Goal: Task Accomplishment & Management: Complete application form

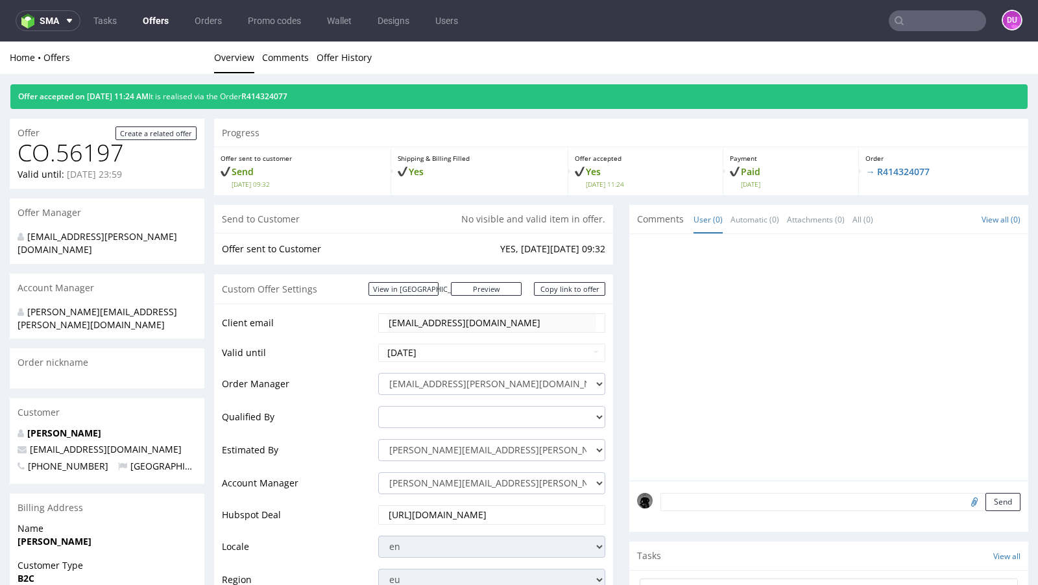
scroll to position [496, 0]
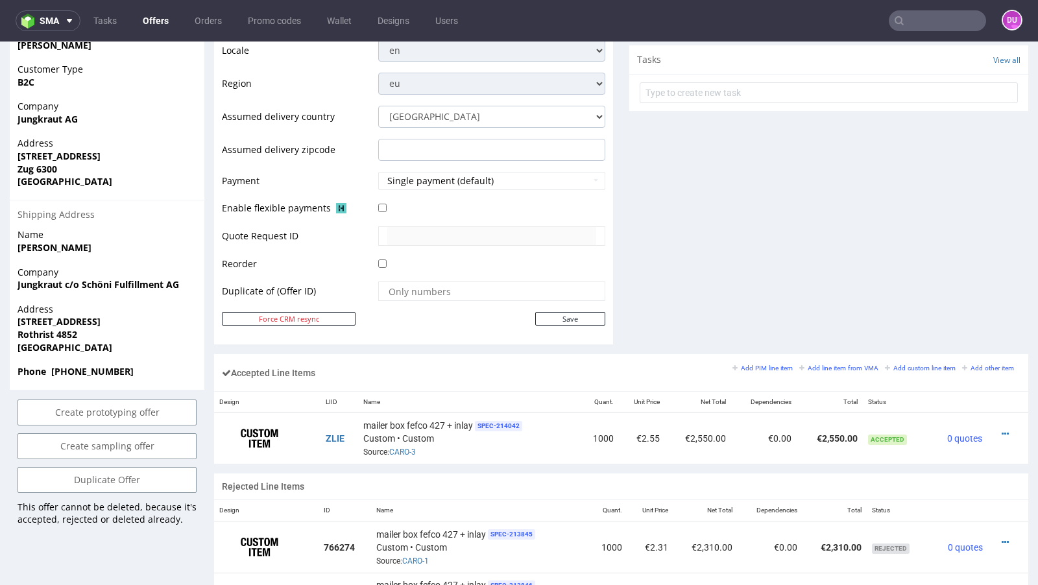
click at [154, 25] on link "Offers" at bounding box center [156, 20] width 42 height 21
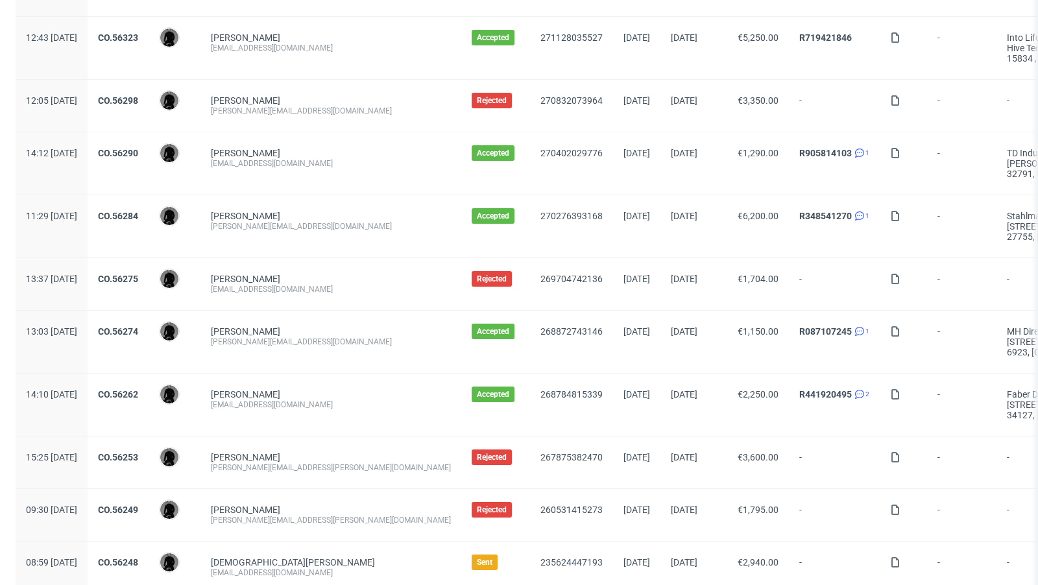
scroll to position [1363, 0]
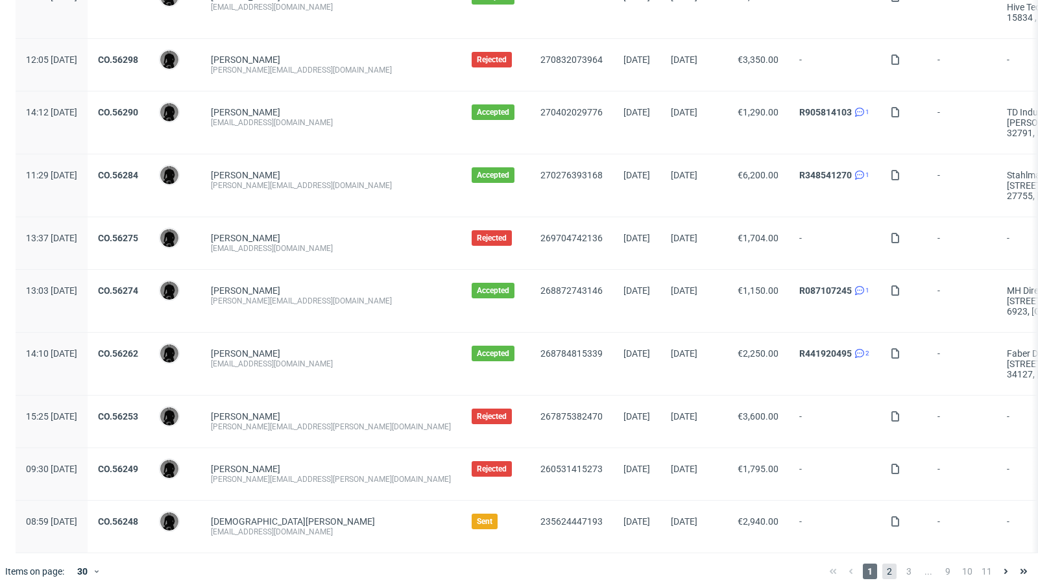
click at [882, 564] on span "2" at bounding box center [889, 572] width 14 height 16
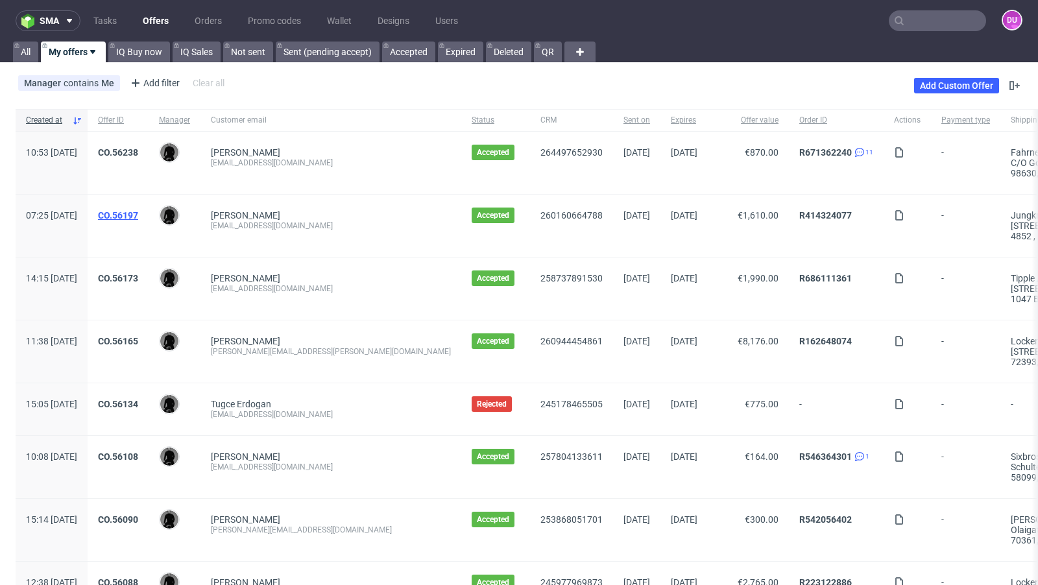
click at [138, 212] on link "CO.56197" at bounding box center [118, 215] width 40 height 10
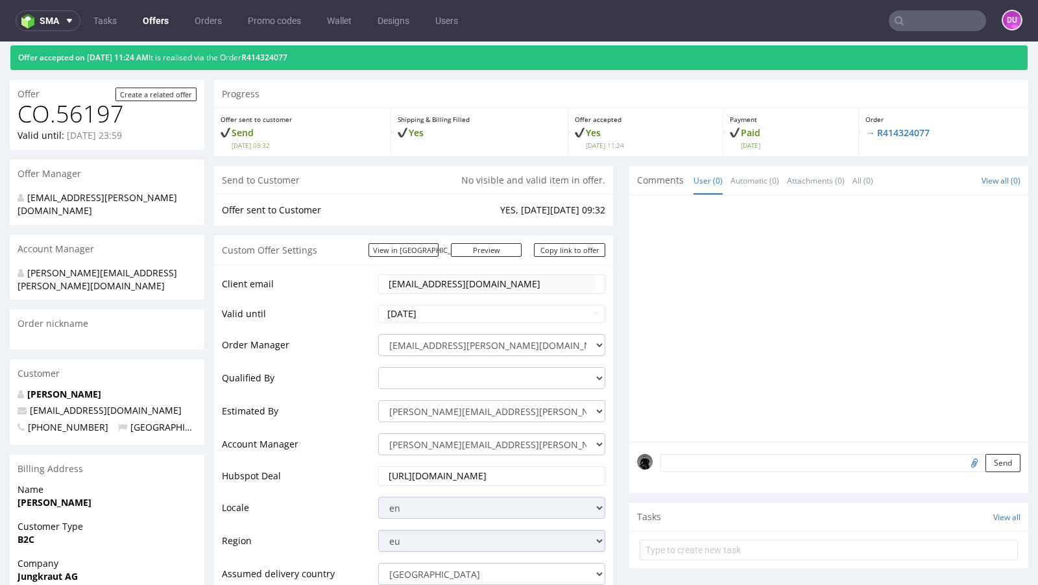
scroll to position [112, 0]
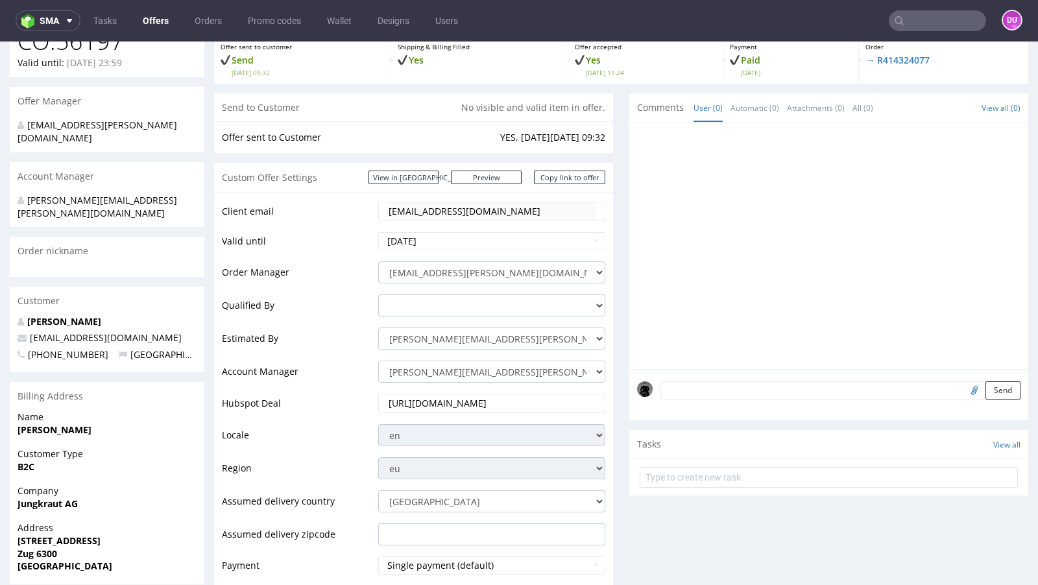
click at [785, 387] on textarea at bounding box center [841, 391] width 360 height 18
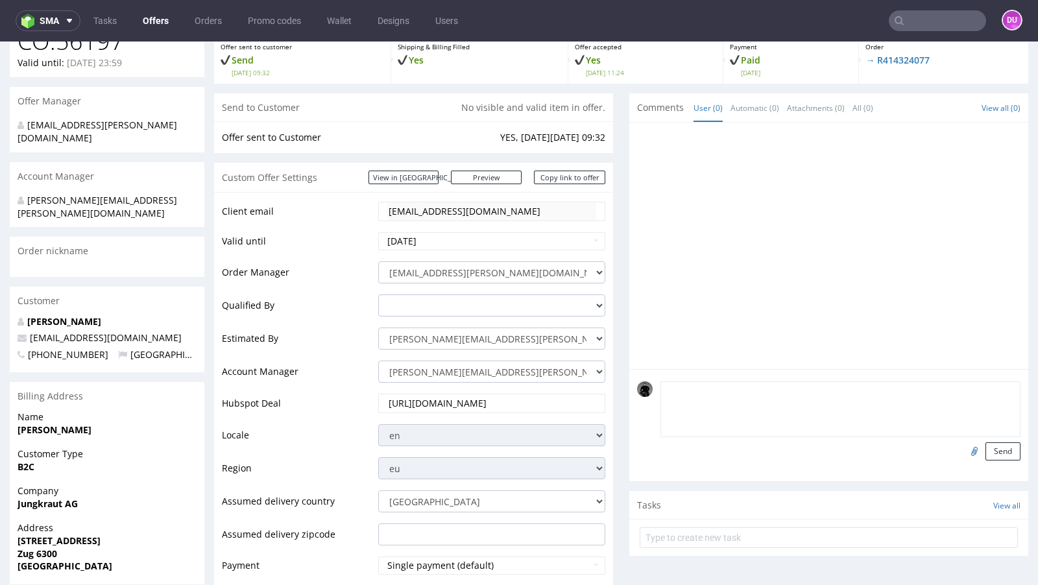
click at [962, 459] on div "Send" at bounding box center [828, 425] width 399 height 112
click at [964, 446] on input "file" at bounding box center [973, 451] width 18 height 17
type input "C:\fakepath\Jungkraut_Swiss Excellence Anti-Aging System_fefco-427-310-x-235-x-…"
click at [986, 455] on button "Send" at bounding box center [1003, 452] width 35 height 18
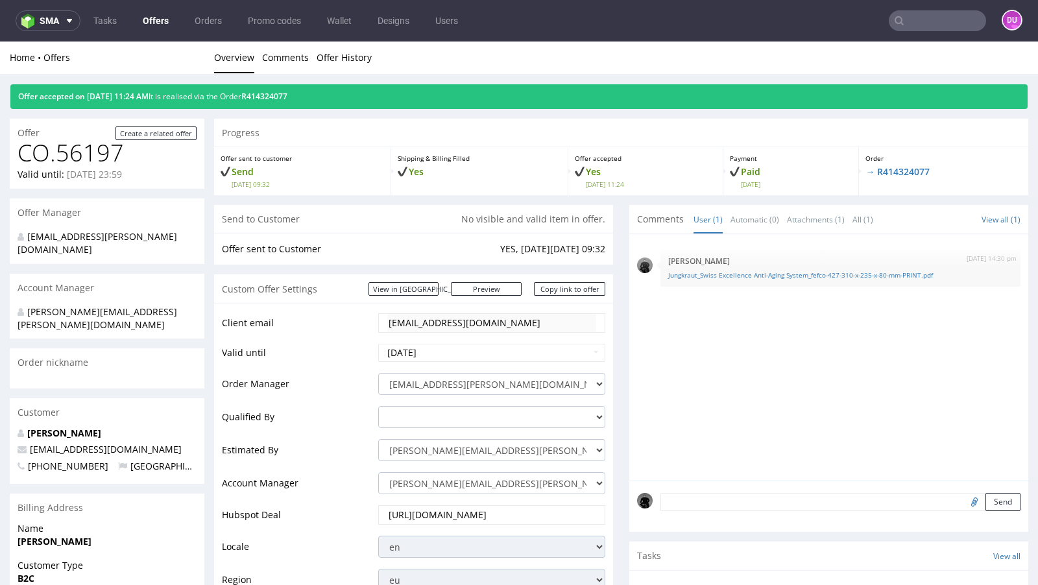
scroll to position [0, 0]
click at [152, 14] on link "Offers" at bounding box center [156, 20] width 42 height 21
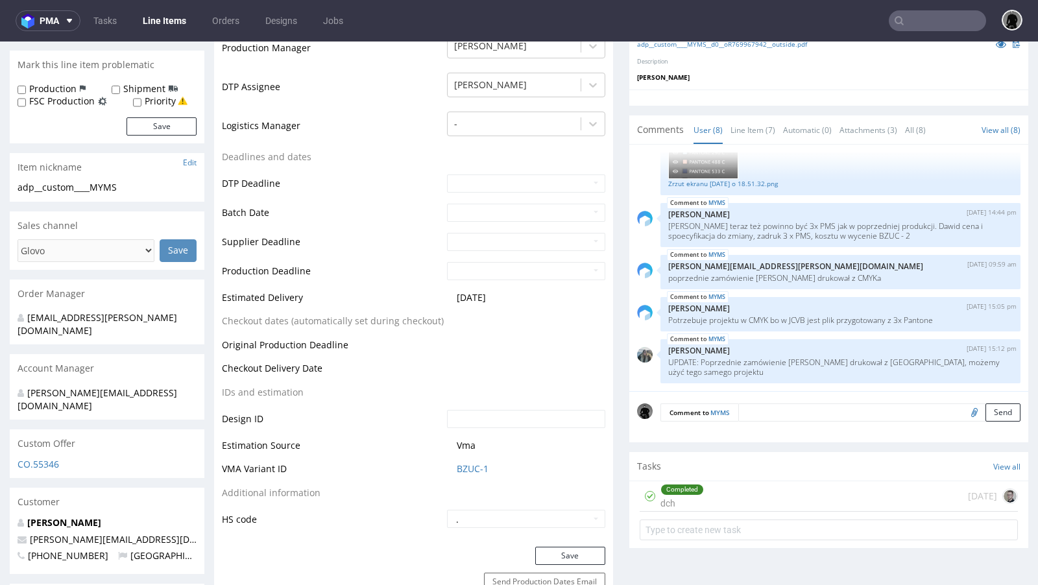
scroll to position [383, 0]
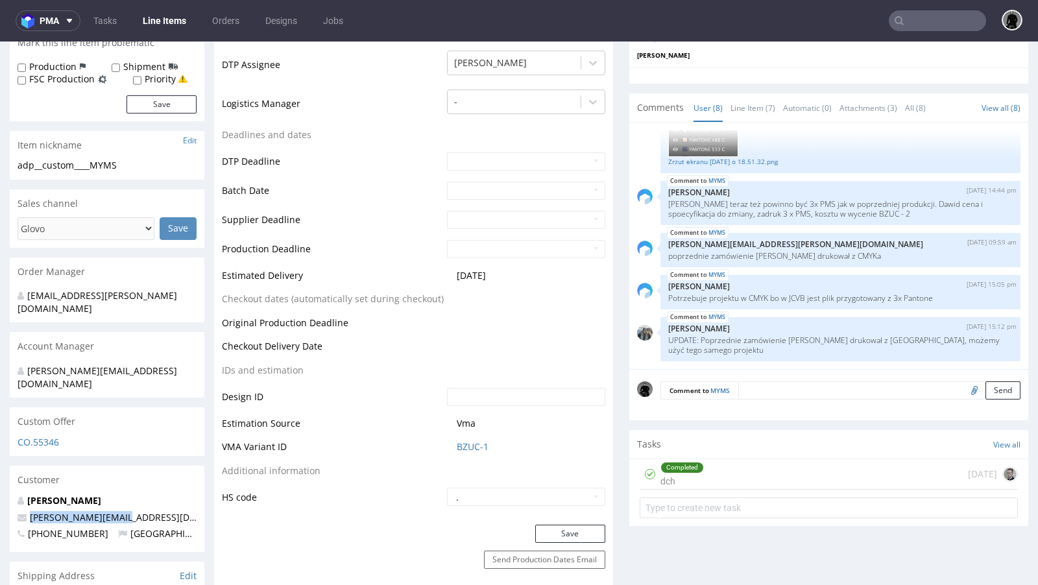
drag, startPoint x: 121, startPoint y: 489, endPoint x: 8, endPoint y: 489, distance: 112.9
copy span "craig@evolume.co.uk"
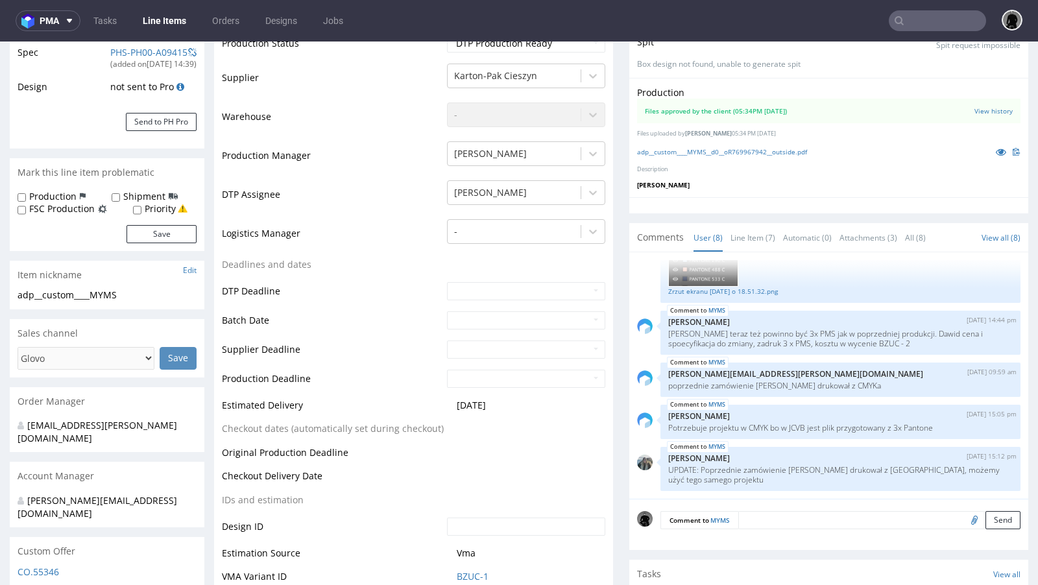
scroll to position [0, 0]
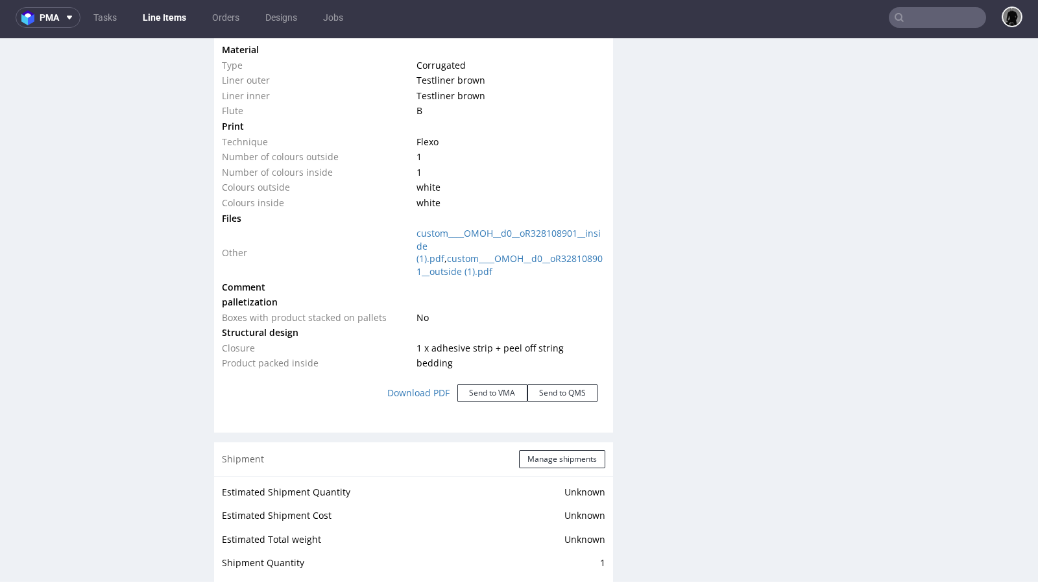
scroll to position [1380, 0]
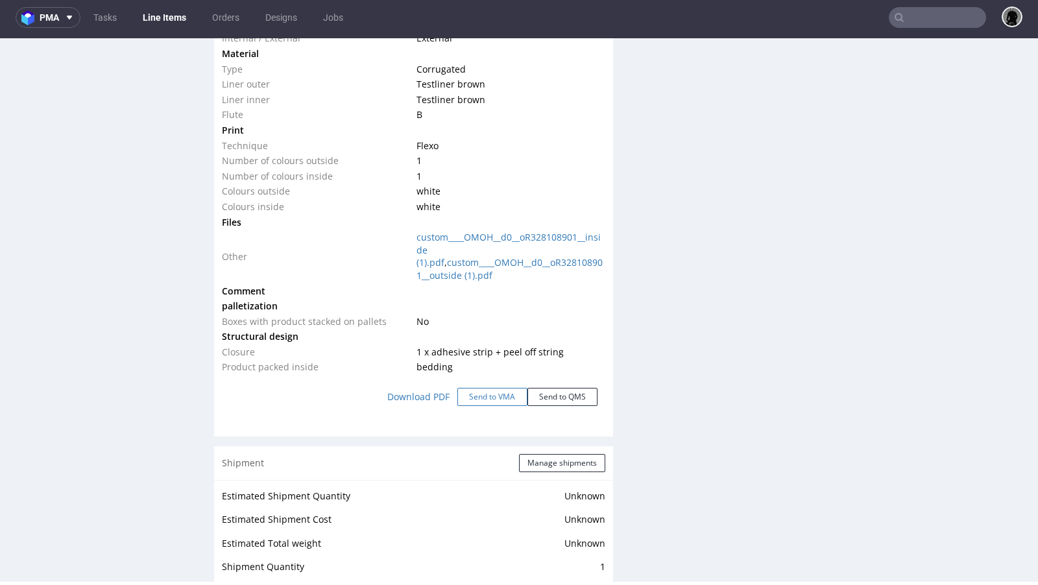
click at [474, 396] on button "Send to VMA" at bounding box center [492, 397] width 70 height 18
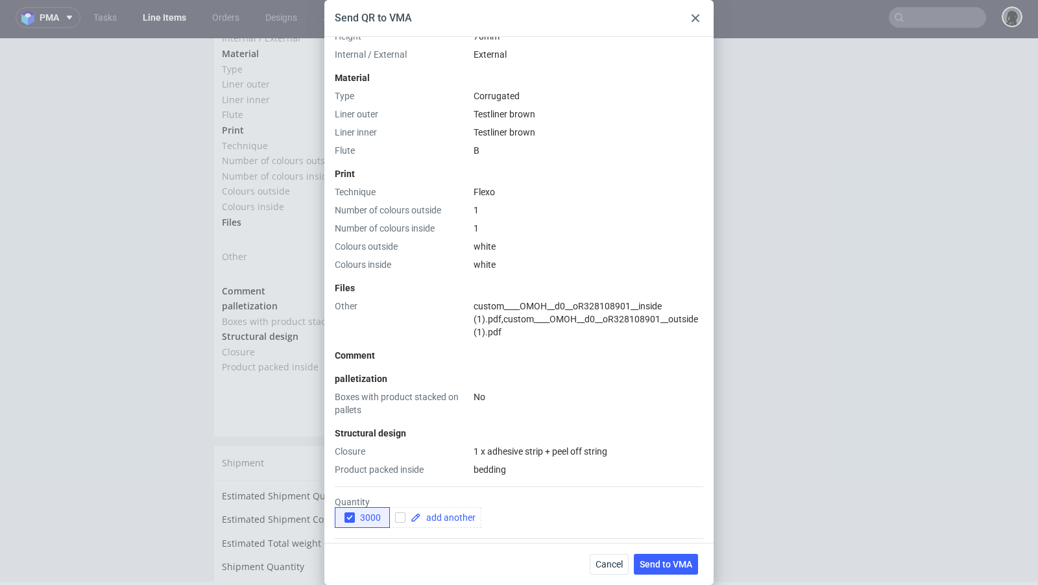
scroll to position [430, 0]
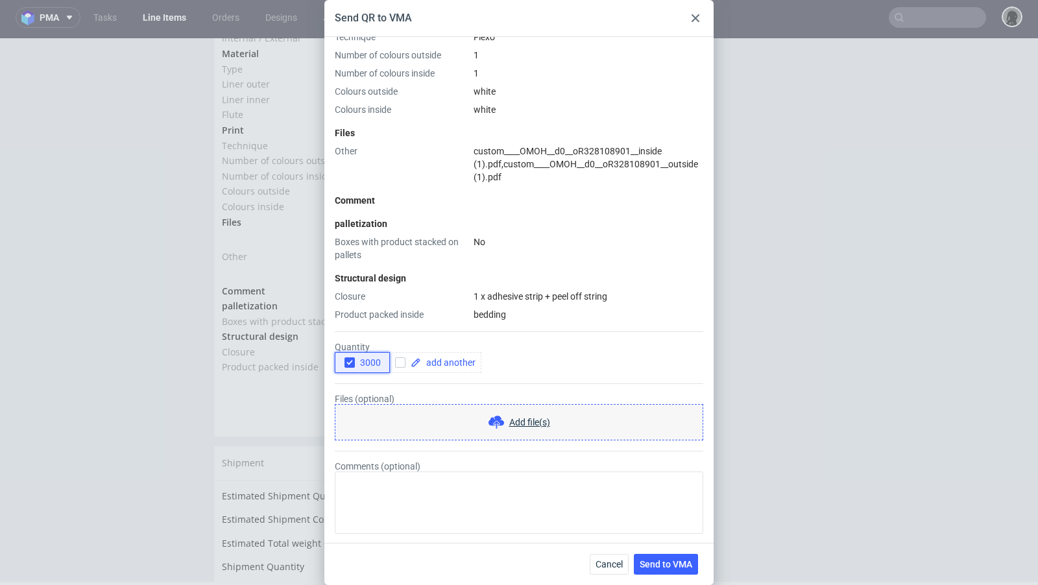
click at [350, 361] on use "button" at bounding box center [350, 363] width 6 height 5
click at [402, 363] on input "checkbox" at bounding box center [400, 363] width 10 height 10
checkbox input "true"
click at [441, 365] on span at bounding box center [448, 362] width 55 height 9
checkbox input "true"
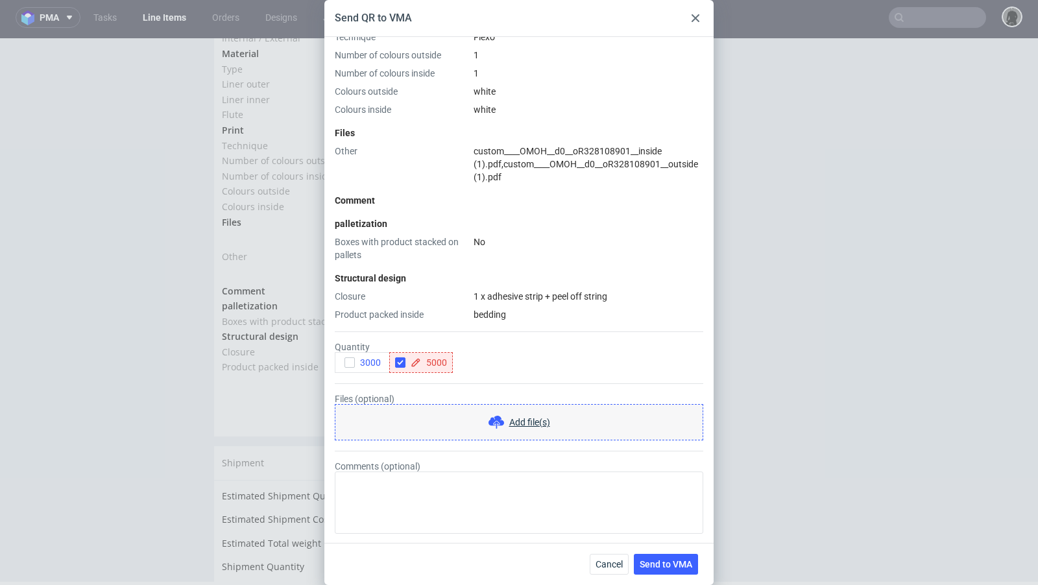
click at [481, 302] on div "Type Product category Corrugated Product model Mailer box (Fefco 427) Size Widt…" at bounding box center [519, 38] width 369 height 566
click at [663, 567] on span "Send to VMA" at bounding box center [666, 564] width 53 height 9
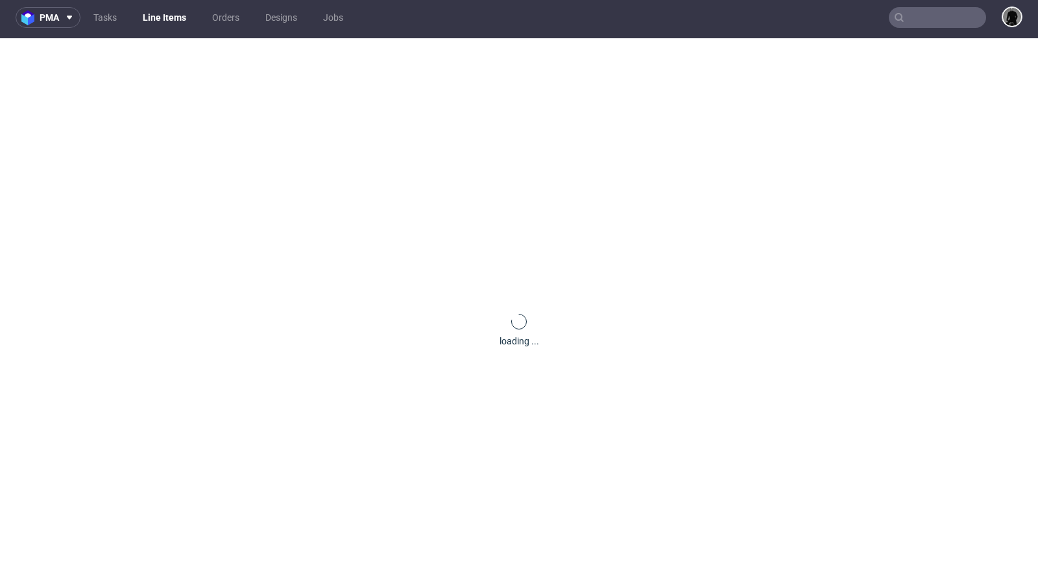
scroll to position [0, 0]
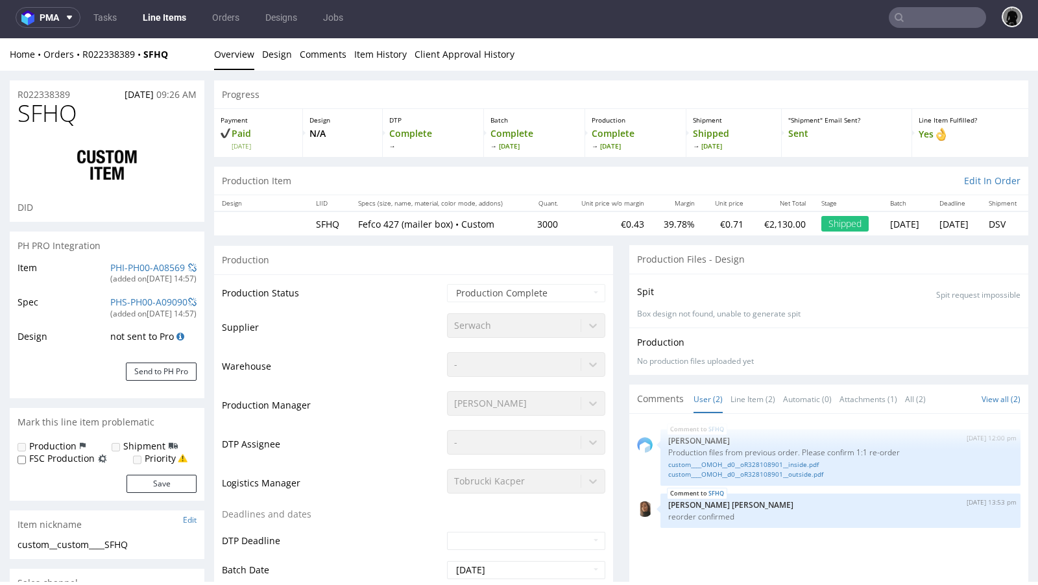
select select "in_progress"
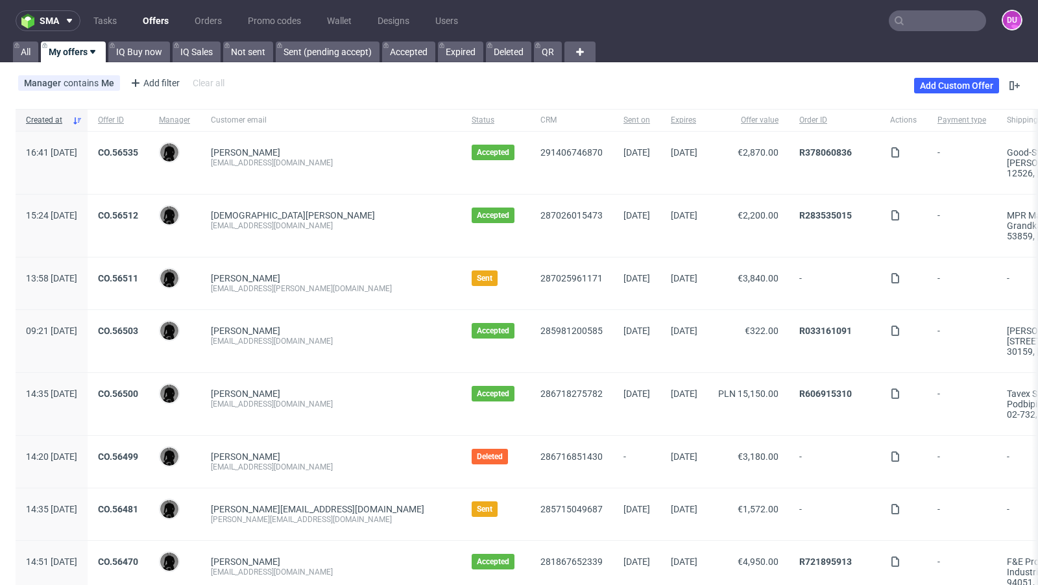
click at [153, 25] on link "Offers" at bounding box center [156, 20] width 42 height 21
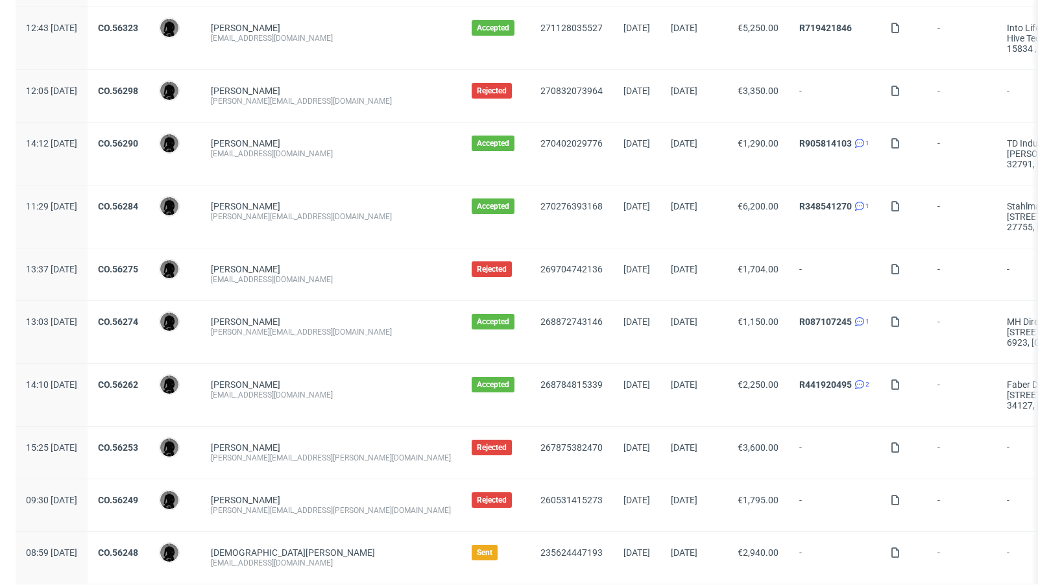
scroll to position [1363, 0]
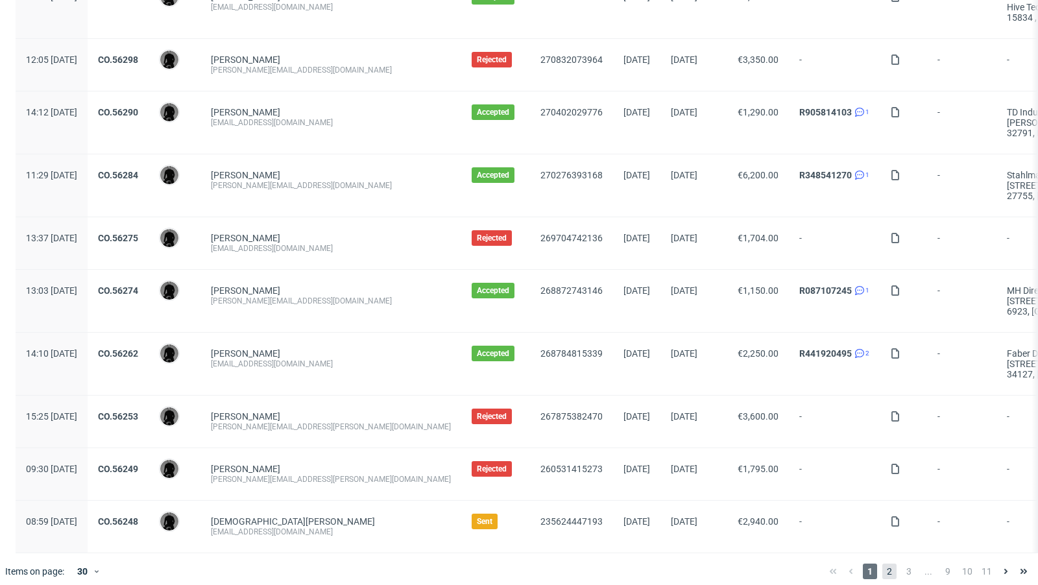
click at [882, 566] on span "2" at bounding box center [889, 572] width 14 height 16
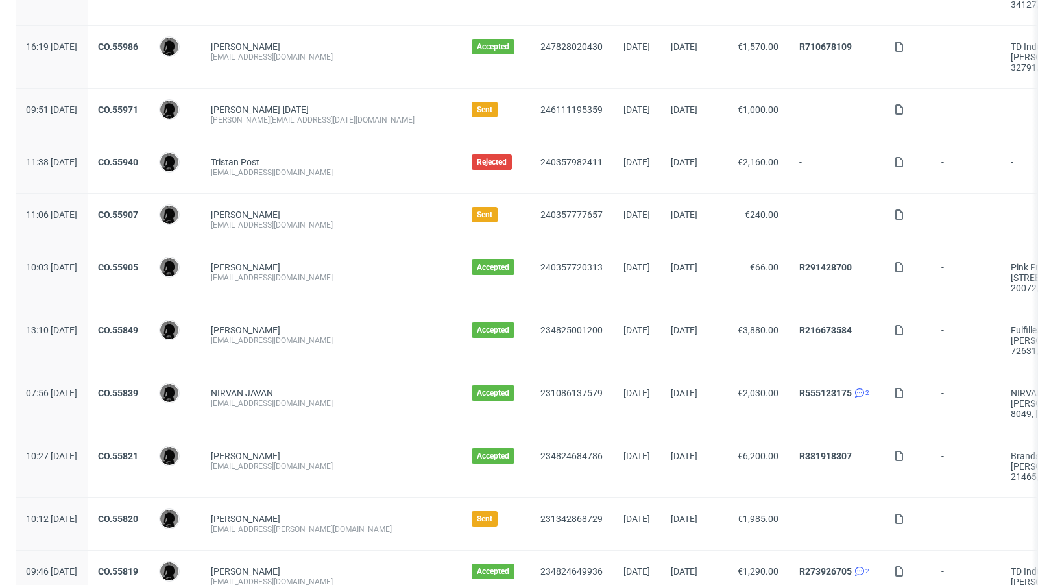
scroll to position [820, 0]
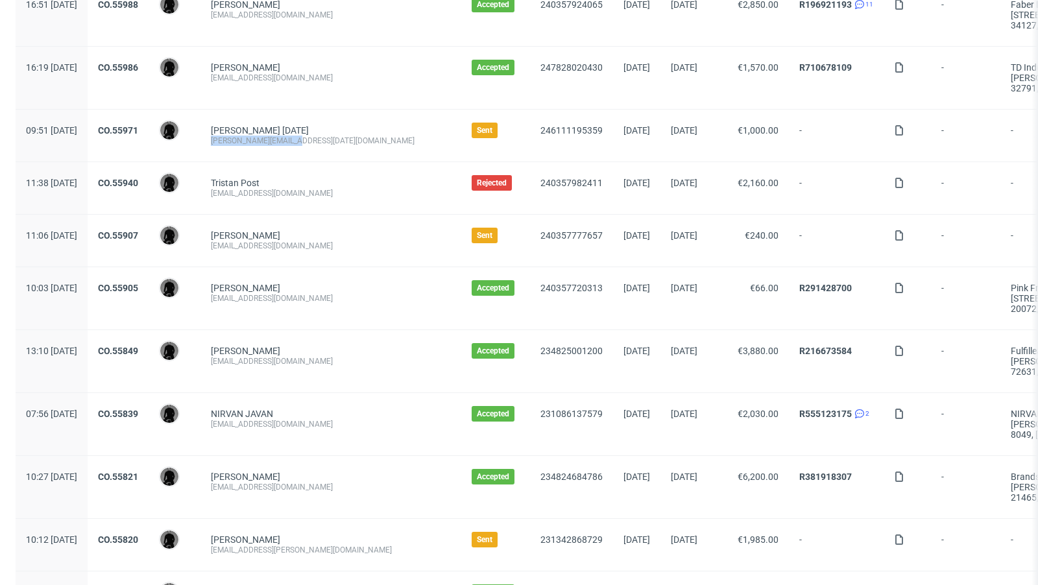
drag, startPoint x: 332, startPoint y: 134, endPoint x: 244, endPoint y: 138, distance: 87.7
click at [244, 138] on div "Stine Olsok stine.olsok@oatly.com" at bounding box center [331, 136] width 261 height 52
copy div "stine.olsok@oatly.com"
click at [530, 202] on div "240357982411" at bounding box center [571, 188] width 83 height 52
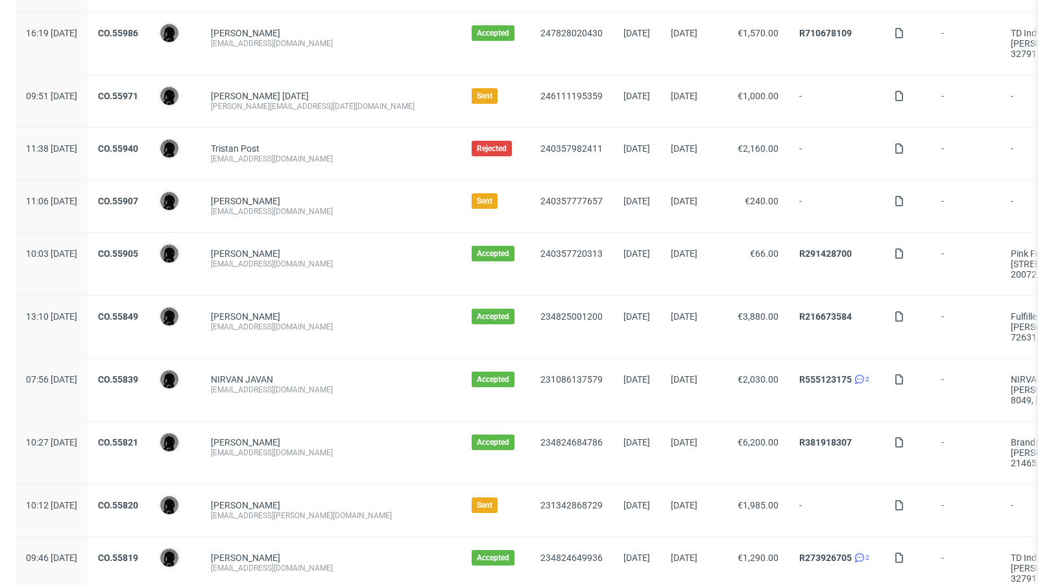
scroll to position [851, 0]
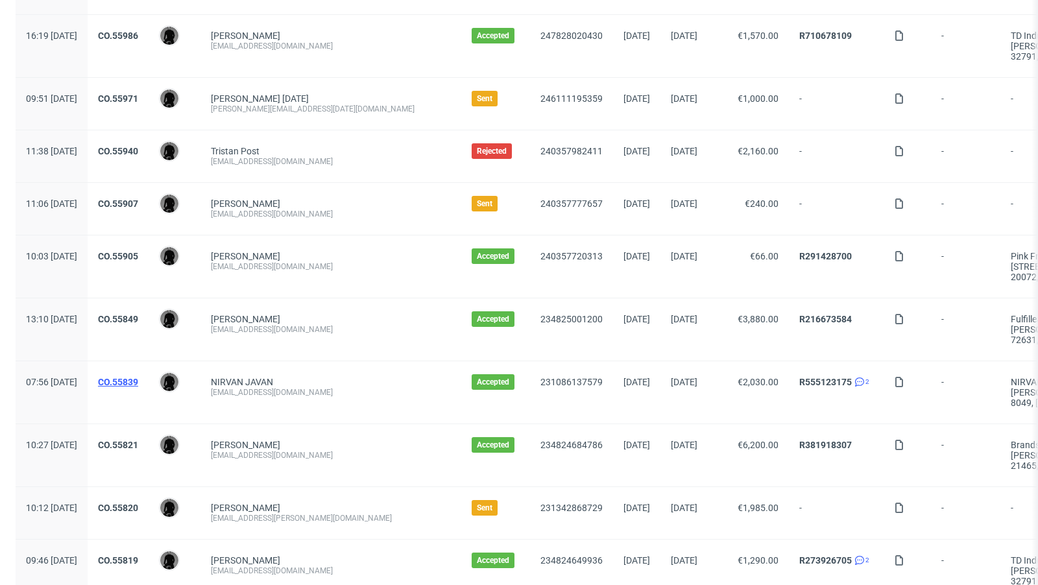
click at [138, 377] on link "CO.55839" at bounding box center [118, 382] width 40 height 10
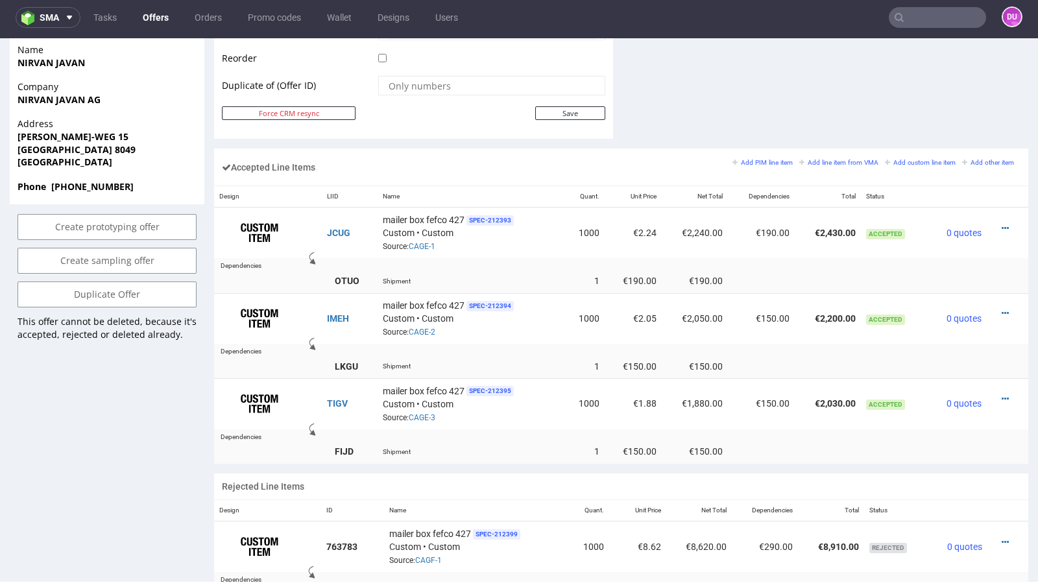
scroll to position [701, 0]
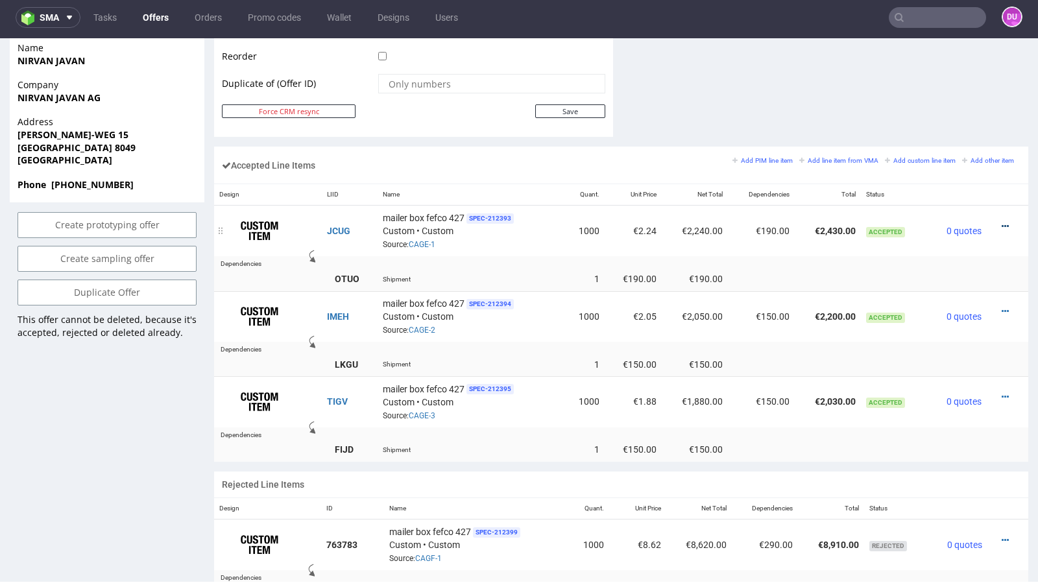
click at [1002, 222] on icon at bounding box center [1005, 226] width 7 height 9
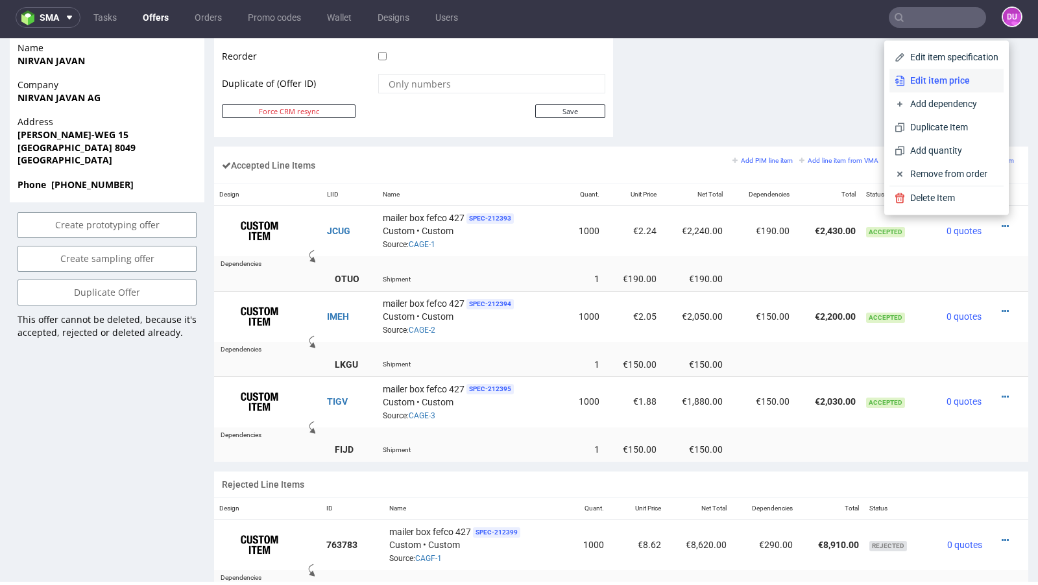
click at [939, 81] on span "Edit item price" at bounding box center [951, 80] width 93 height 13
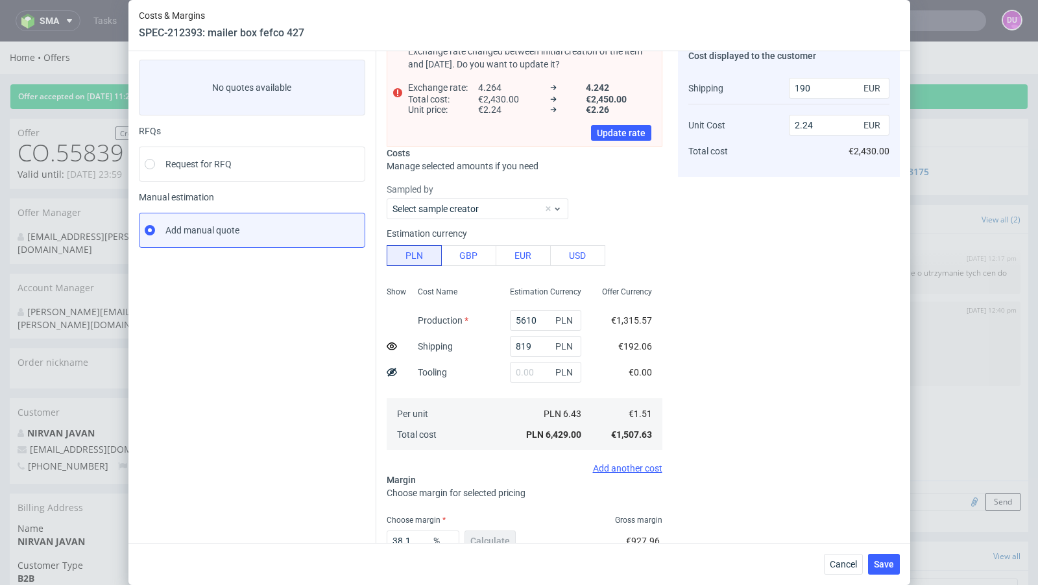
scroll to position [47, 0]
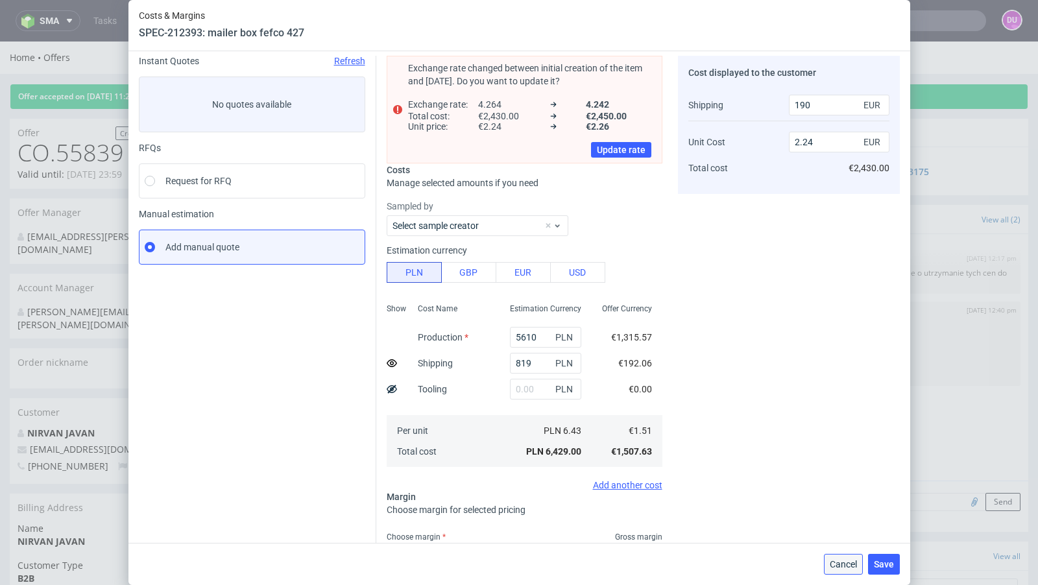
click at [836, 561] on span "Cancel" at bounding box center [843, 564] width 27 height 9
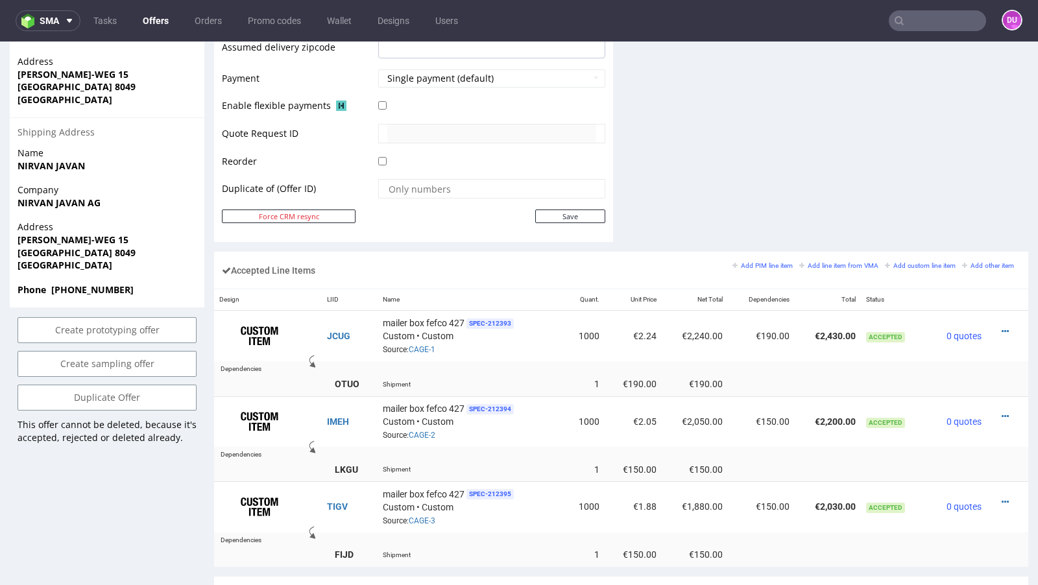
scroll to position [607, 0]
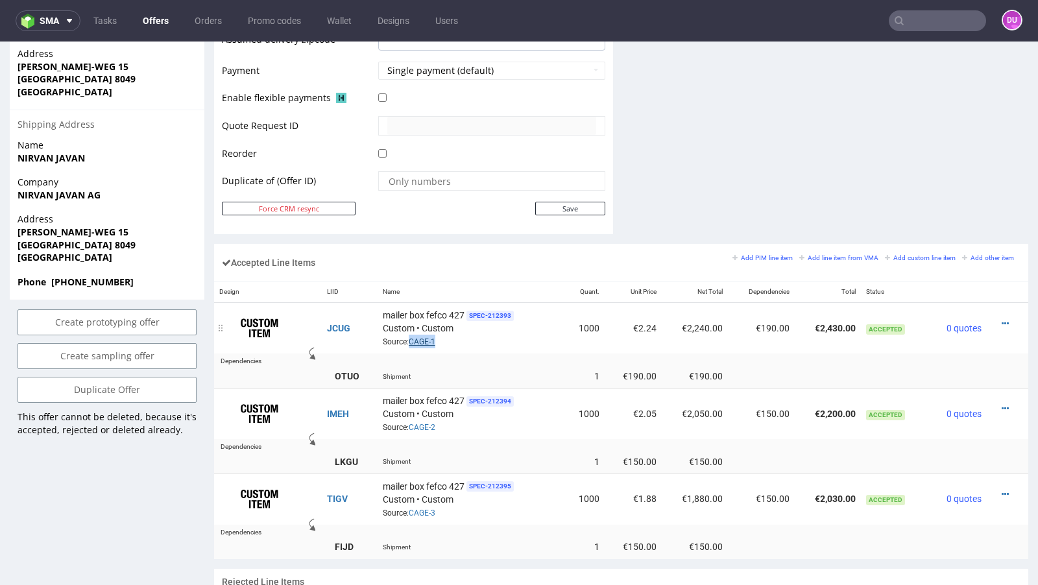
drag, startPoint x: 452, startPoint y: 339, endPoint x: 409, endPoint y: 337, distance: 42.2
click at [409, 337] on div "mailer box fefco 427 SPEC- 212393 Custom • Custom Source: CAGE-1" at bounding box center [471, 328] width 176 height 40
copy link "CAGE-1"
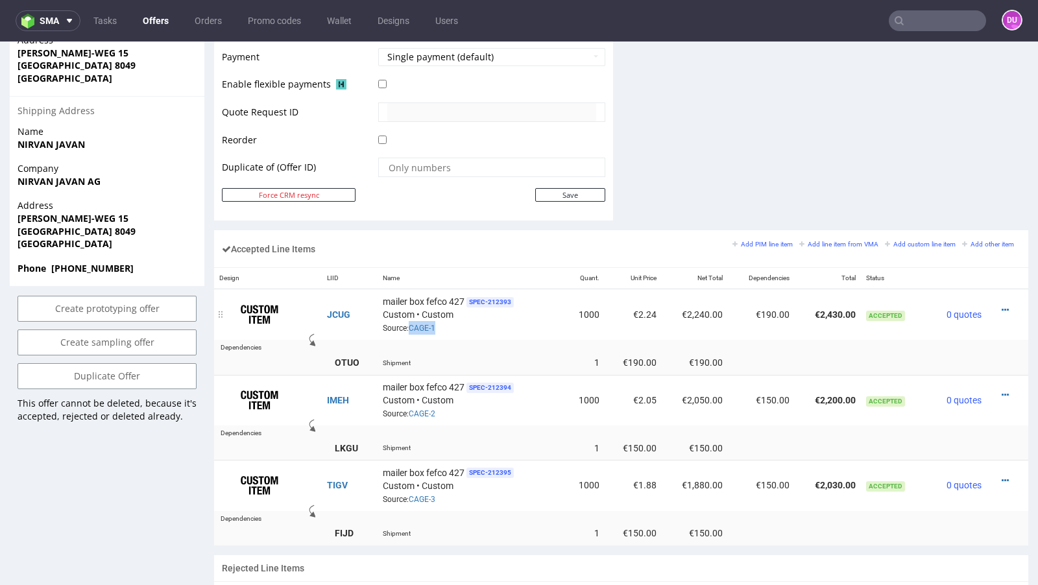
scroll to position [624, 0]
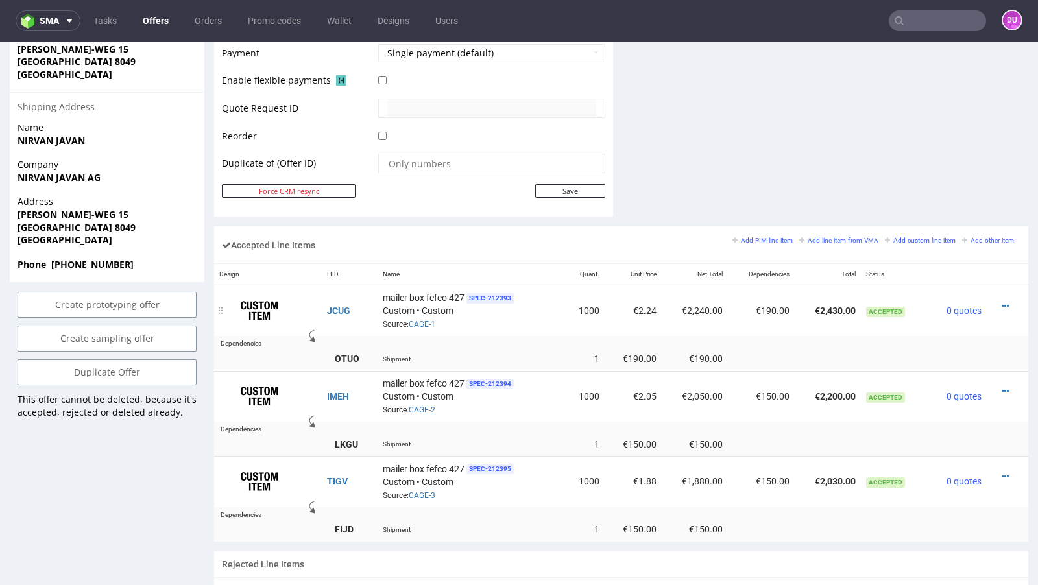
click at [358, 300] on td "JCUG" at bounding box center [350, 311] width 56 height 51
drag, startPoint x: 357, startPoint y: 306, endPoint x: 318, endPoint y: 304, distance: 39.0
click at [318, 304] on tr "JCUG mailer box fefco 427 SPEC- 212393 Custom • Custom Source: CAGE-1 1000 €2.2…" at bounding box center [621, 311] width 814 height 51
copy tr "JCUG"
drag, startPoint x: 851, startPoint y: 305, endPoint x: 807, endPoint y: 304, distance: 43.5
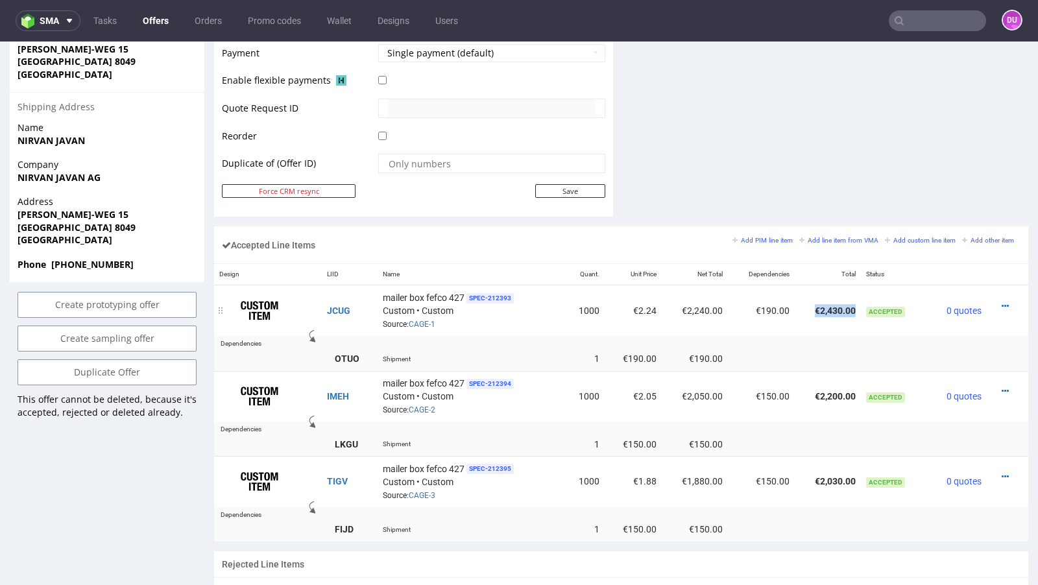
click at [807, 304] on td "€2,430.00" at bounding box center [828, 311] width 66 height 51
copy td "€2,430.00"
click at [524, 311] on div "mailer box fefco 427 SPEC- 212393 Custom • Custom Source: CAGE-1" at bounding box center [471, 311] width 176 height 40
click at [1002, 302] on icon at bounding box center [1005, 306] width 7 height 9
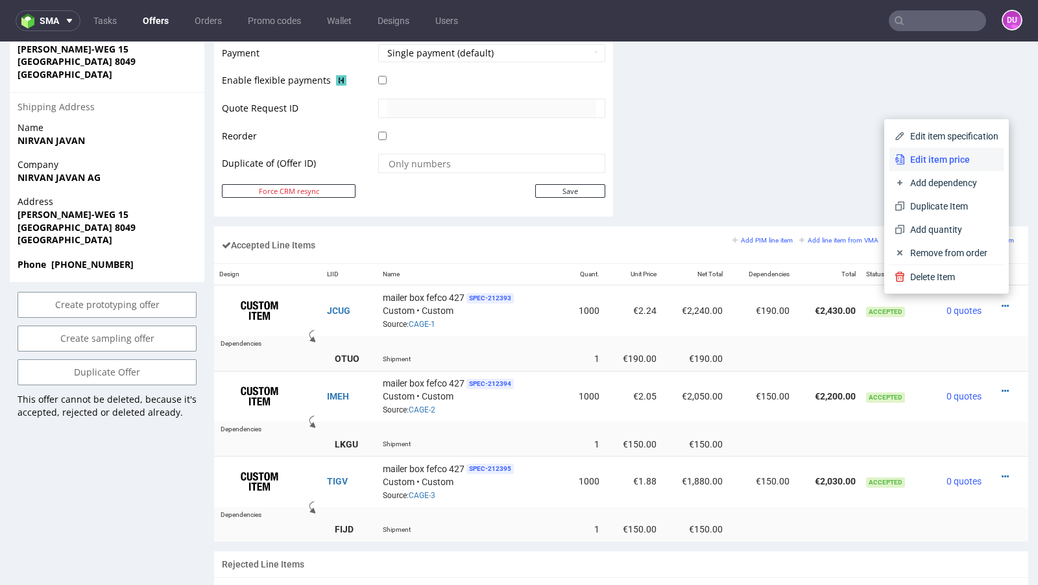
click at [936, 162] on span "Edit item price" at bounding box center [951, 159] width 93 height 13
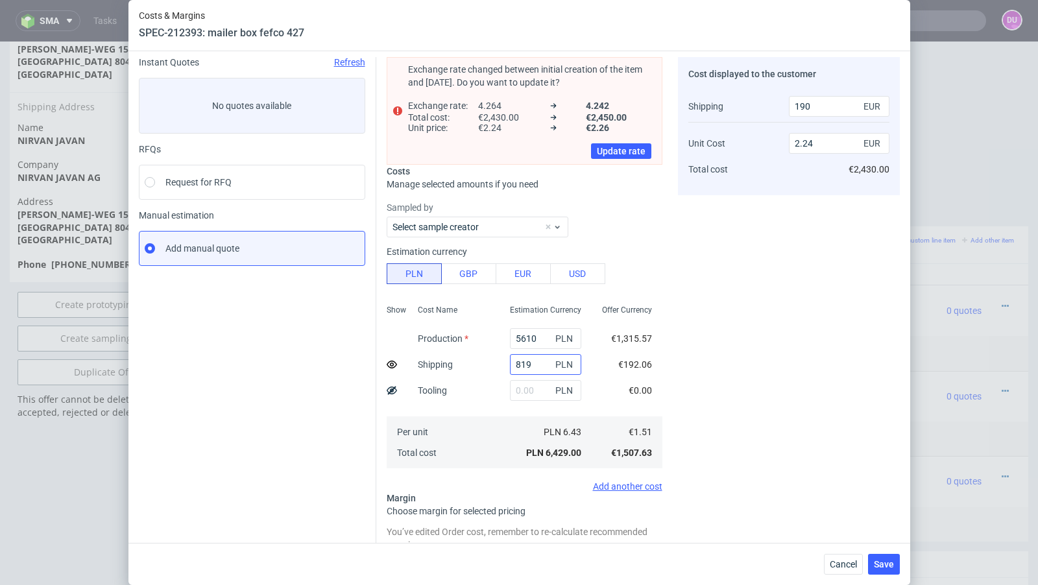
scroll to position [48, 0]
drag, startPoint x: 538, startPoint y: 336, endPoint x: 454, endPoint y: 326, distance: 85.0
click at [454, 326] on div "Show Cost Name Production Shipping Tooling Per unit Total cost Estimation Curre…" at bounding box center [525, 383] width 276 height 171
type input "677"
type input "0.37"
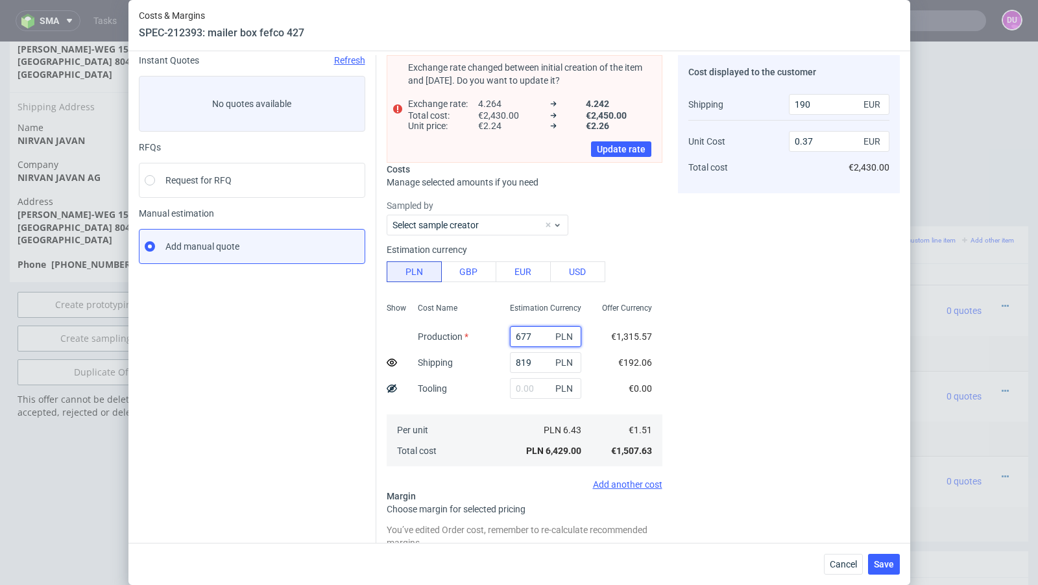
type input "6770"
type input "2.68"
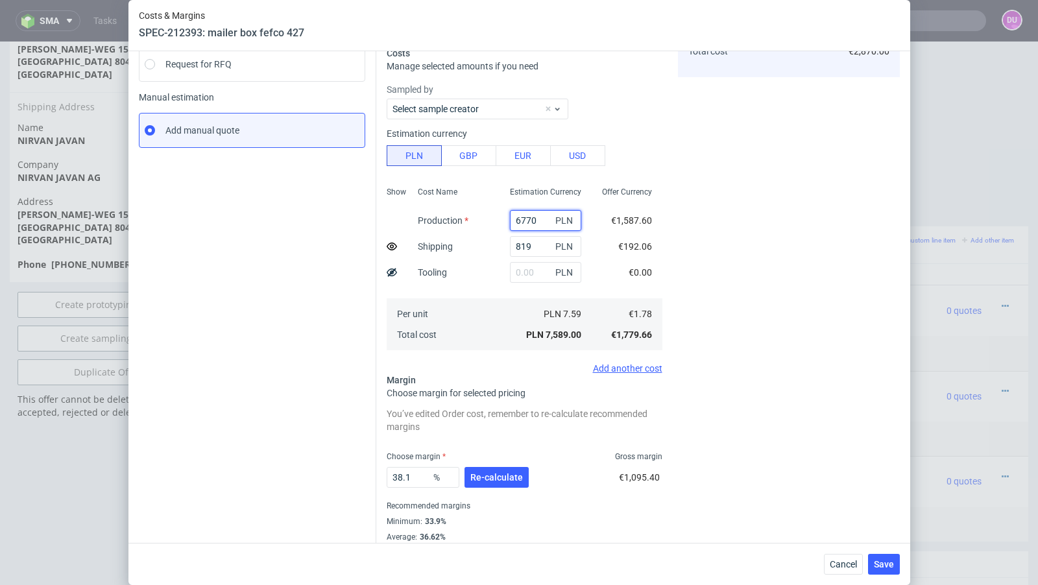
scroll to position [188, 0]
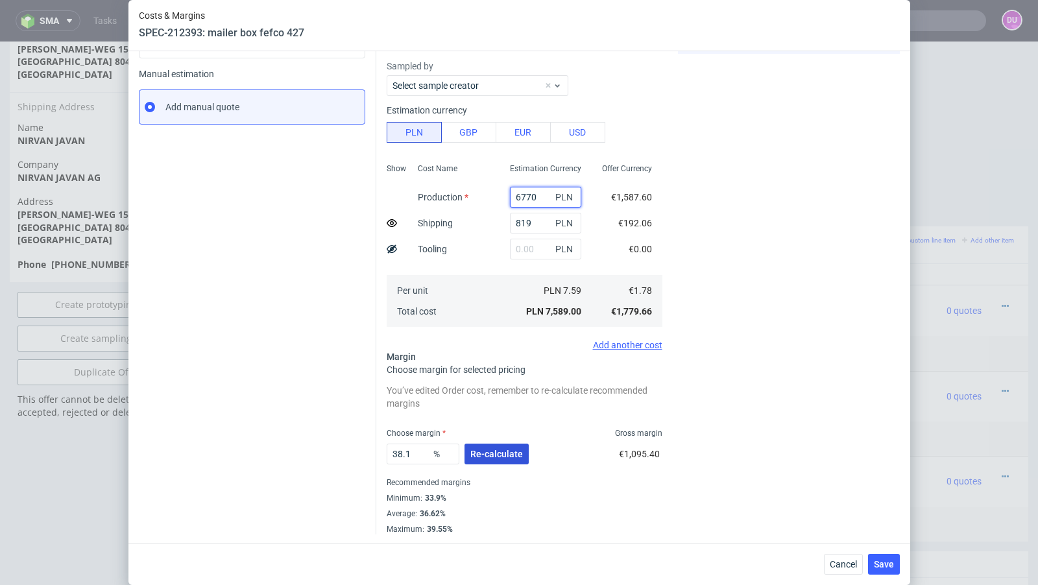
type input "6770"
click at [495, 450] on span "Re-calculate" at bounding box center [496, 454] width 53 height 9
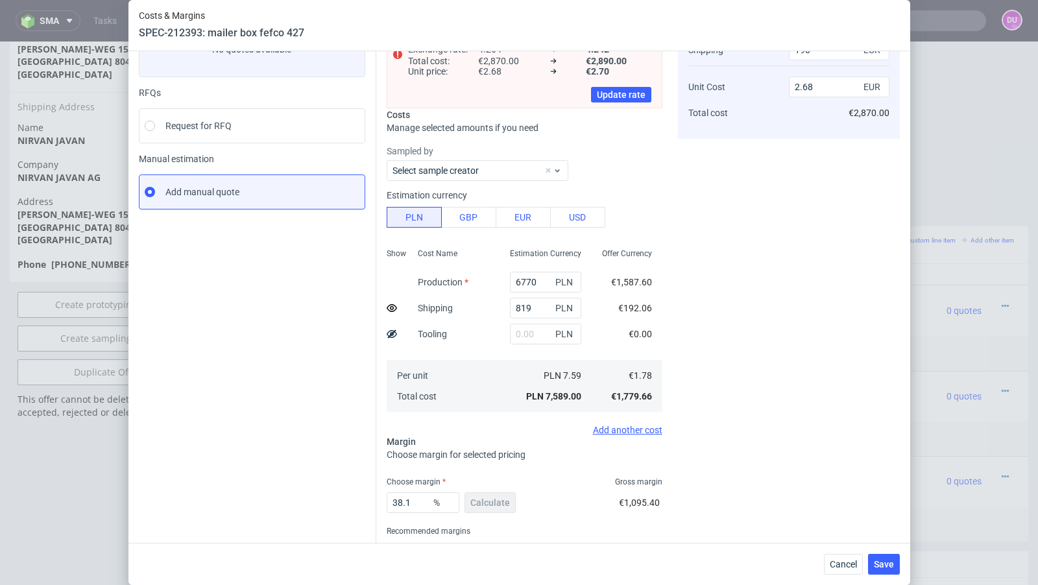
scroll to position [104, 0]
click at [530, 284] on input "6770" at bounding box center [545, 281] width 71 height 21
click at [851, 563] on span "Cancel" at bounding box center [843, 564] width 27 height 9
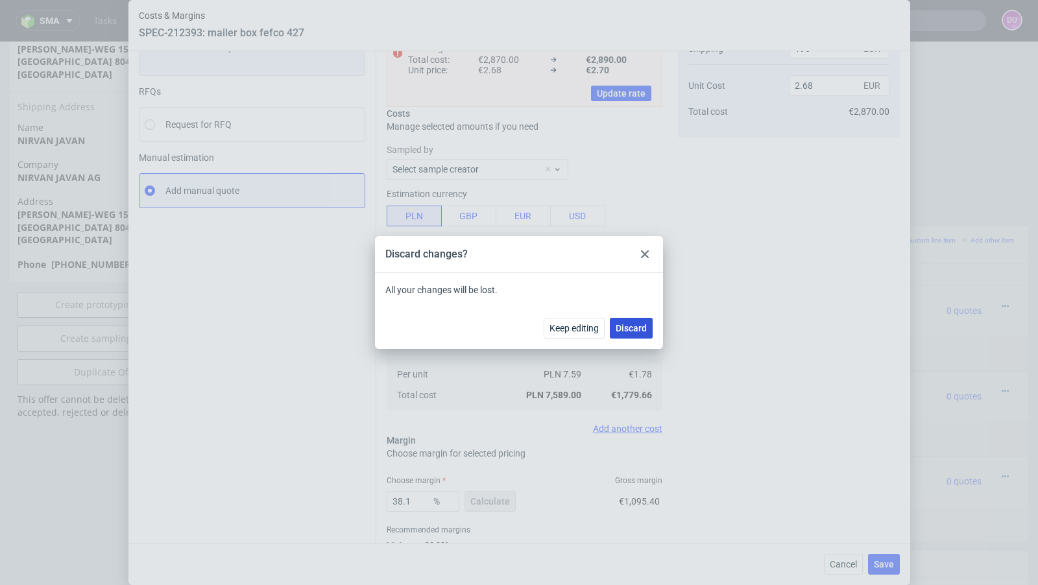
click at [640, 330] on span "Discard" at bounding box center [631, 328] width 31 height 9
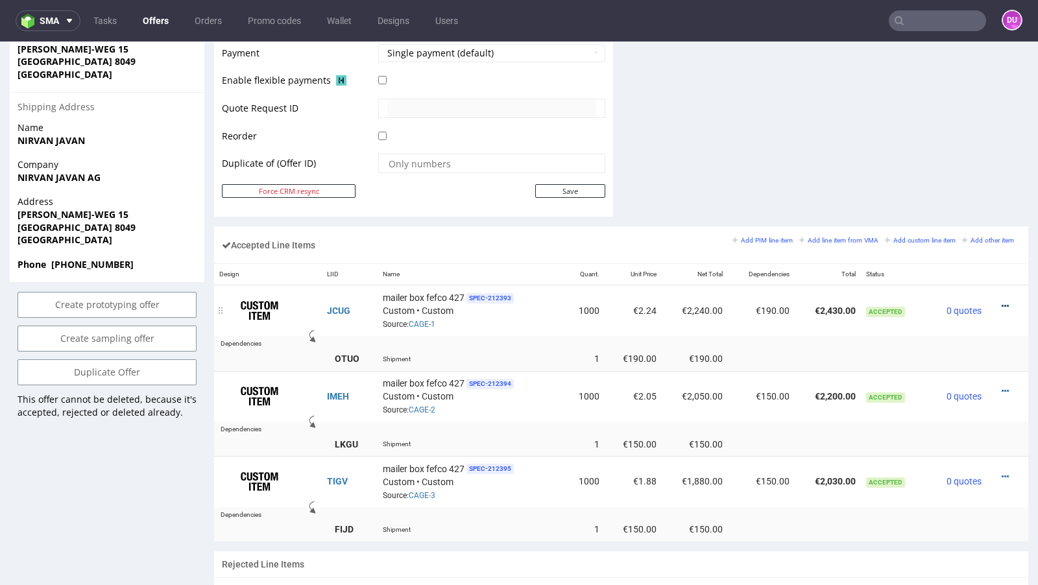
click at [1002, 302] on icon at bounding box center [1005, 306] width 7 height 9
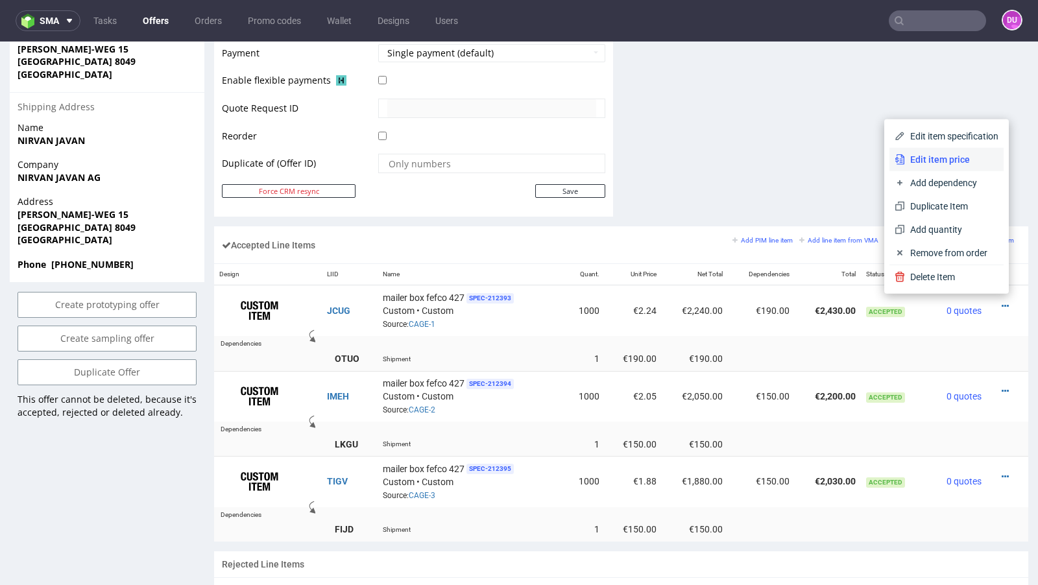
click at [936, 160] on span "Edit item price" at bounding box center [951, 159] width 93 height 13
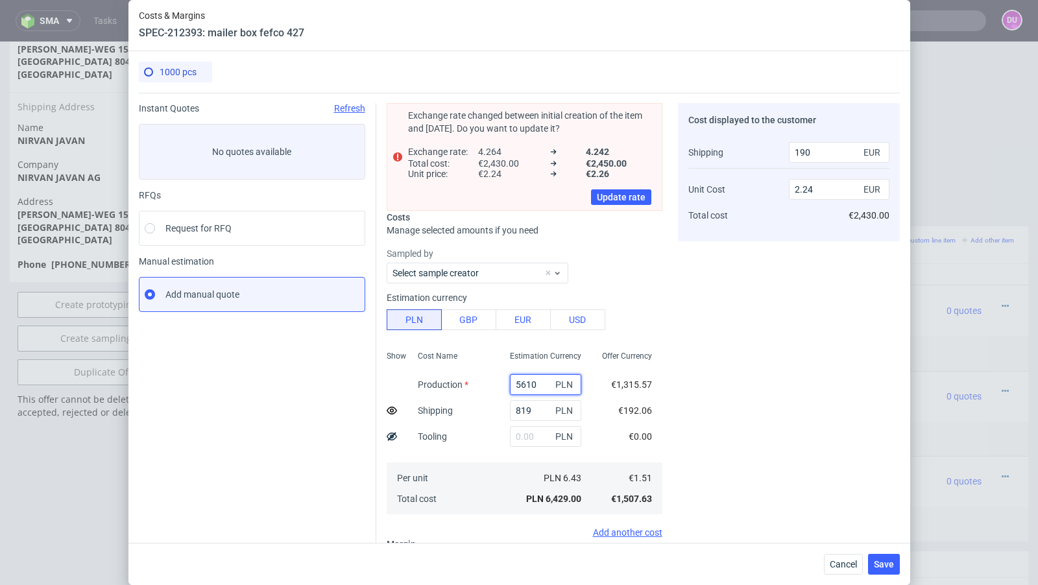
click at [529, 380] on input "5610" at bounding box center [545, 384] width 71 height 21
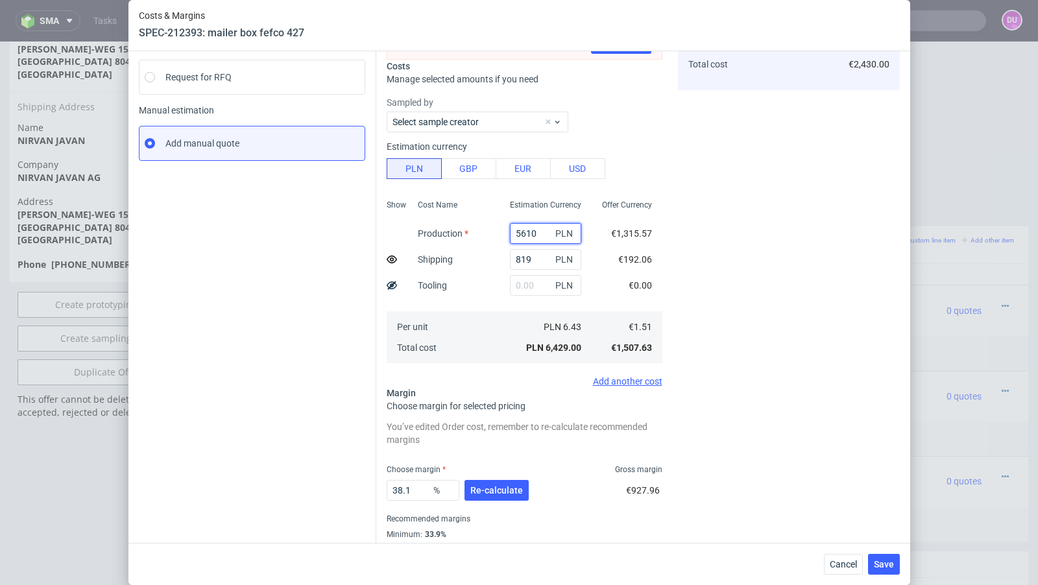
scroll to position [135, 0]
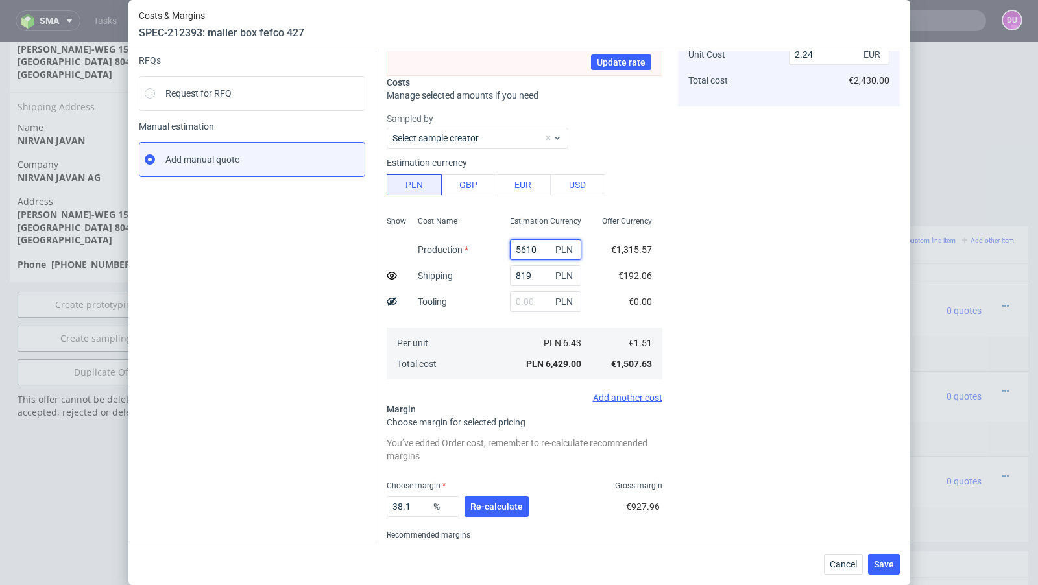
paste input "677"
type input "6770"
type input "2.68"
type input "6770"
click at [755, 380] on div "Cost displayed to the customer Shipping Unit Cost Total cost 190 EUR 2.68 EUR €…" at bounding box center [789, 277] width 222 height 619
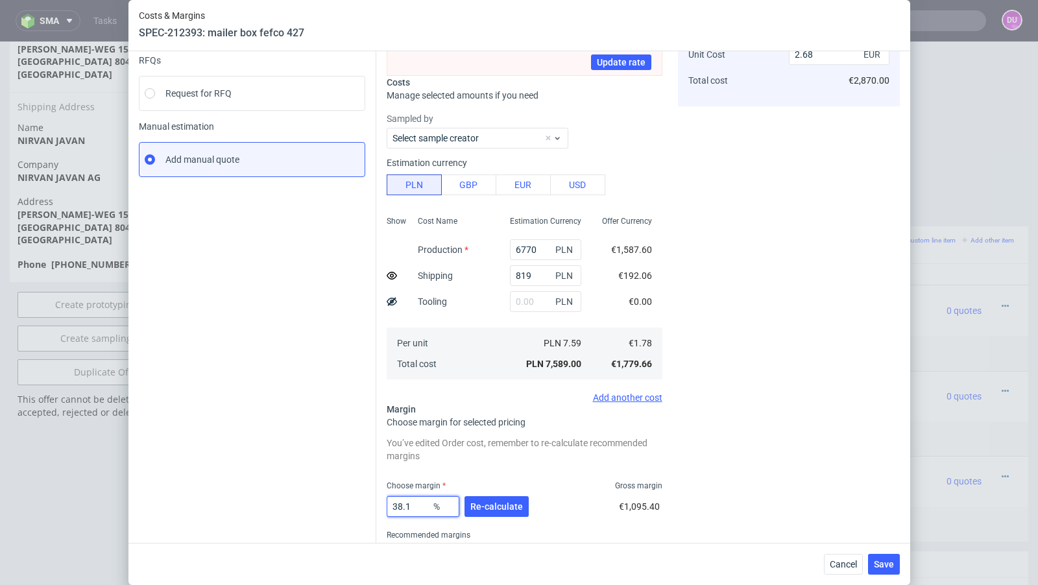
drag, startPoint x: 414, startPoint y: 505, endPoint x: 387, endPoint y: 505, distance: 26.6
click at [387, 505] on input "38.1" at bounding box center [423, 506] width 73 height 21
type input "37"
type input "2.63"
click at [720, 430] on div "Cost displayed to the customer Shipping Unit Cost Total cost 190 EUR 2.63 EUR €…" at bounding box center [789, 277] width 222 height 619
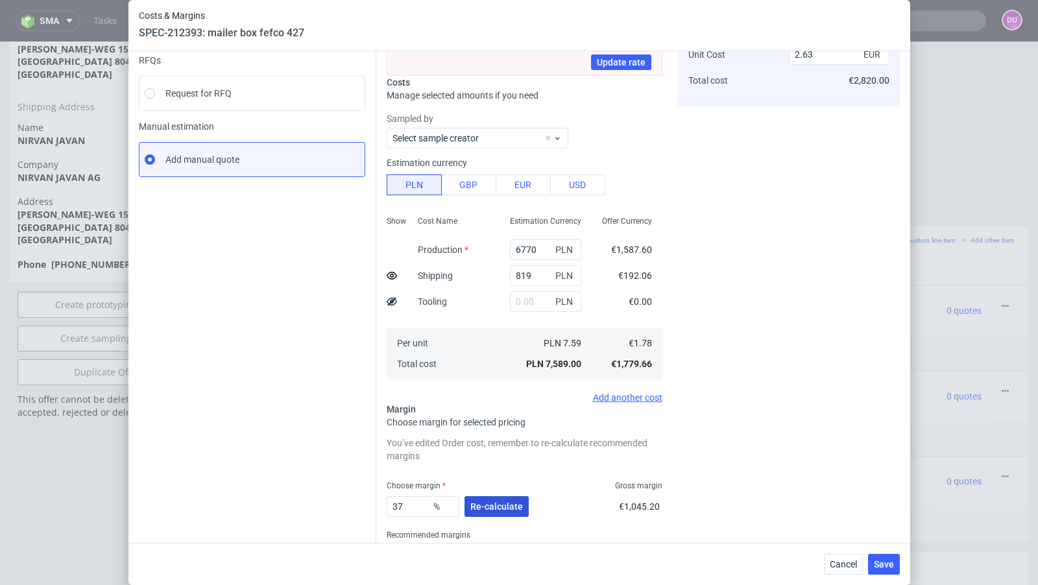
click at [486, 504] on span "Re-calculate" at bounding box center [496, 506] width 53 height 9
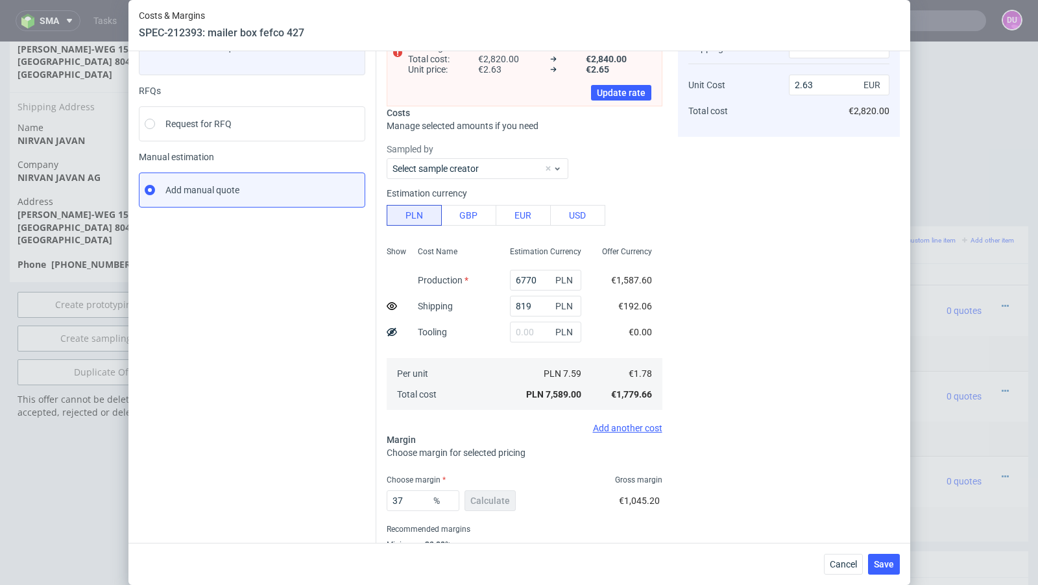
scroll to position [109, 0]
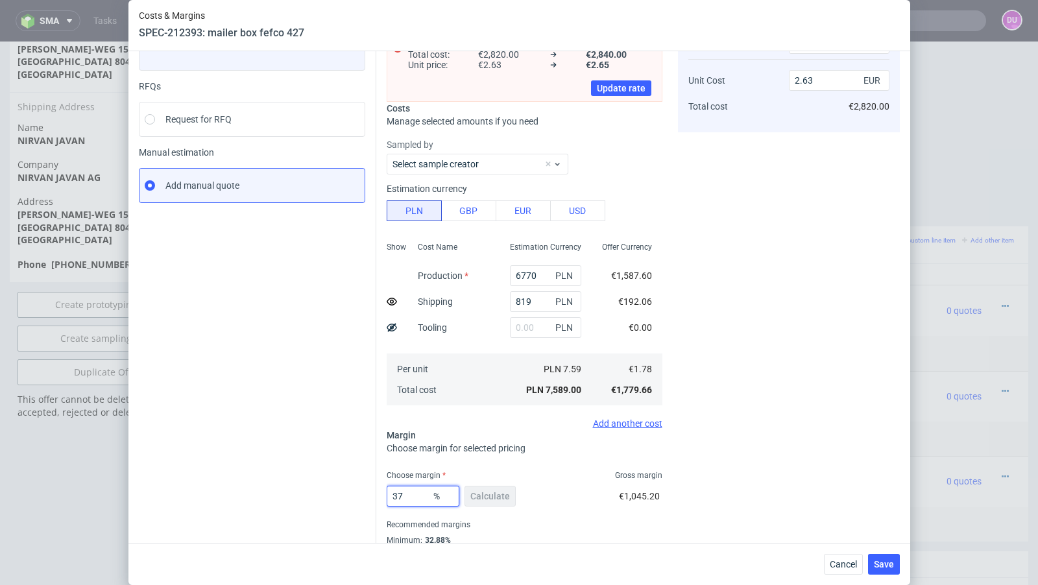
click at [413, 492] on input "37" at bounding box center [423, 496] width 73 height 21
type input "35"
type input "2.55"
click at [715, 441] on div "Cost displayed to the customer Shipping Unit Cost Total cost 190 EUR 2.55 EUR €…" at bounding box center [789, 285] width 222 height 583
click at [419, 494] on input "35" at bounding box center [423, 496] width 73 height 21
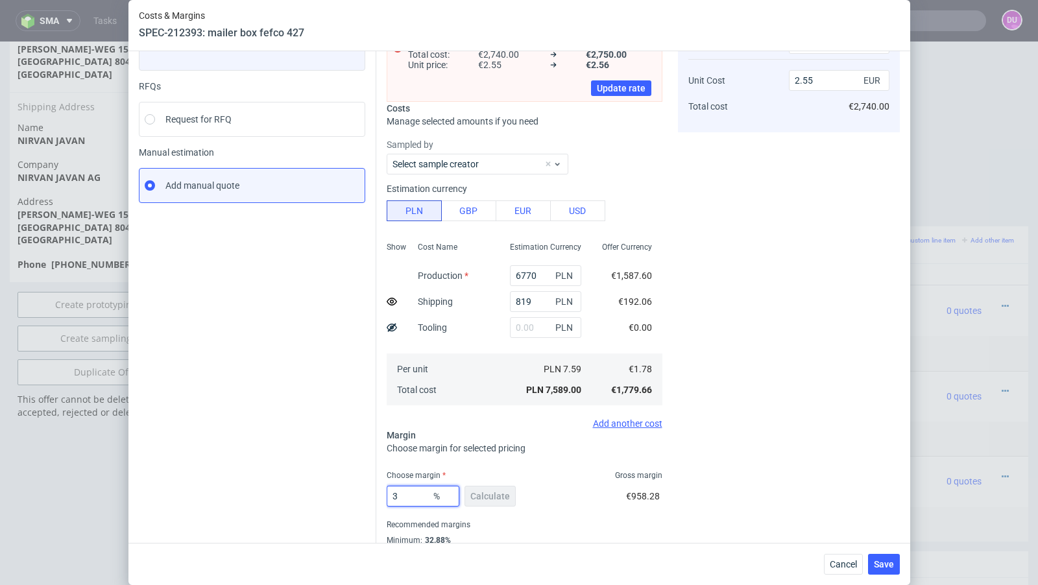
type input "33"
type input "2.46"
type input "38"
type input "2.68"
type input "37"
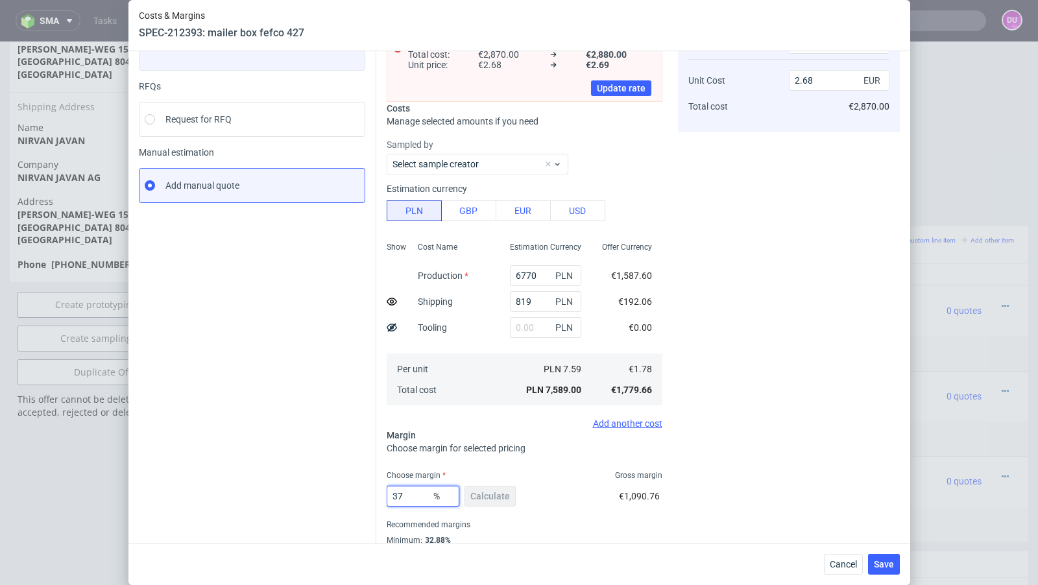
type input "2.63"
type input "36"
type input "2.59"
type input "36"
click at [836, 560] on span "Cancel" at bounding box center [843, 564] width 27 height 9
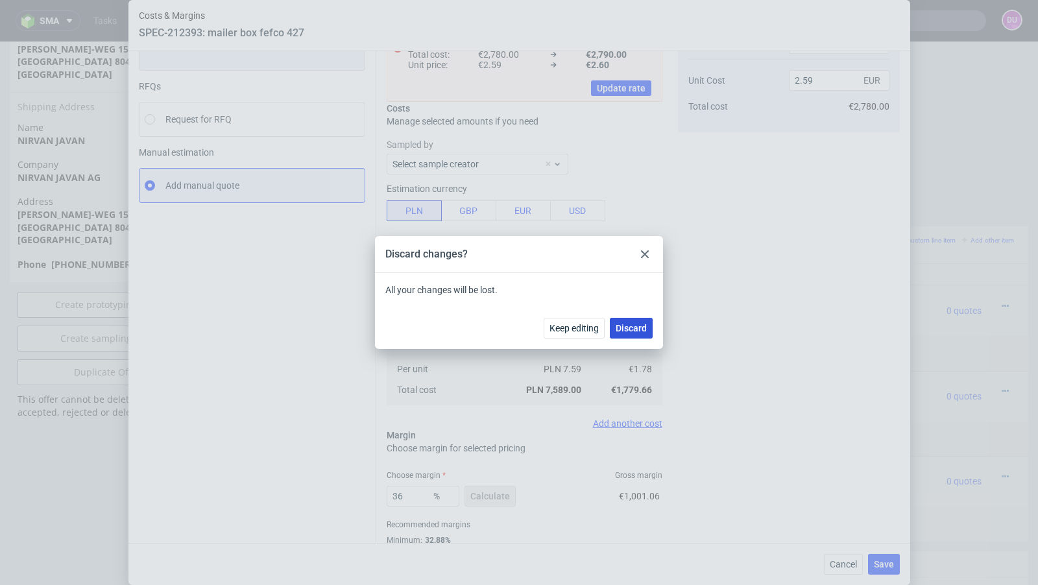
drag, startPoint x: 637, startPoint y: 328, endPoint x: 959, endPoint y: 291, distance: 324.6
click at [637, 328] on span "Discard" at bounding box center [631, 328] width 31 height 9
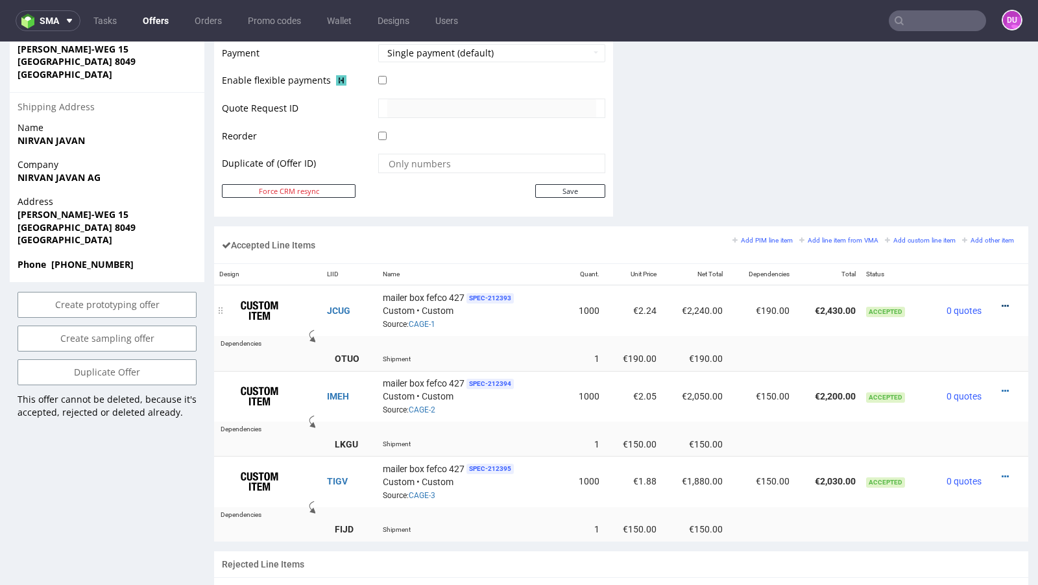
click at [1002, 302] on icon at bounding box center [1005, 306] width 7 height 9
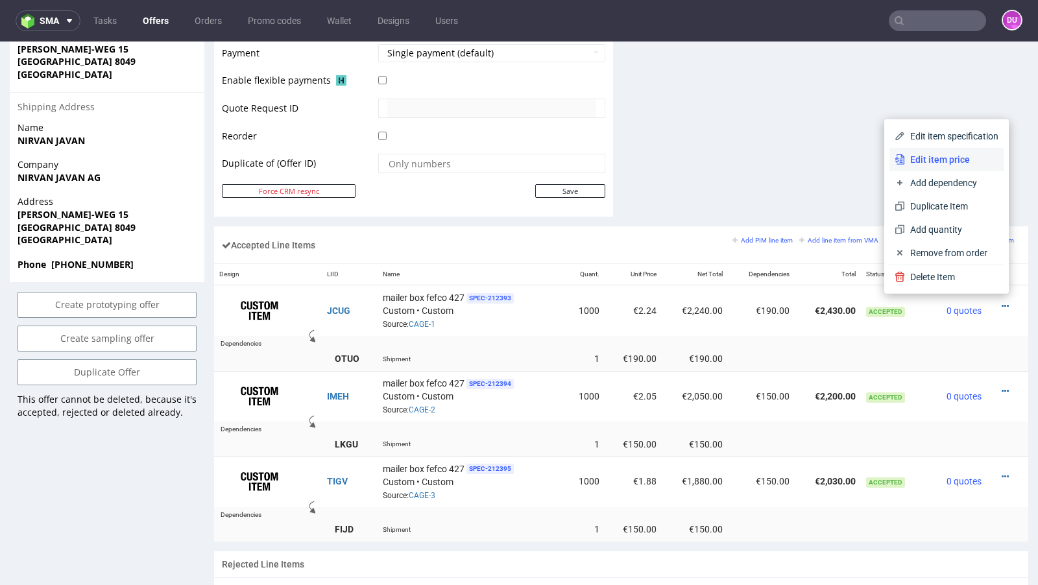
click at [939, 163] on span "Edit item price" at bounding box center [951, 159] width 93 height 13
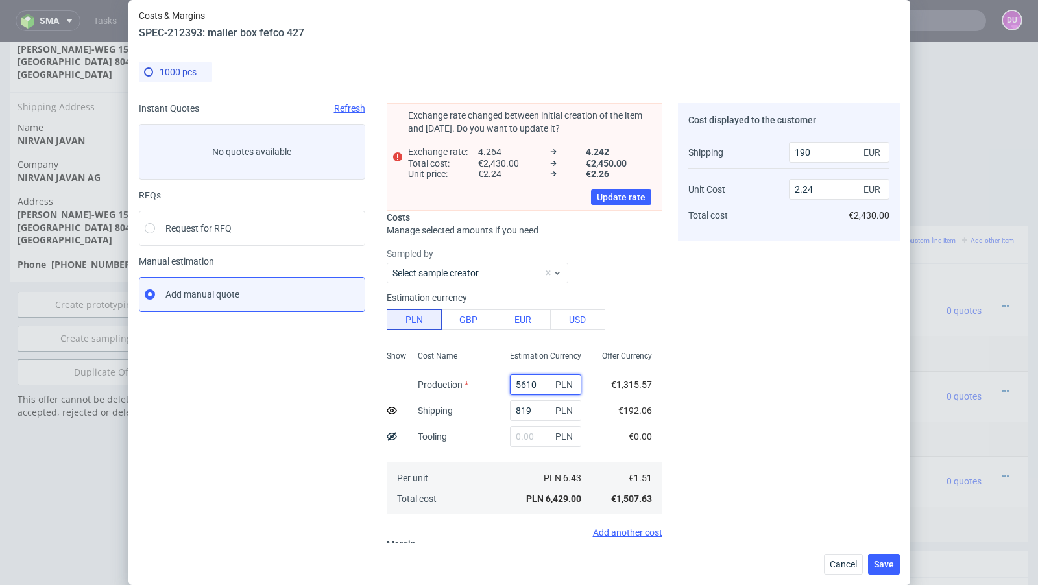
click at [537, 384] on input "5610" at bounding box center [545, 384] width 71 height 21
paste input "677"
type input "6770"
type input "2.68"
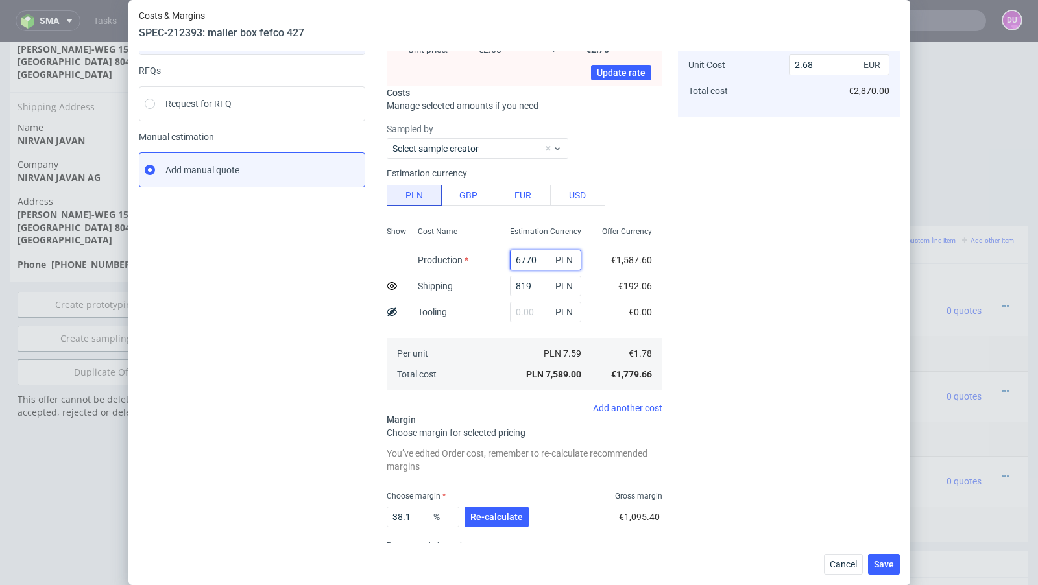
scroll to position [135, 0]
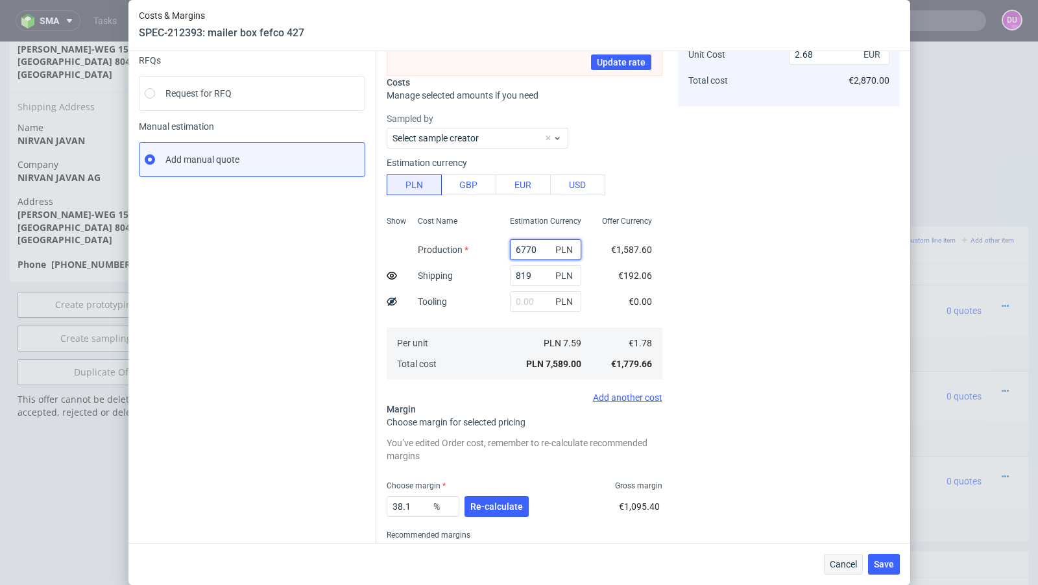
type input "6770"
click at [827, 564] on button "Cancel" at bounding box center [843, 564] width 39 height 21
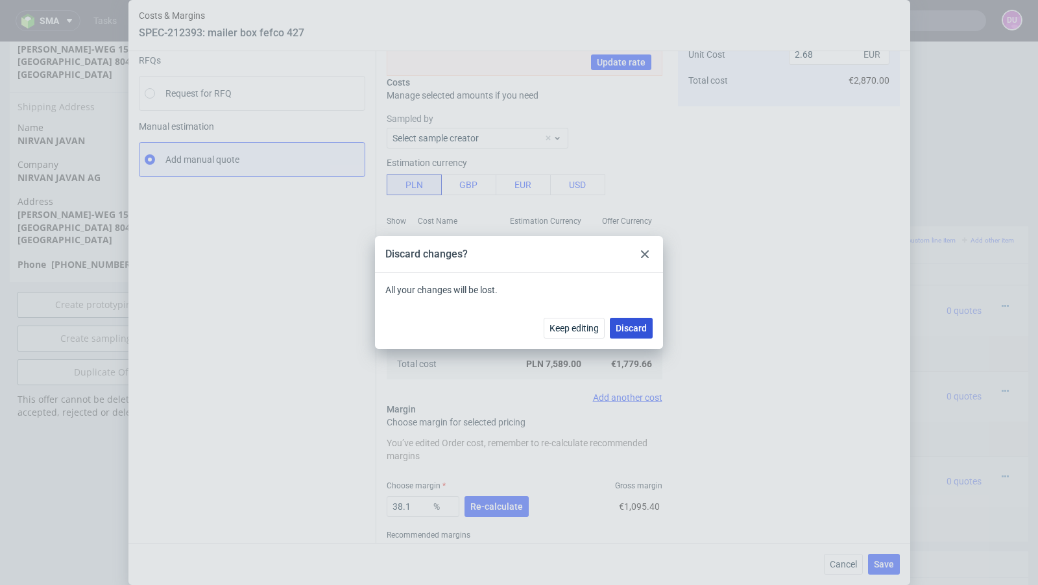
click at [639, 324] on span "Discard" at bounding box center [631, 328] width 31 height 9
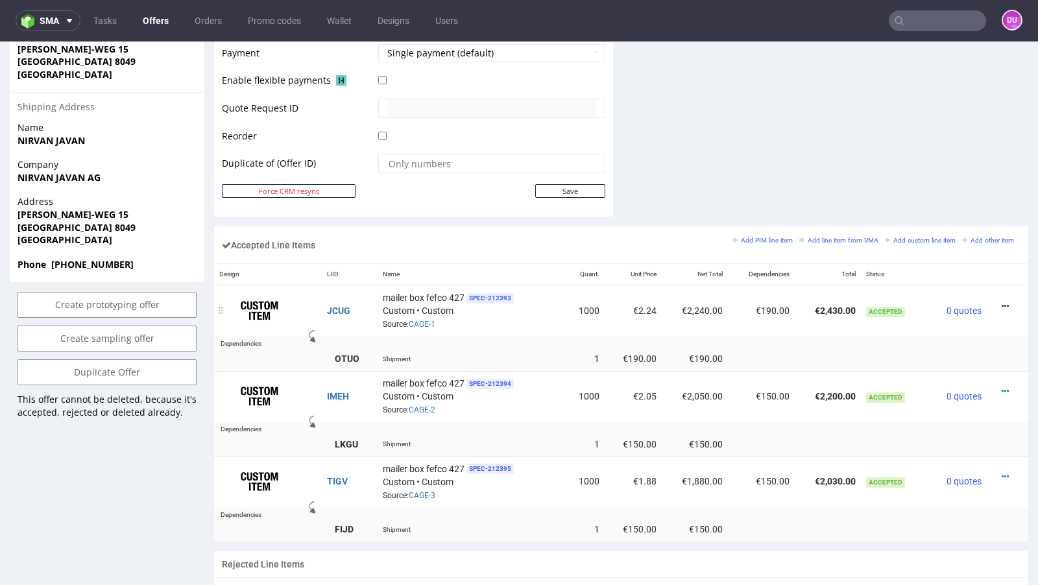
click at [1002, 302] on icon at bounding box center [1005, 306] width 7 height 9
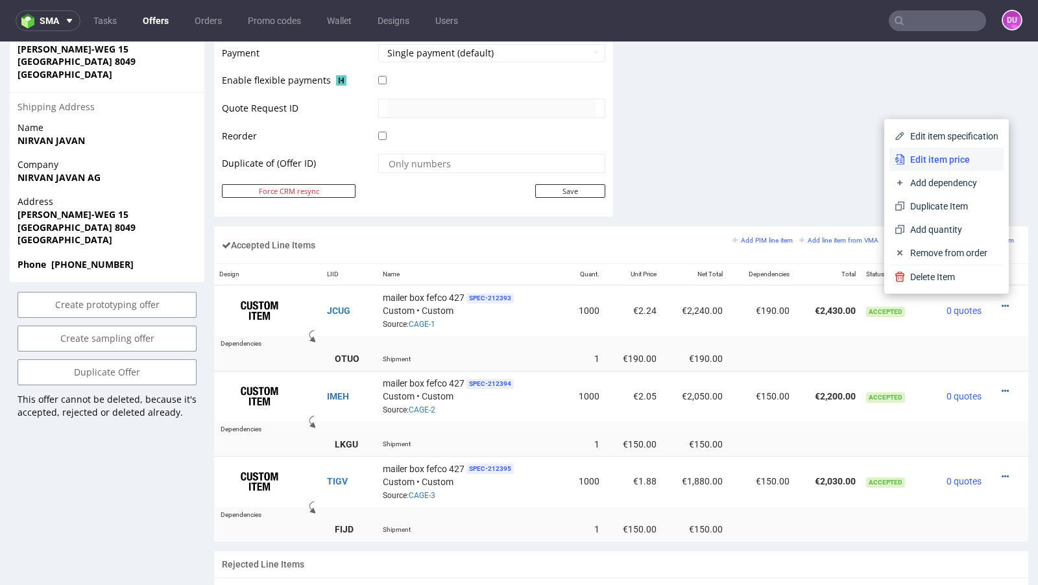
click at [954, 169] on li "Edit item price" at bounding box center [947, 159] width 114 height 23
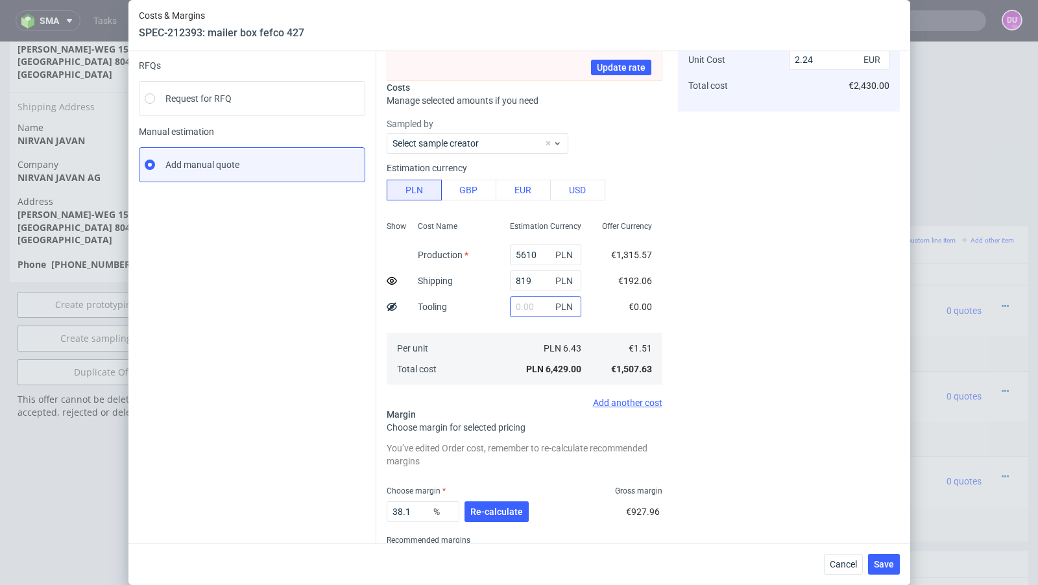
scroll to position [100, 0]
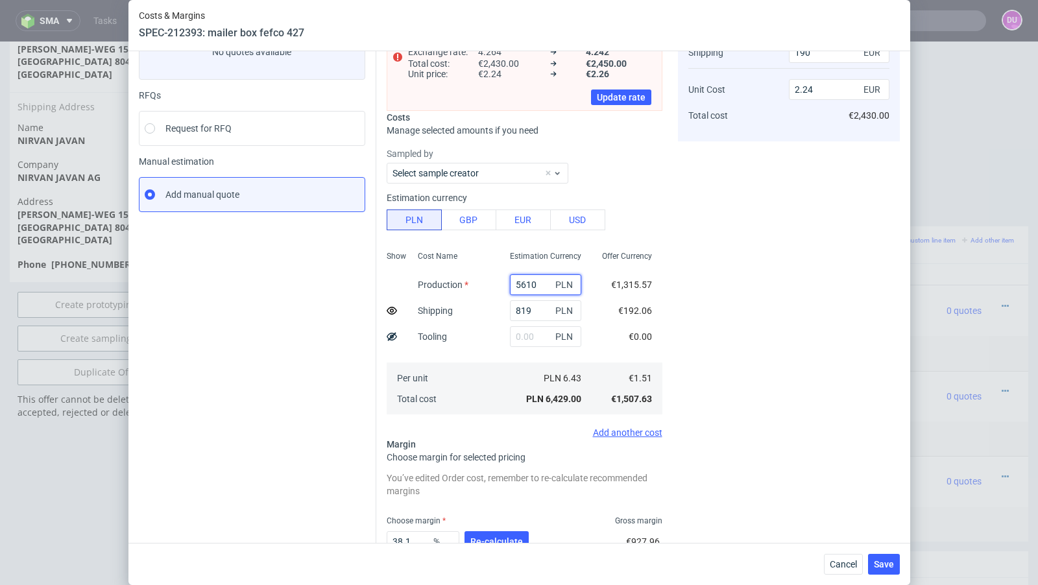
click at [528, 285] on input "5610" at bounding box center [545, 284] width 71 height 21
paste input "677"
type input "6770"
type input "2.68"
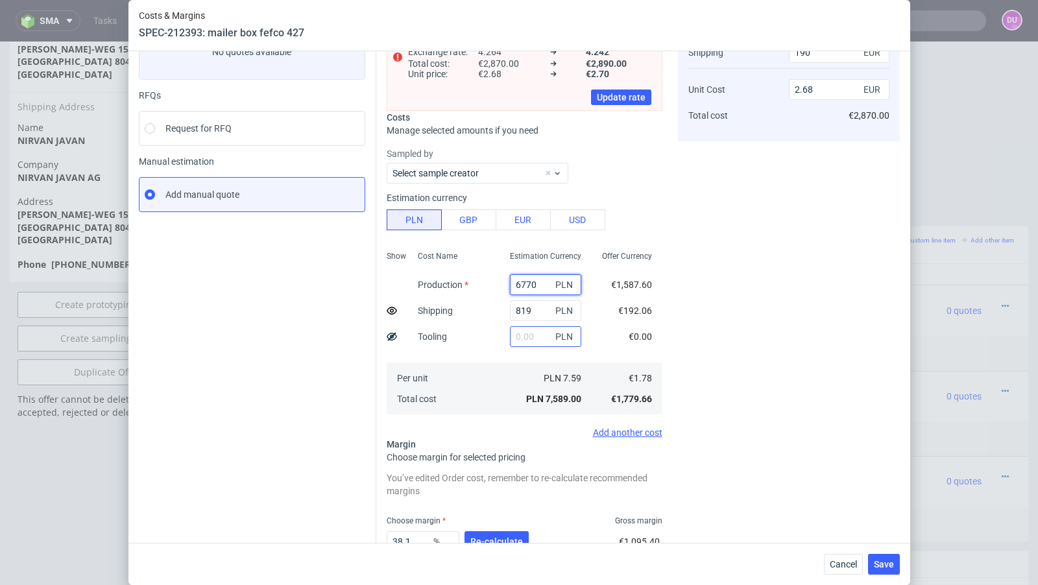
scroll to position [167, 0]
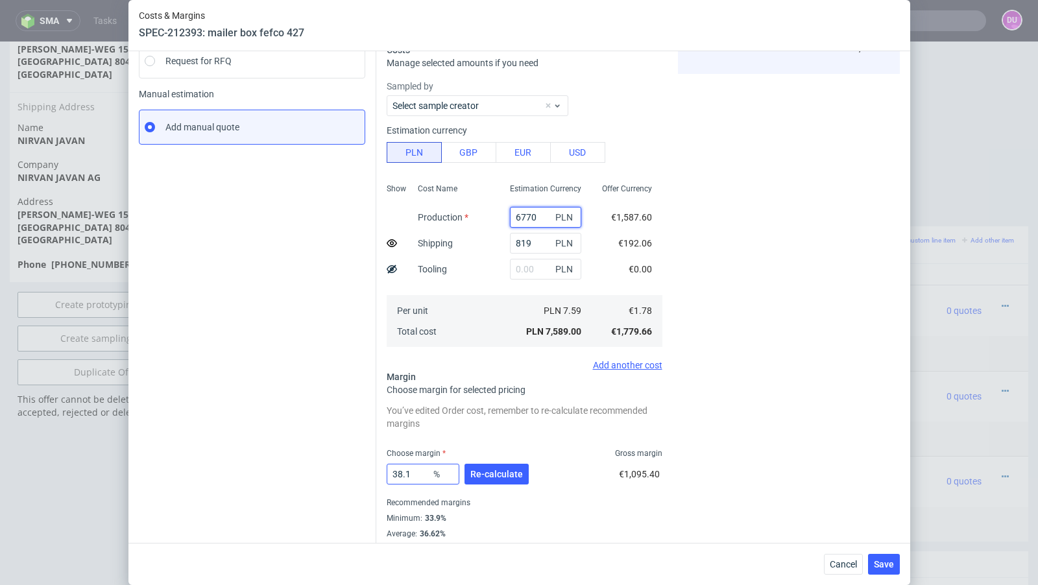
type input "6770"
drag, startPoint x: 423, startPoint y: 473, endPoint x: 372, endPoint y: 472, distance: 51.3
click at [372, 472] on div "Instant Quotes Refresh No quotes available RFQs Request for RFQ Manual estimati…" at bounding box center [519, 239] width 761 height 629
click at [472, 470] on span "Re-calculate" at bounding box center [496, 474] width 53 height 9
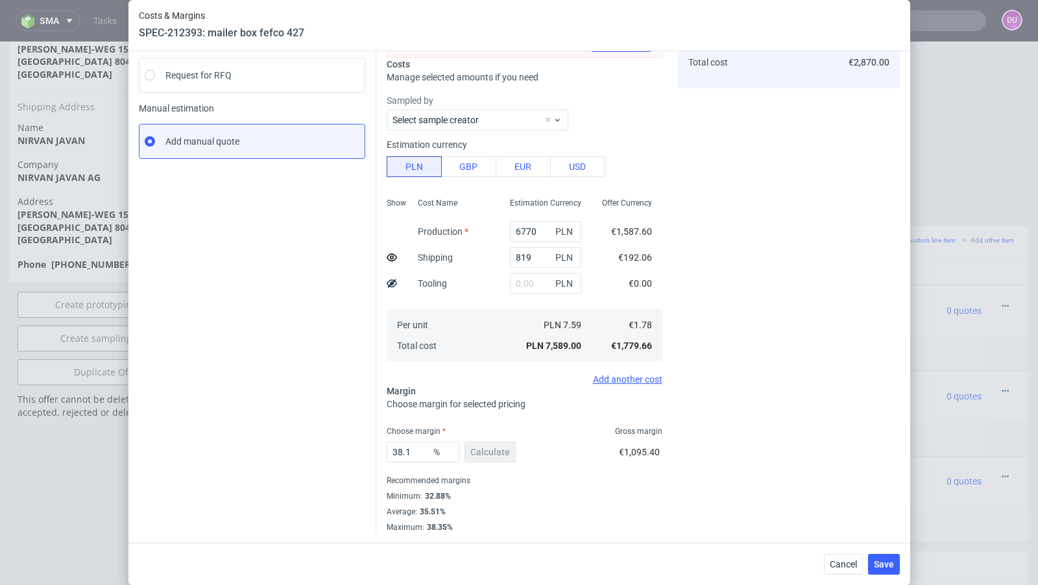
scroll to position [151, 0]
click at [420, 444] on input "38.1" at bounding box center [423, 454] width 73 height 21
drag, startPoint x: 420, startPoint y: 452, endPoint x: 378, endPoint y: 452, distance: 42.8
click at [378, 452] on div "Exchange rate changed between initial creation of the item and today. Do you wa…" at bounding box center [638, 238] width 524 height 593
type input "37"
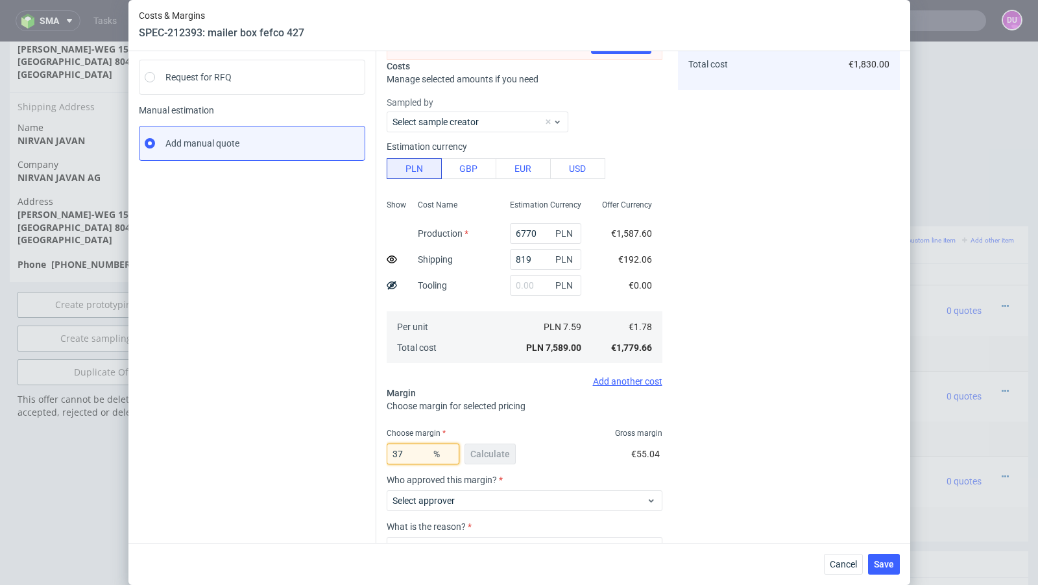
type input "2.63"
type input "36"
type input "2.59"
type input "35"
type input "2.55"
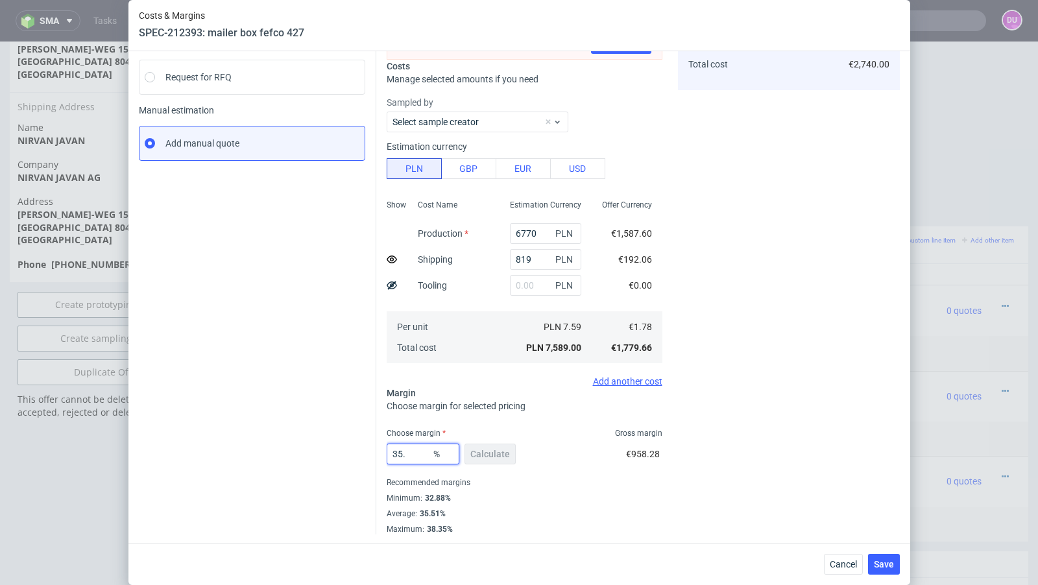
type input "35.5"
type input "2.57"
type input "35.4"
type input "2.56"
type input "35.2"
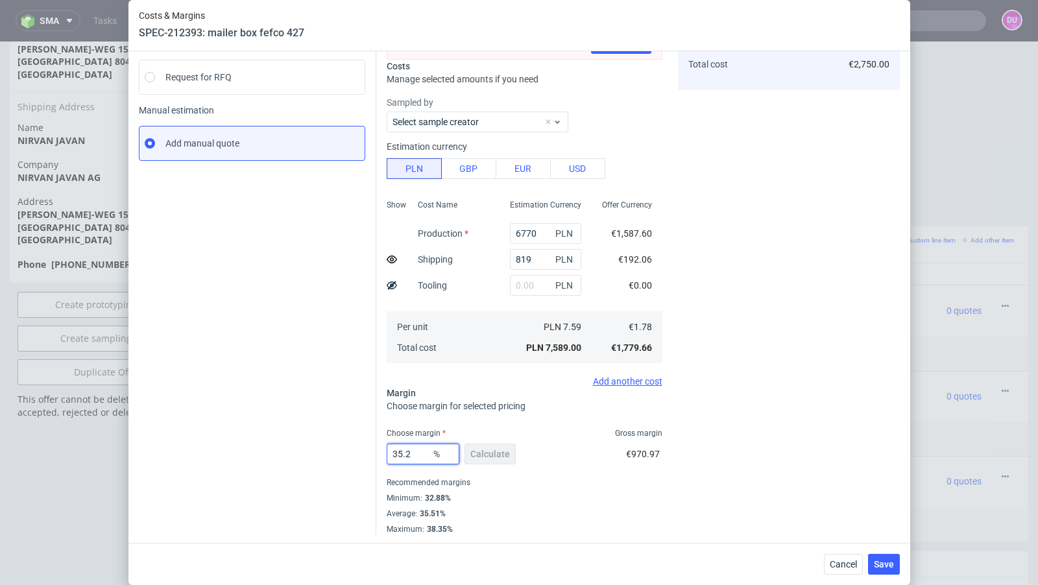
type input "2.55"
click at [788, 296] on div "Cost displayed to the customer Shipping Unit Cost Total cost 190 EUR 2.55 EUR €…" at bounding box center [789, 243] width 222 height 583
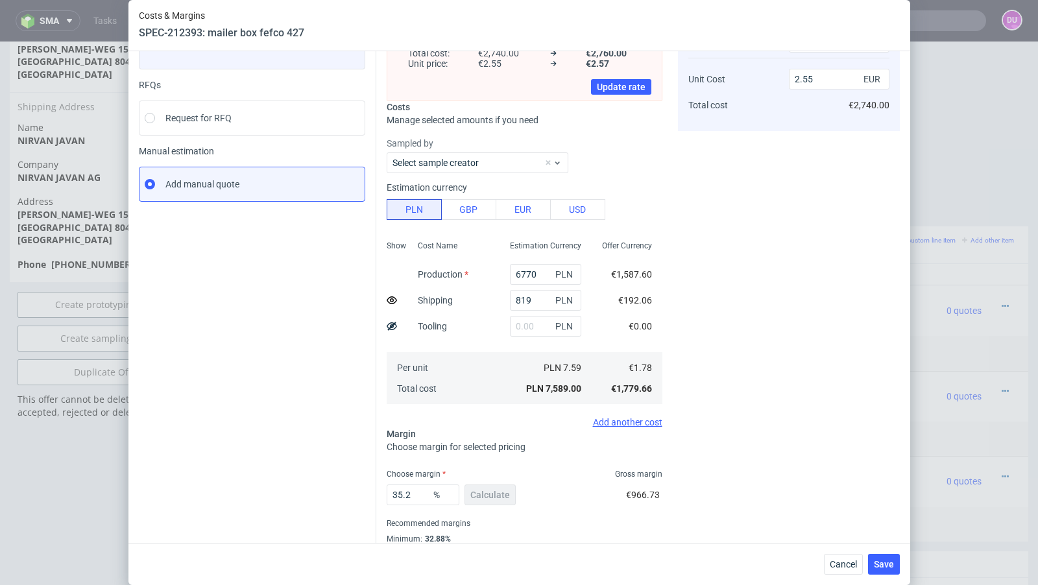
scroll to position [121, 0]
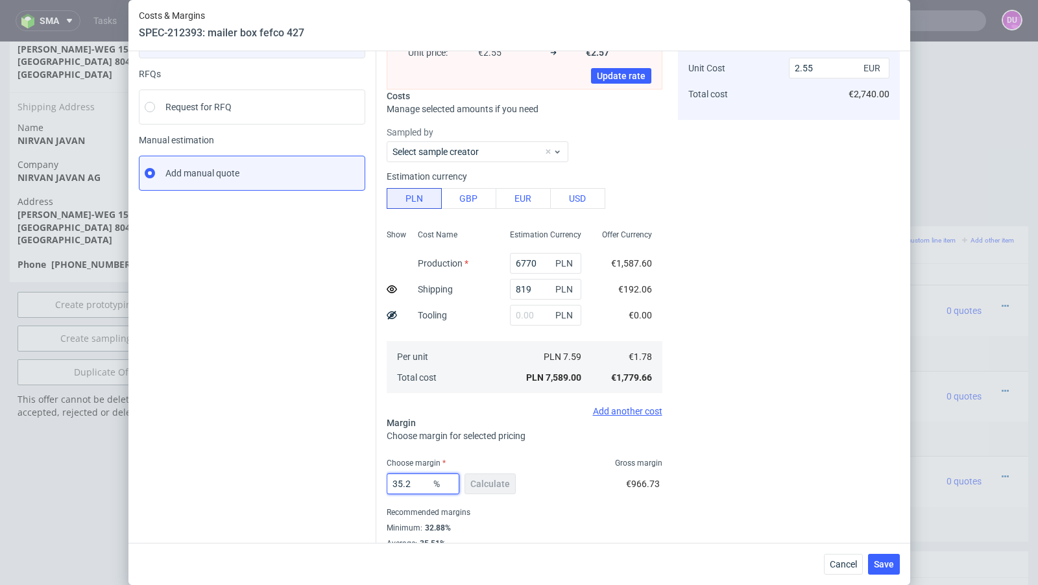
drag, startPoint x: 420, startPoint y: 483, endPoint x: 404, endPoint y: 483, distance: 15.6
click at [404, 483] on input "35.2" at bounding box center [423, 484] width 73 height 21
type input "34"
type input "2.5"
type input "35"
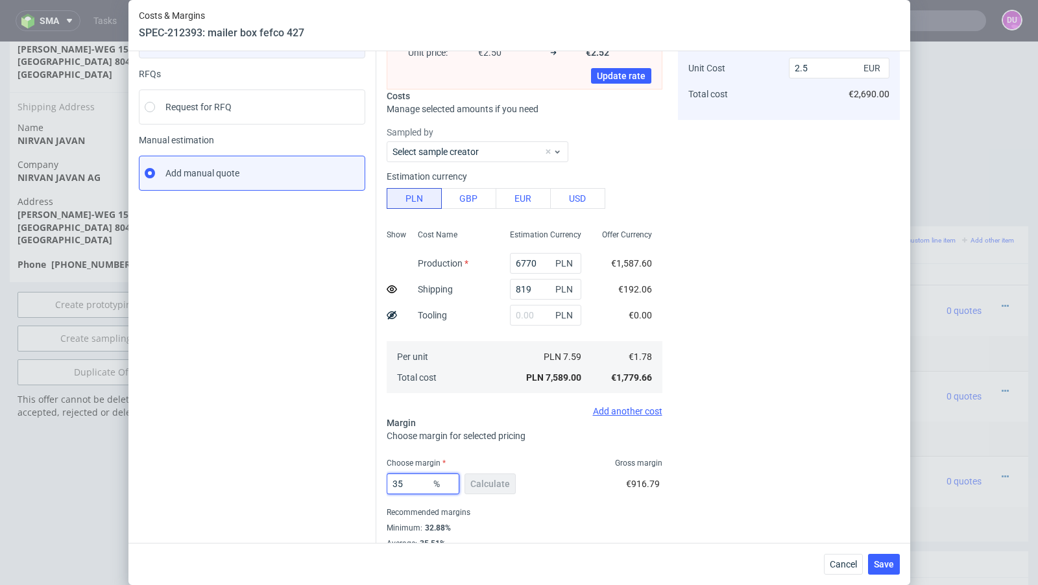
type input "2.55"
type input "35"
click at [870, 93] on span "€2,740.00" at bounding box center [869, 94] width 41 height 10
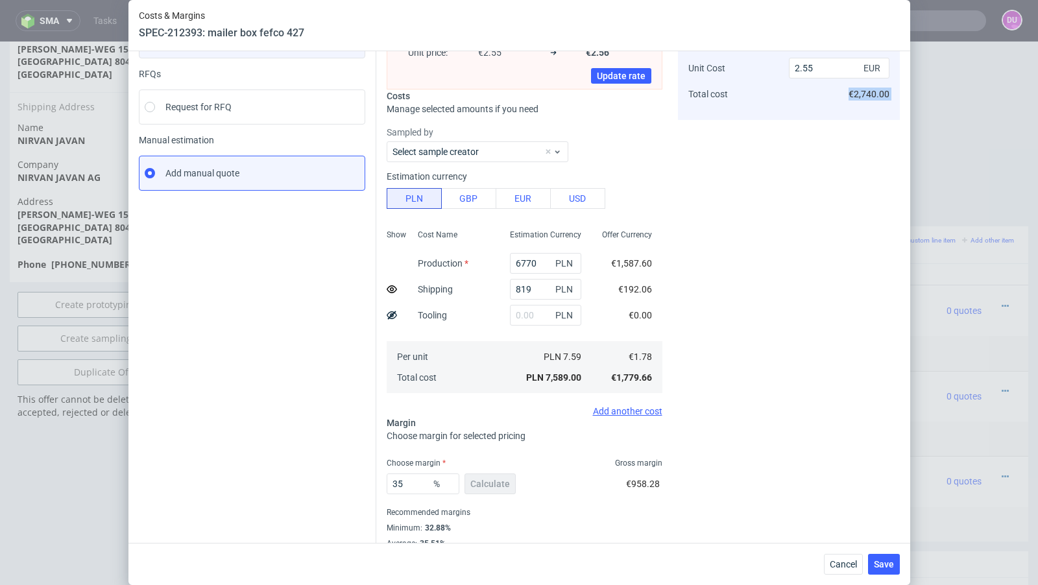
copy div "€2,740.00"
click at [833, 237] on div "Cost displayed to the customer Shipping Unit Cost Total cost 190 EUR 2.55 EUR €…" at bounding box center [789, 273] width 222 height 583
click at [618, 79] on span "Update rate" at bounding box center [621, 75] width 49 height 9
type input "2.56"
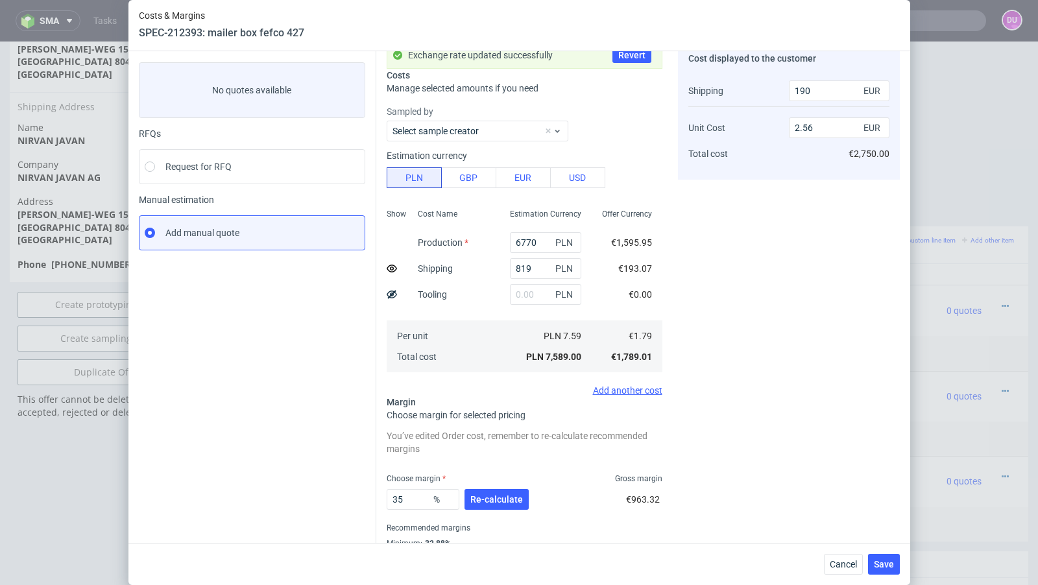
scroll to position [60, 0]
click at [474, 493] on button "Re-calculate" at bounding box center [497, 501] width 64 height 21
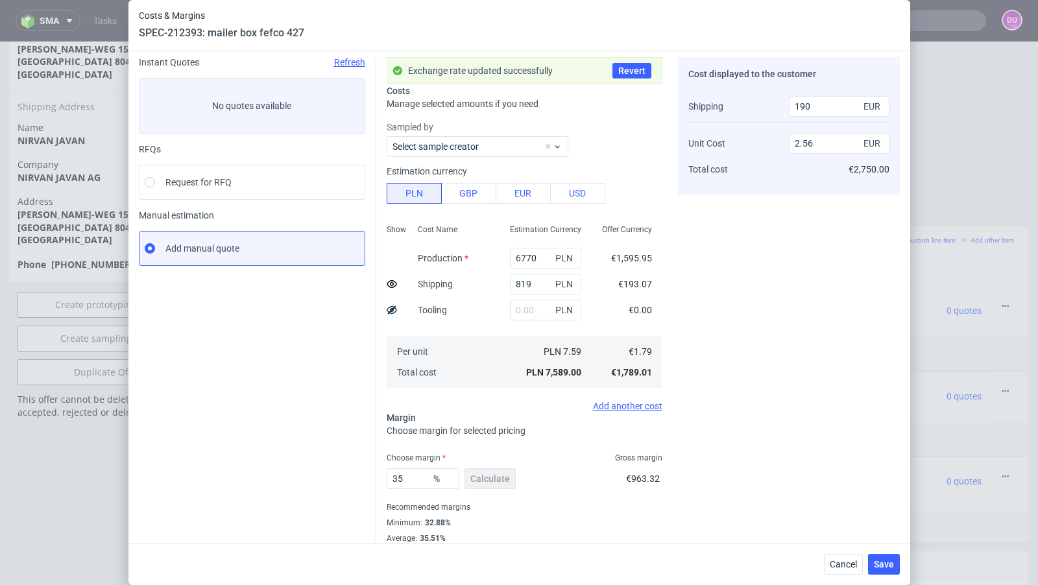
scroll to position [47, 0]
click at [410, 477] on input "35" at bounding box center [423, 478] width 73 height 21
type input "33"
type input "2.48"
type input "34"
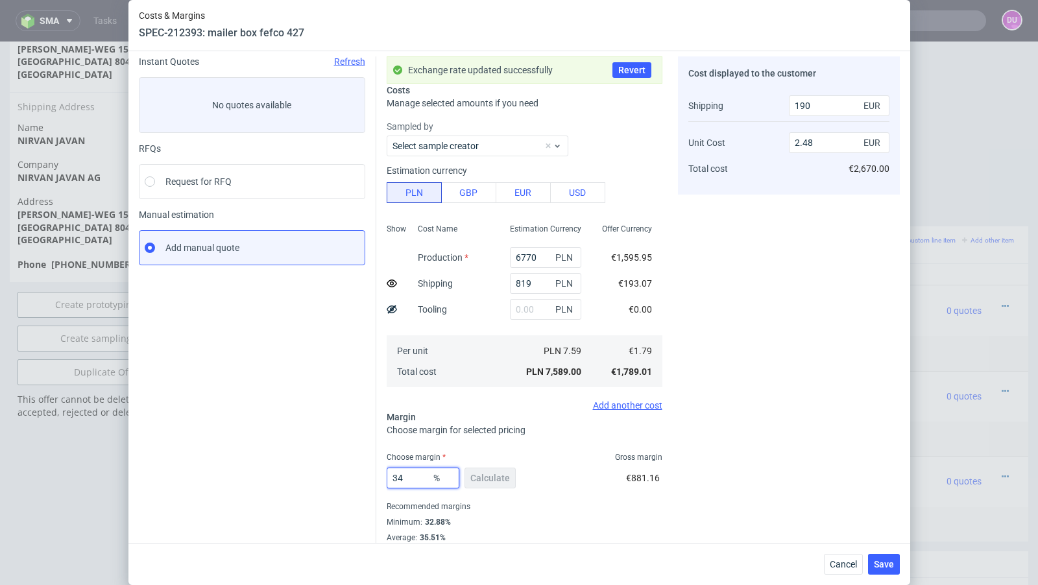
type input "2.52"
type input "35"
type input "2.56"
type input "36"
type input "2.6"
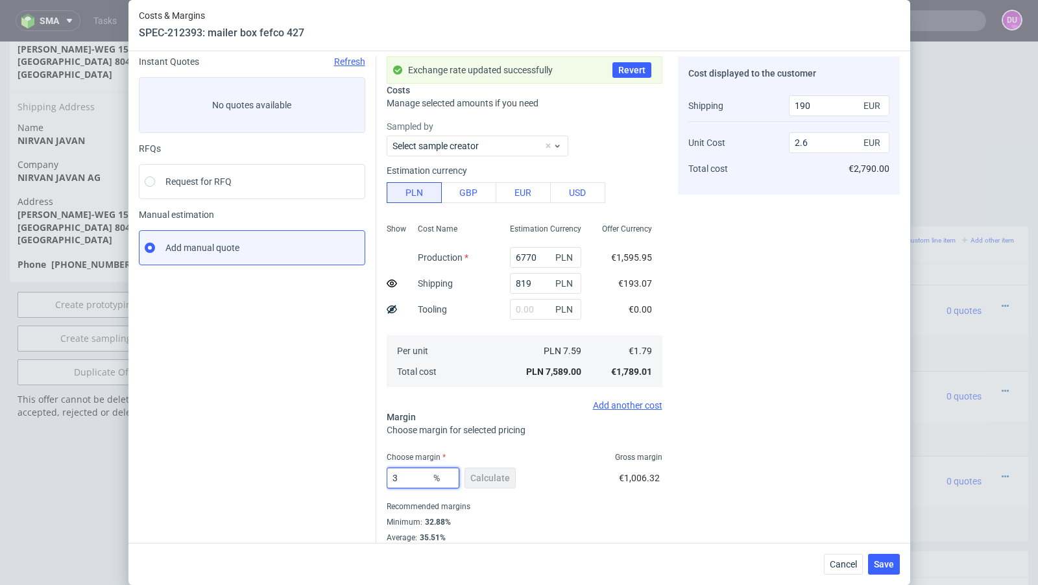
type input "35"
type input "2.56"
type input "34"
type input "2.52"
type input "35"
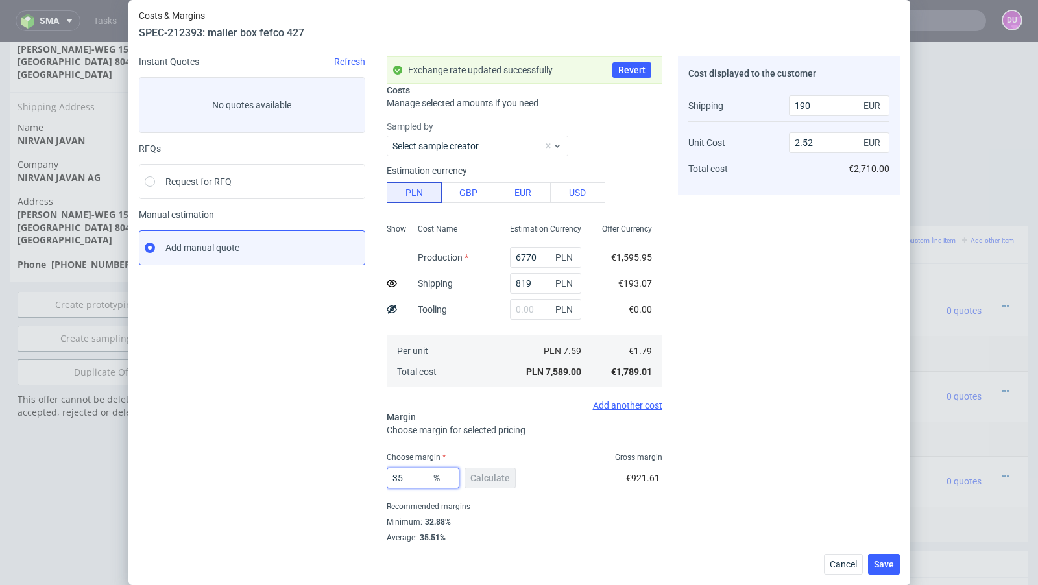
type input "2.56"
click at [873, 168] on span "€2,750.00" at bounding box center [869, 169] width 41 height 10
copy div "€2,750.00"
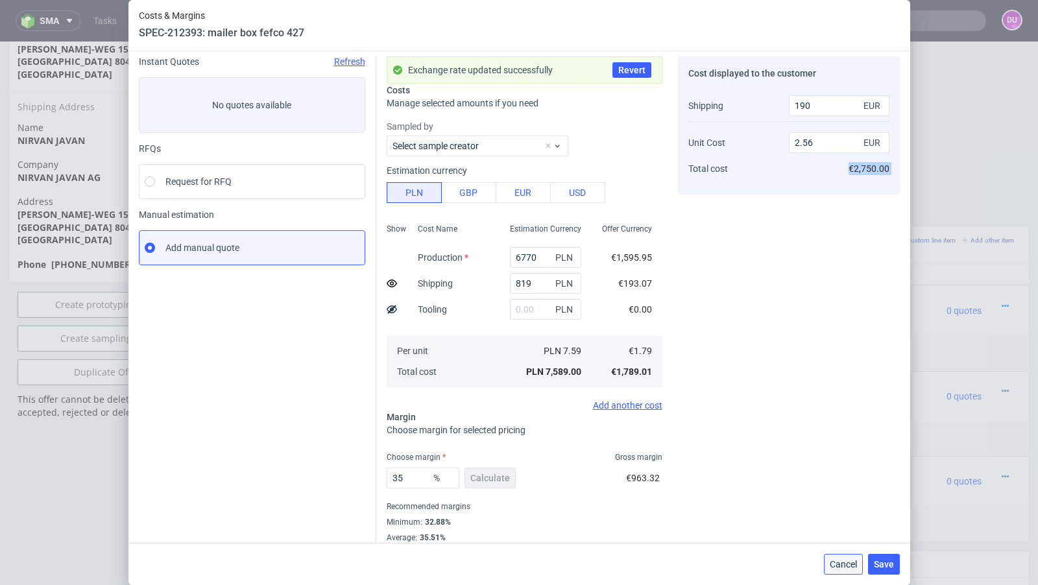
click at [846, 558] on button "Cancel" at bounding box center [843, 564] width 39 height 21
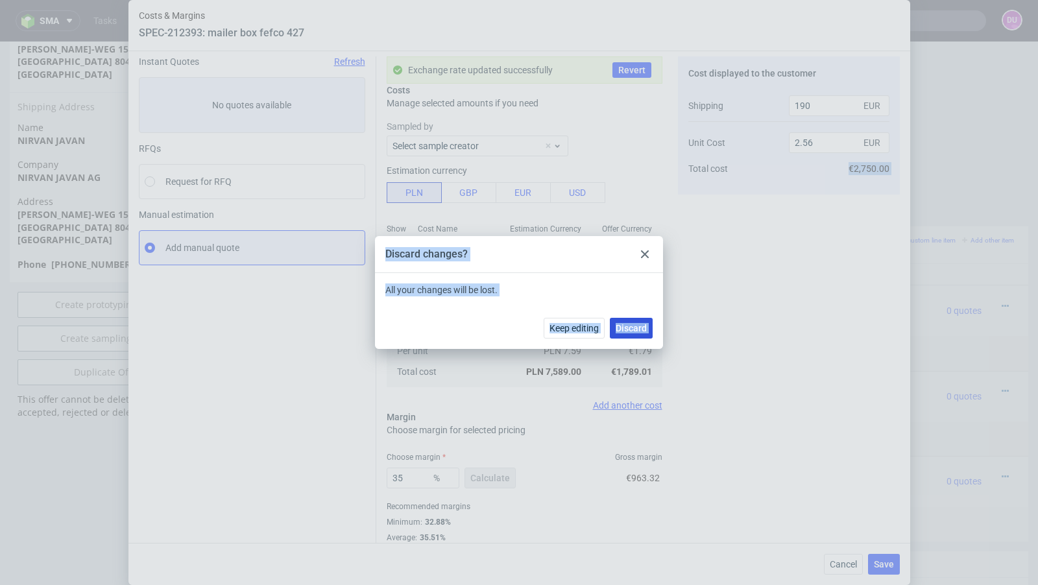
click at [633, 324] on span "Discard" at bounding box center [631, 328] width 31 height 9
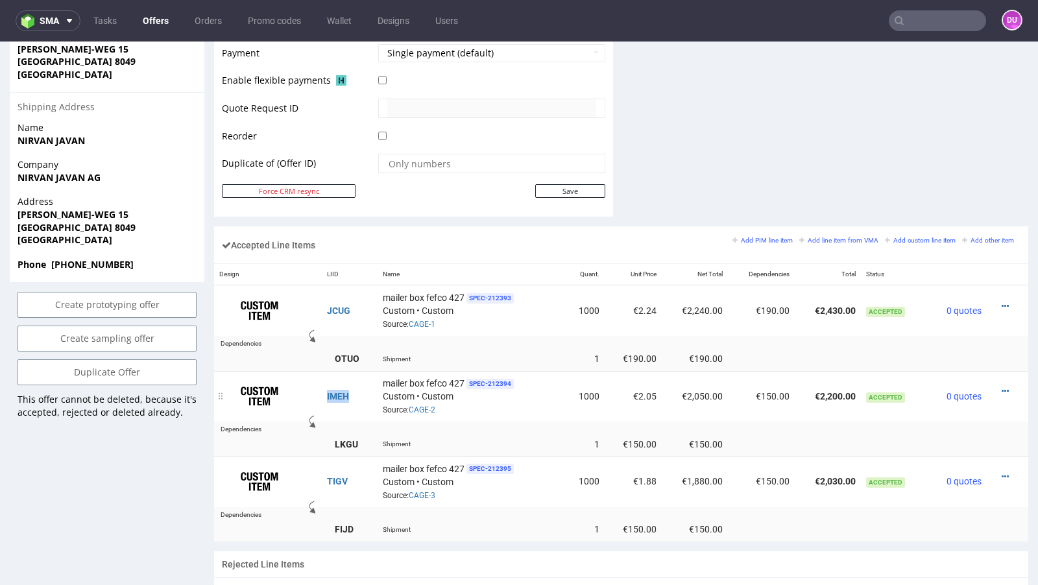
drag, startPoint x: 354, startPoint y: 389, endPoint x: 324, endPoint y: 389, distance: 30.5
click at [324, 389] on td "IMEH" at bounding box center [350, 396] width 56 height 51
copy link "IMEH"
drag, startPoint x: 359, startPoint y: 305, endPoint x: 326, endPoint y: 304, distance: 32.5
click at [326, 304] on td "JCUG" at bounding box center [350, 311] width 56 height 51
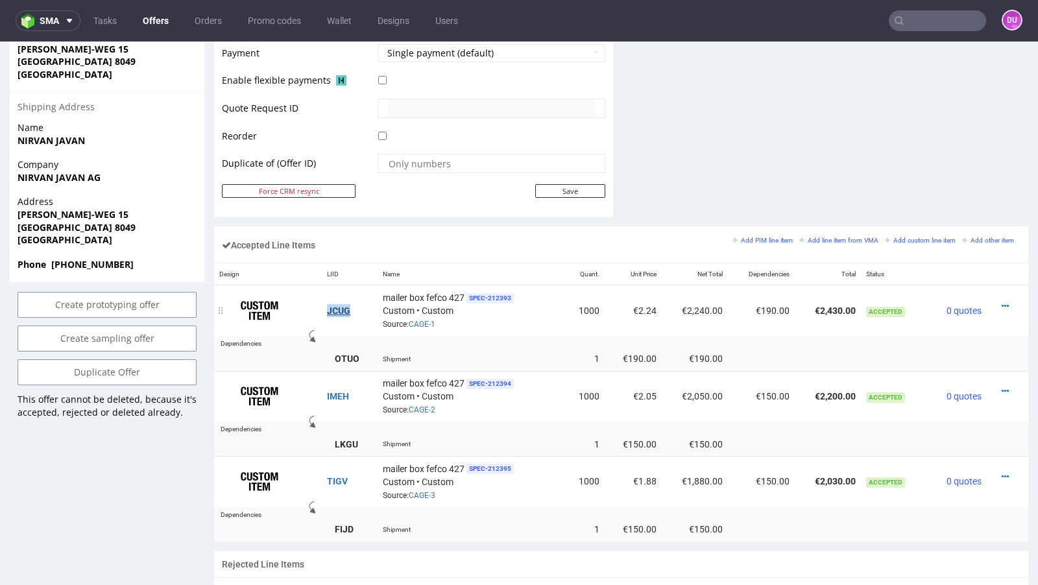
copy link "JCUG"
drag, startPoint x: 850, startPoint y: 390, endPoint x: 807, endPoint y: 389, distance: 43.5
click at [807, 389] on td "€2,200.00" at bounding box center [828, 396] width 66 height 51
copy td "€2,200.00"
click at [1002, 387] on icon at bounding box center [1005, 391] width 7 height 9
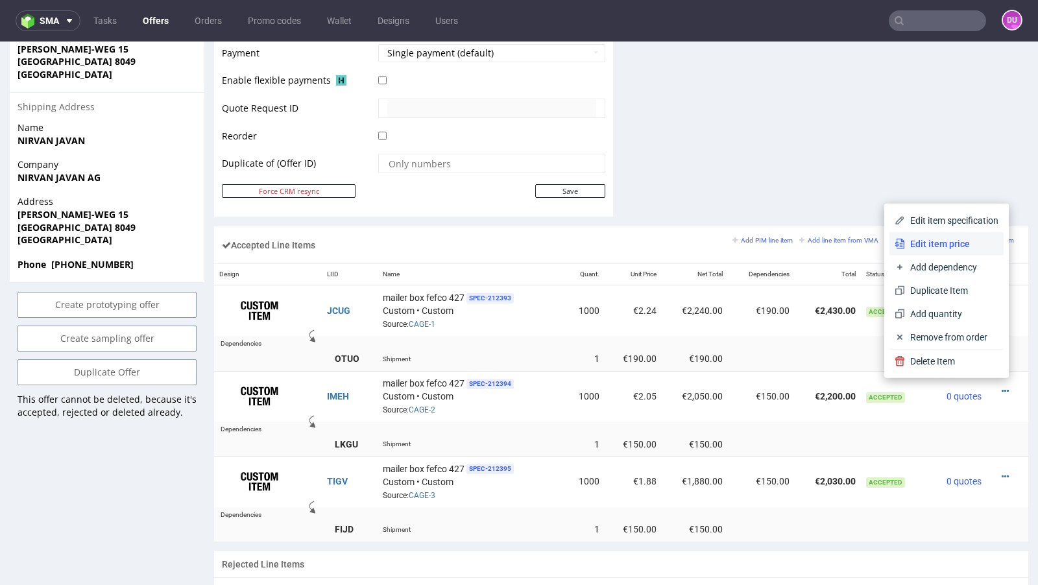
click at [939, 247] on span "Edit item price" at bounding box center [951, 243] width 93 height 13
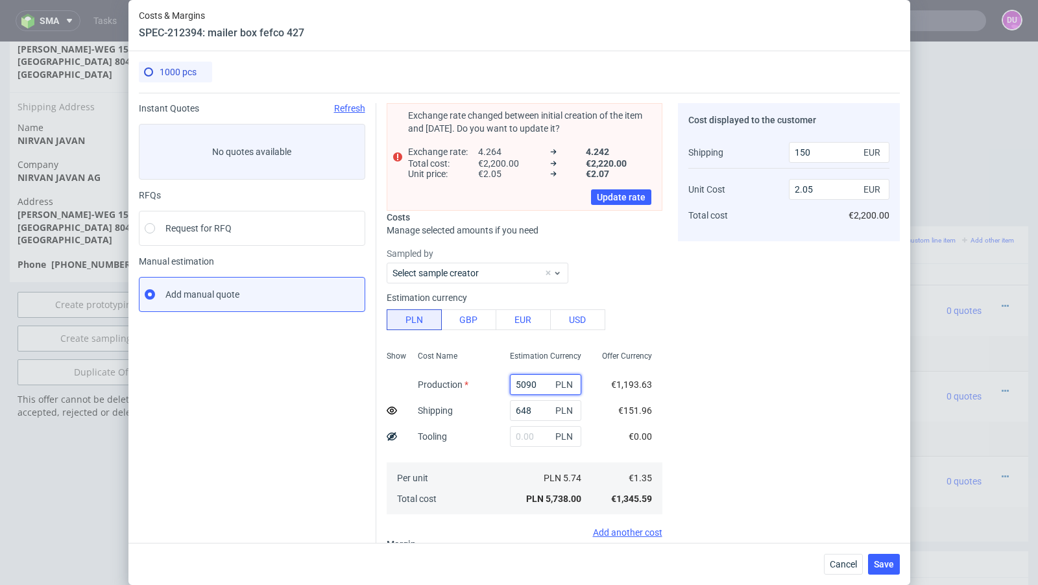
drag, startPoint x: 537, startPoint y: 383, endPoint x: 504, endPoint y: 380, distance: 33.3
click at [504, 380] on div "5090 PLN" at bounding box center [546, 385] width 92 height 26
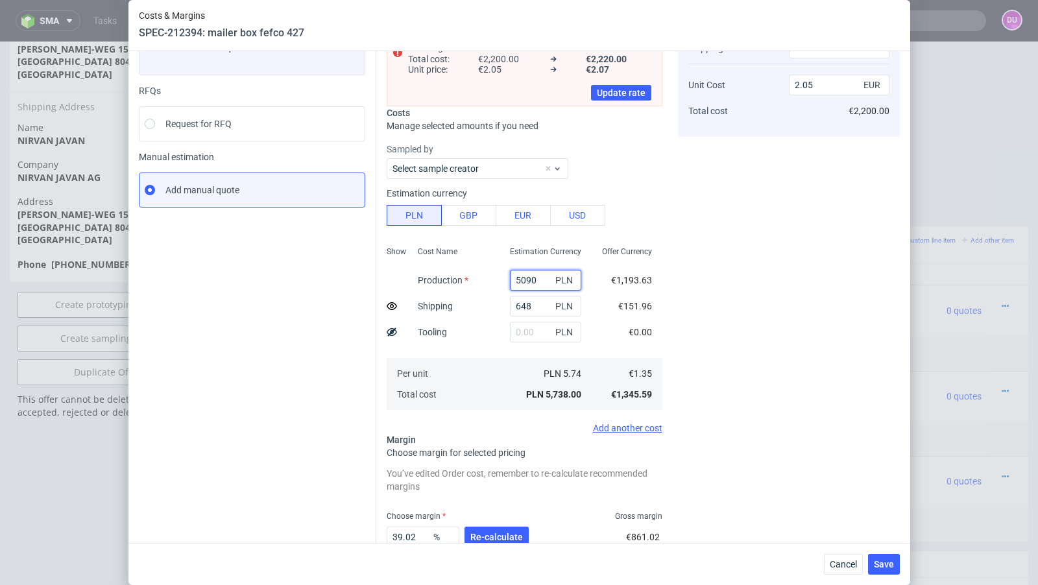
scroll to position [45, 0]
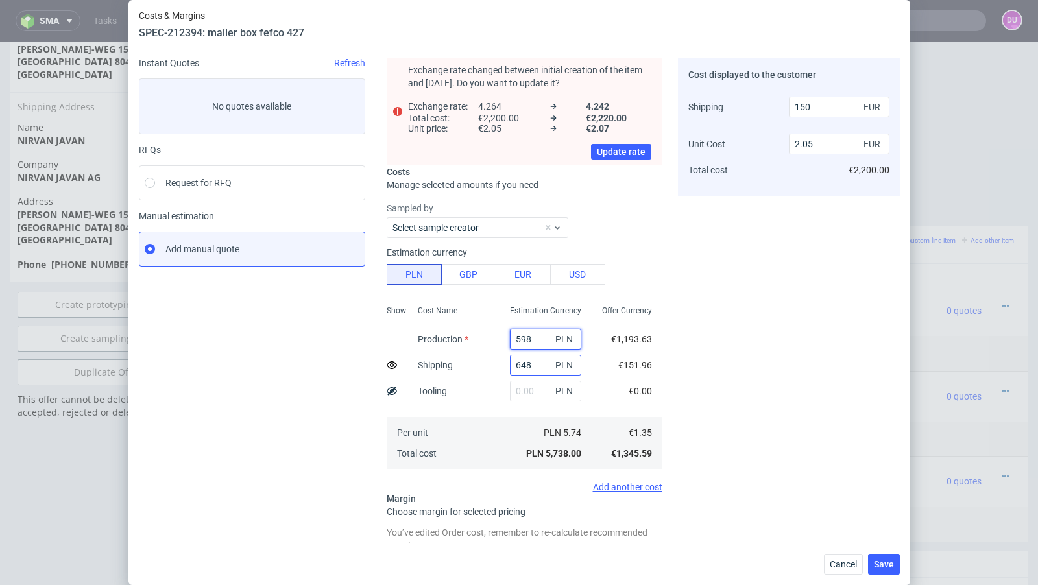
type input "5980"
type input "2.4"
type input "5980"
click at [751, 339] on div "Cost displayed to the customer Shipping Unit Cost Total cost 150 EUR 2.4 EUR €2…" at bounding box center [789, 367] width 222 height 619
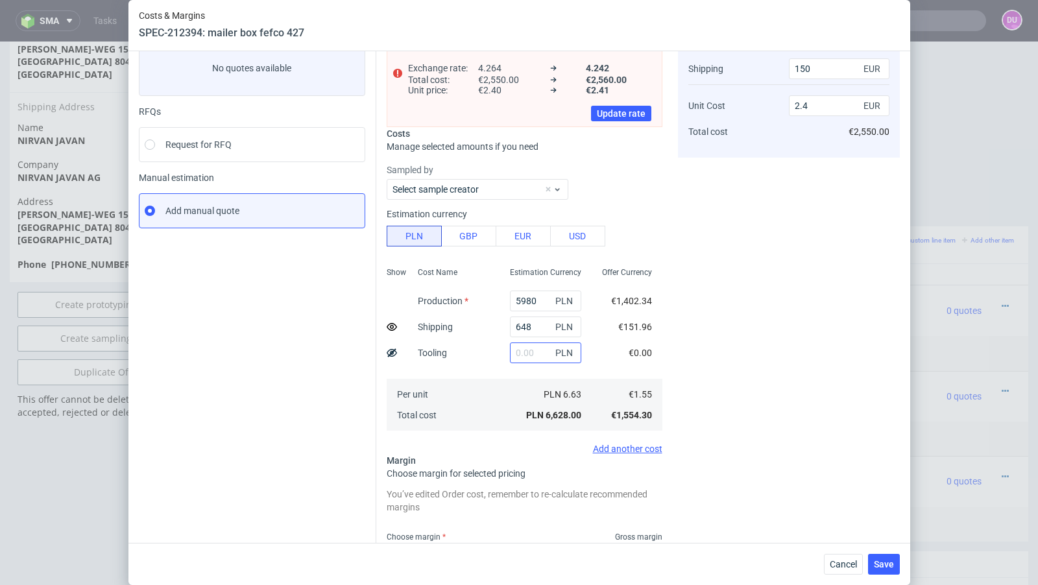
scroll to position [188, 0]
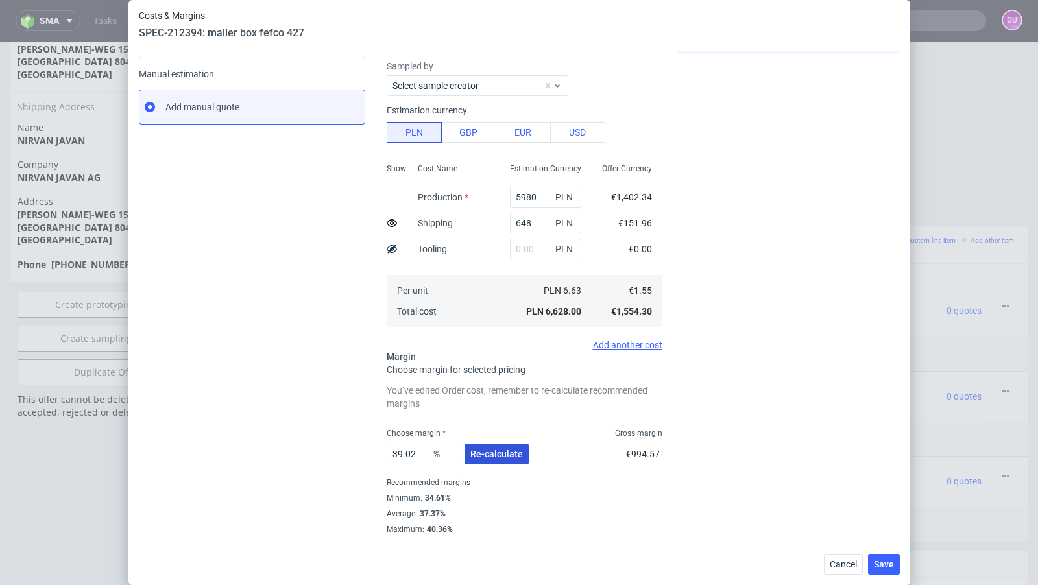
click at [502, 457] on span "Re-calculate" at bounding box center [496, 454] width 53 height 9
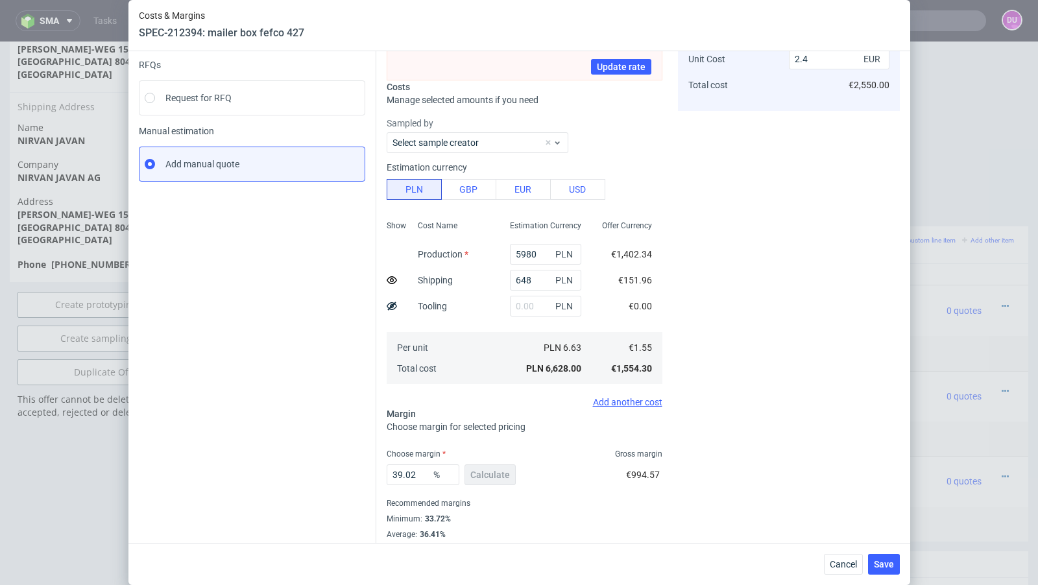
scroll to position [143, 0]
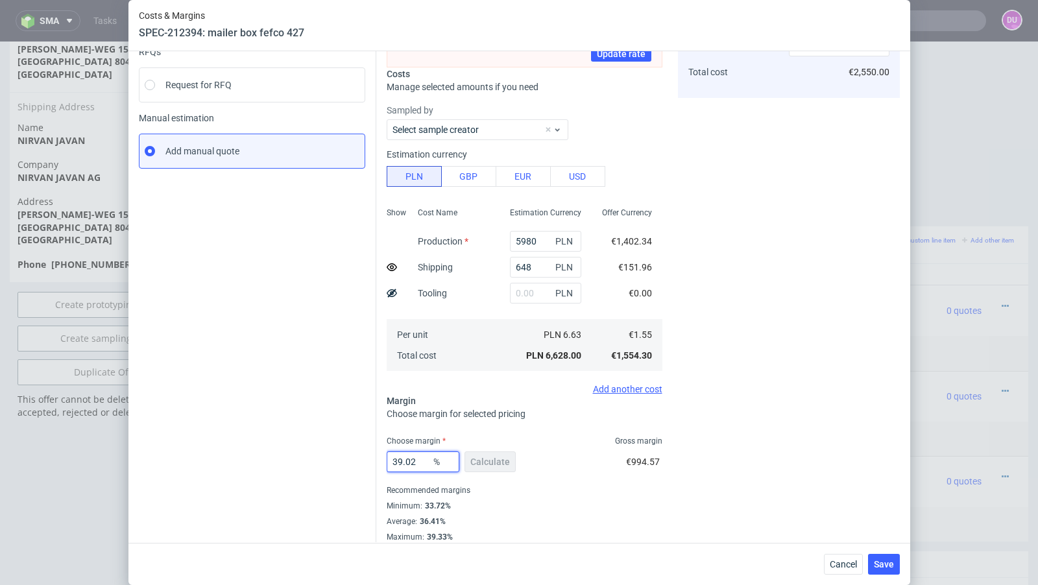
drag, startPoint x: 425, startPoint y: 462, endPoint x: 396, endPoint y: 460, distance: 29.3
click at [396, 460] on input "39.02" at bounding box center [423, 462] width 73 height 21
type input "37"
type input "2.32"
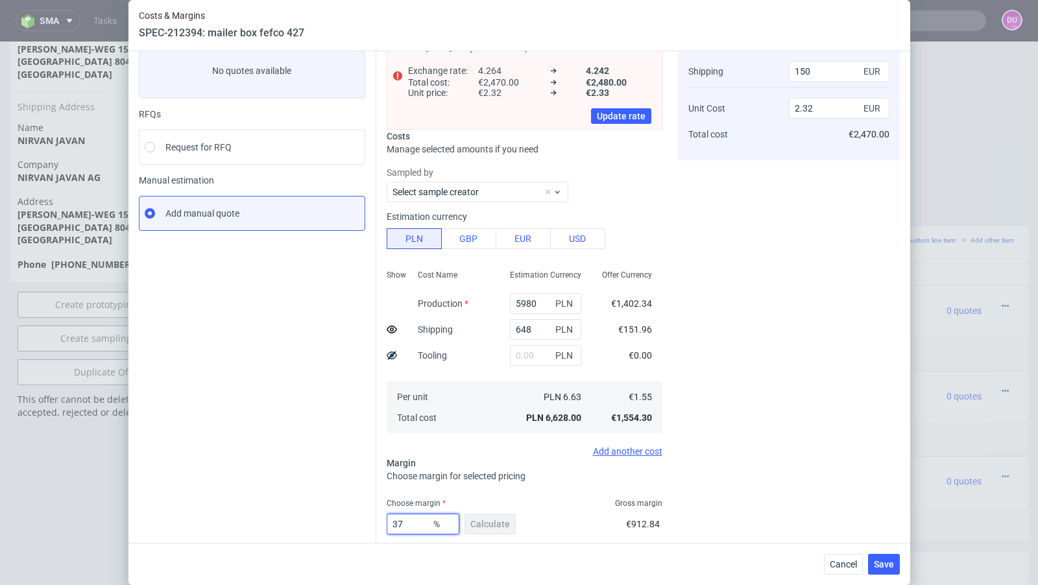
scroll to position [77, 0]
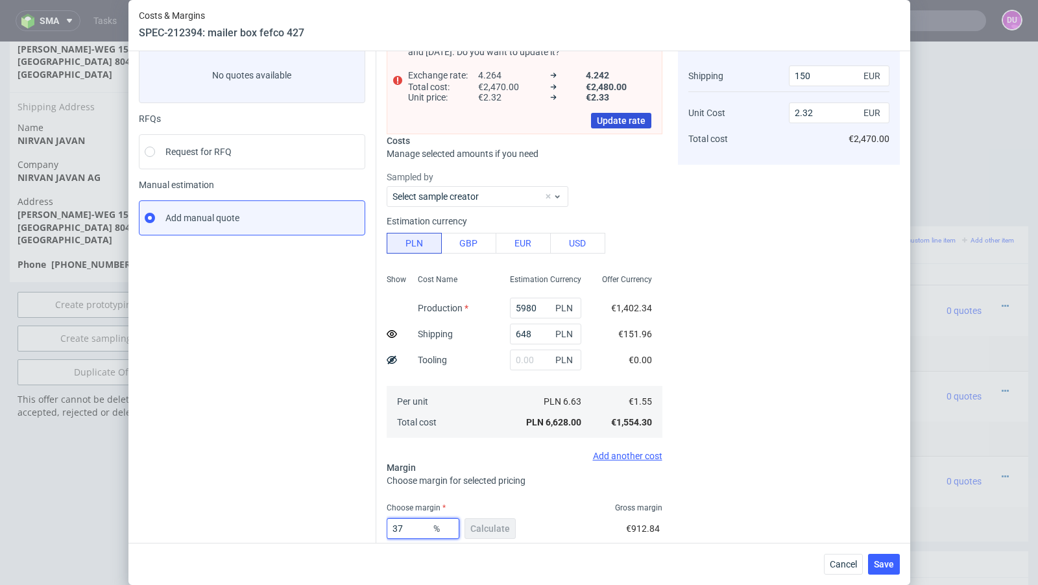
type input "37"
click at [618, 121] on span "Update rate" at bounding box center [621, 120] width 49 height 9
type input "2.33"
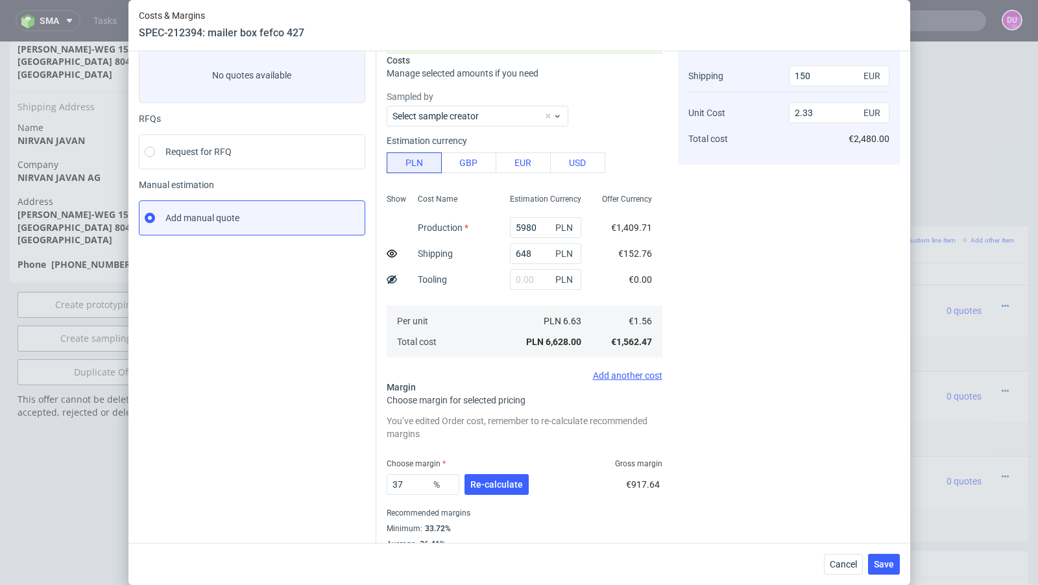
scroll to position [107, 0]
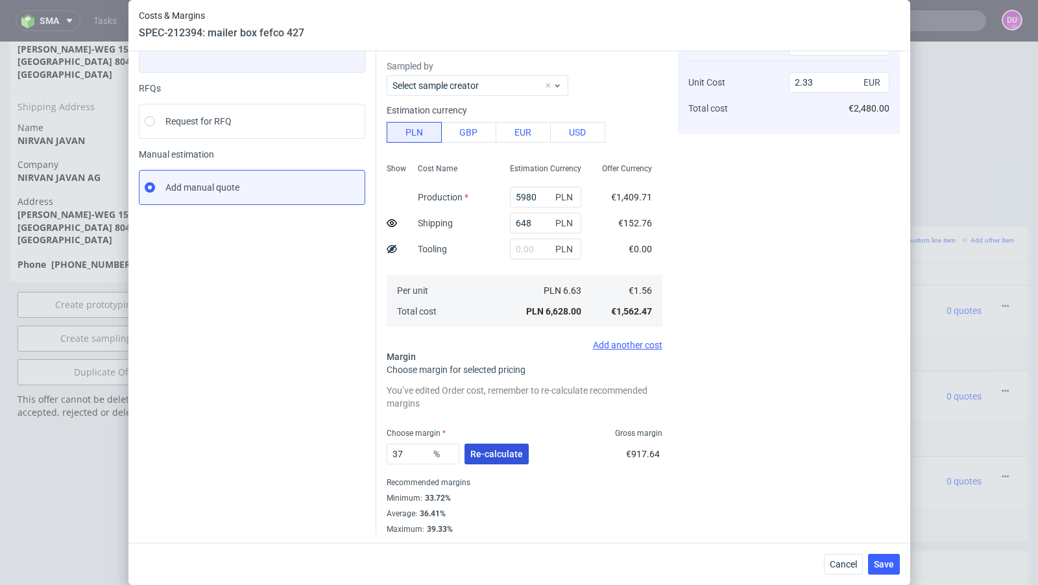
click at [491, 452] on span "Re-calculate" at bounding box center [496, 454] width 53 height 9
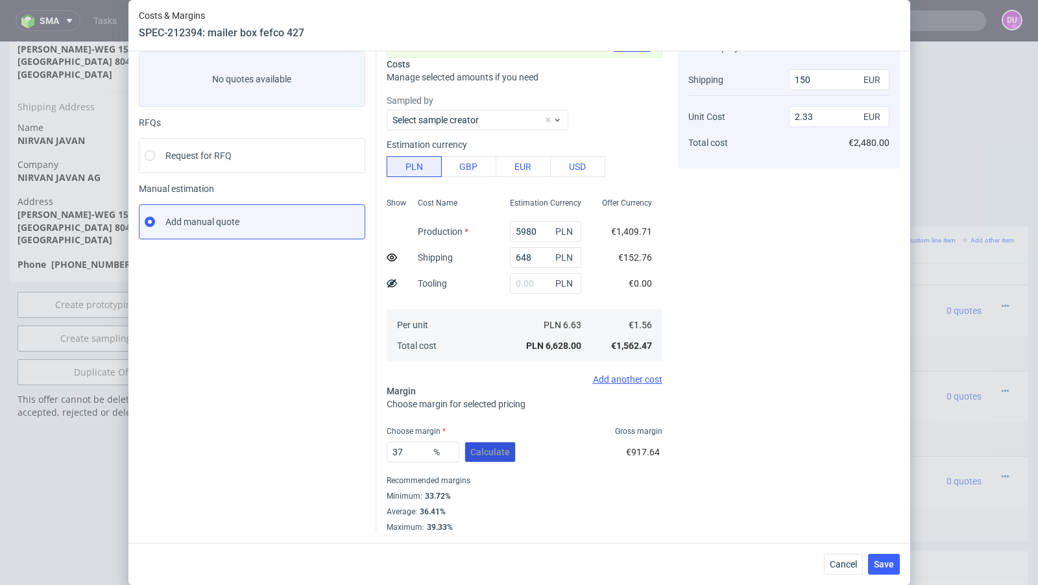
scroll to position [71, 0]
click at [419, 454] on input "37" at bounding box center [423, 453] width 73 height 21
type input "38"
type input "2.37"
type input "36"
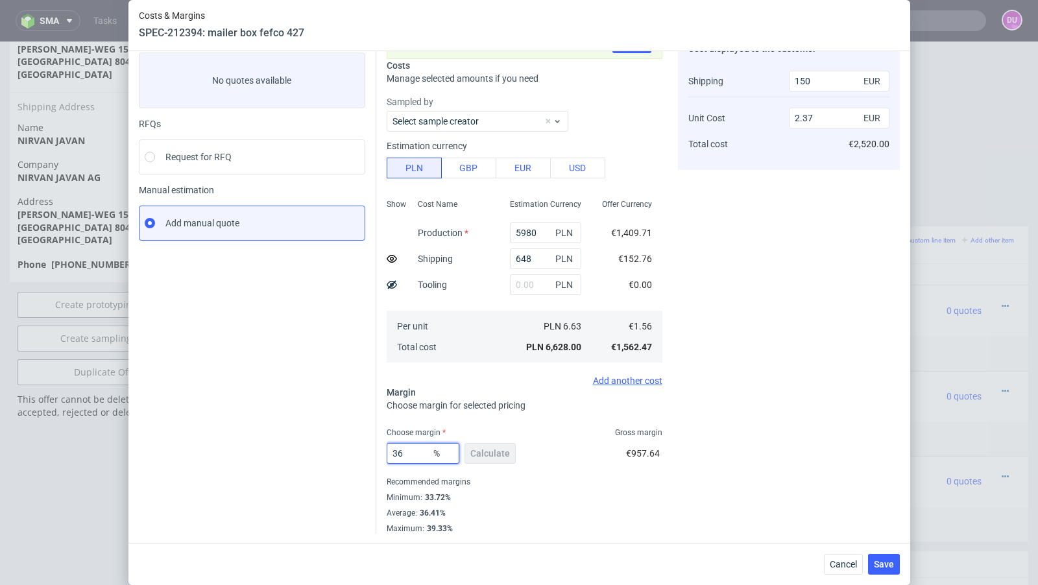
type input "2.29"
type input "37"
type input "2.33"
click at [736, 385] on div "Cost displayed to the customer Shipping Unit Cost Total cost 150 EUR 2.33 EUR €…" at bounding box center [789, 283] width 222 height 502
click at [862, 145] on span "€2,480.00" at bounding box center [869, 144] width 41 height 10
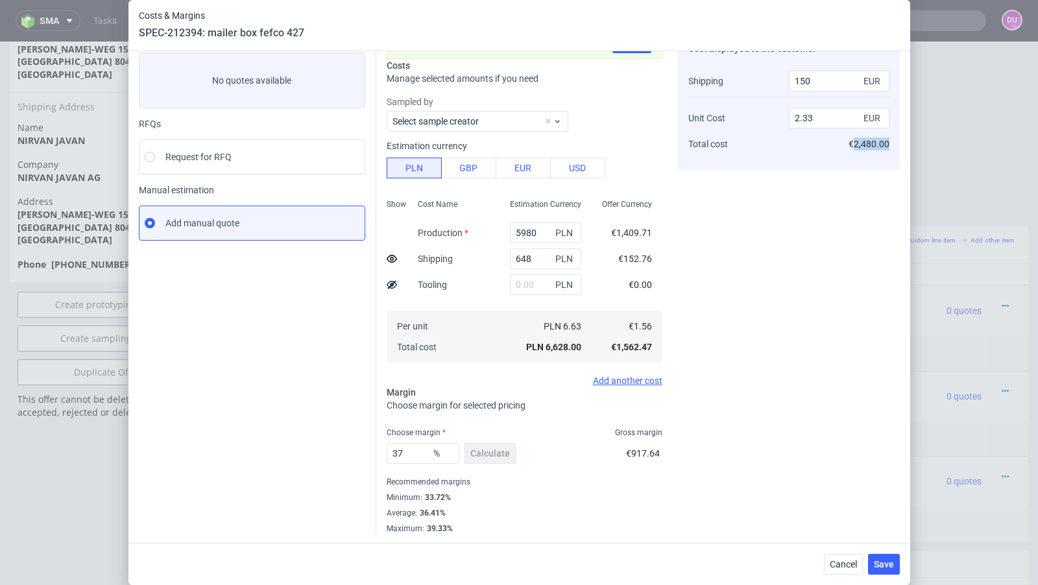
click at [862, 145] on span "€2,480.00" at bounding box center [869, 144] width 41 height 10
copy div "€2,480.00"
click at [831, 560] on span "Cancel" at bounding box center [843, 564] width 27 height 9
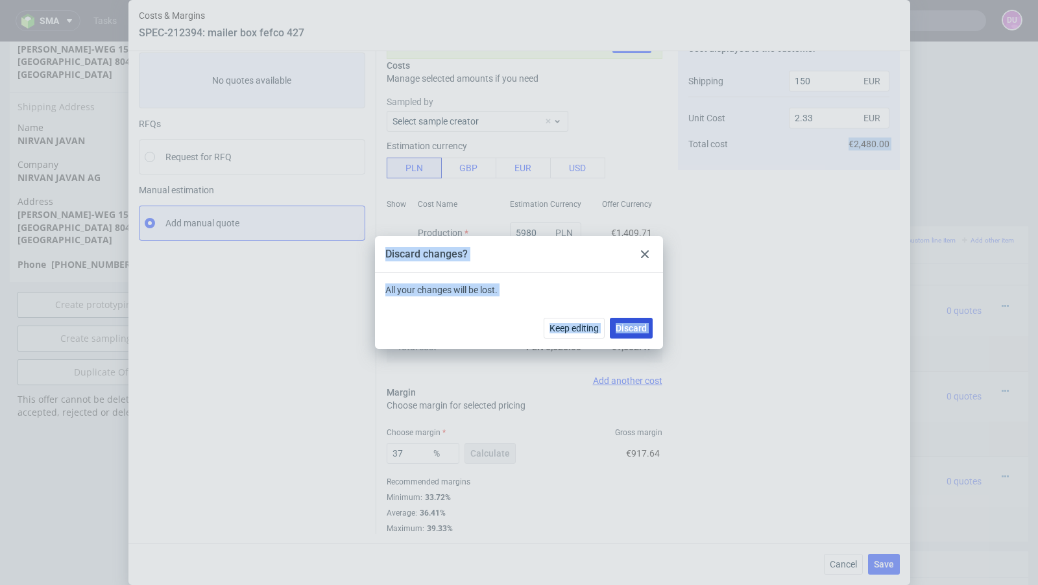
click at [624, 329] on span "Discard" at bounding box center [631, 328] width 31 height 9
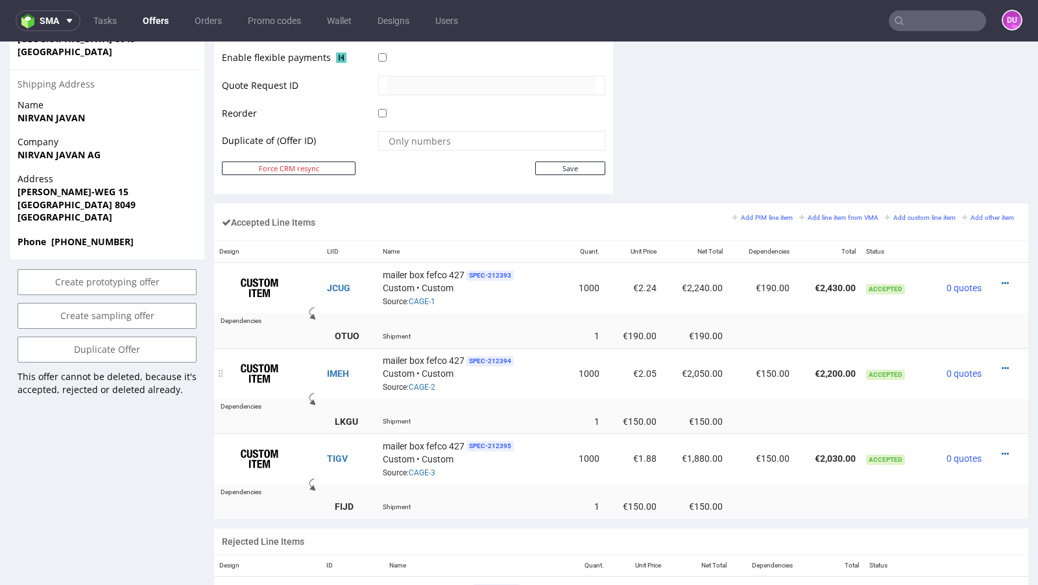
scroll to position [651, 0]
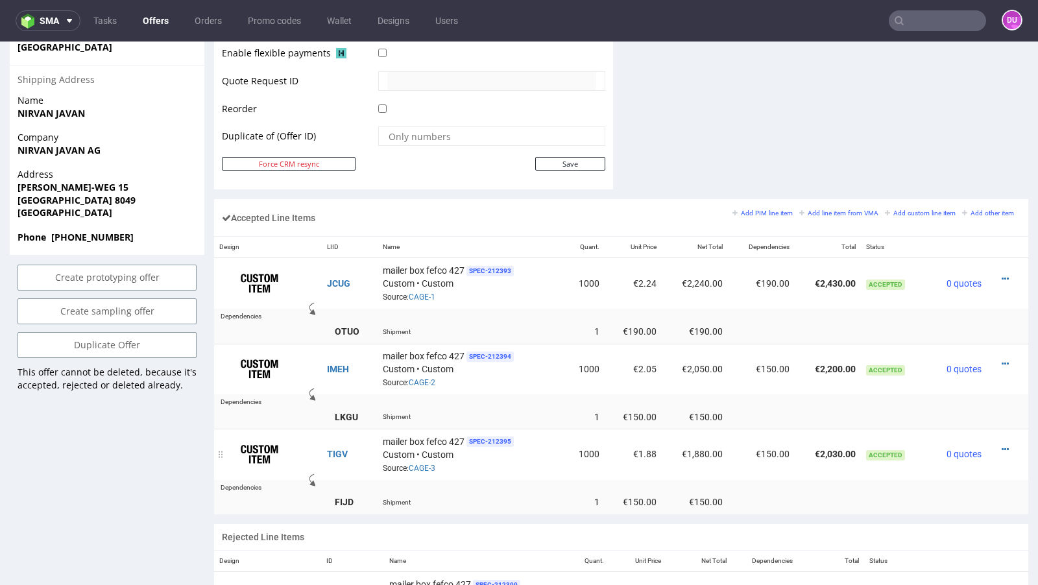
click at [861, 445] on td "Accepted" at bounding box center [894, 454] width 67 height 51
drag, startPoint x: 356, startPoint y: 450, endPoint x: 324, endPoint y: 446, distance: 32.6
click at [324, 446] on td "TIGV" at bounding box center [350, 454] width 56 height 51
drag, startPoint x: 847, startPoint y: 448, endPoint x: 806, endPoint y: 446, distance: 41.5
click at [806, 446] on td "€2,030.00" at bounding box center [828, 454] width 66 height 51
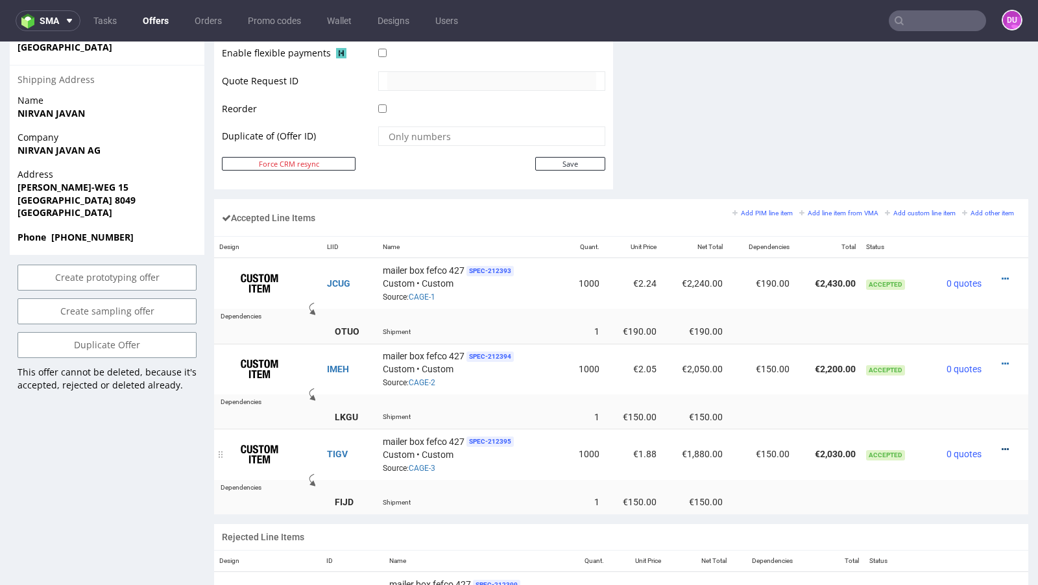
click at [1002, 445] on icon at bounding box center [1005, 449] width 7 height 9
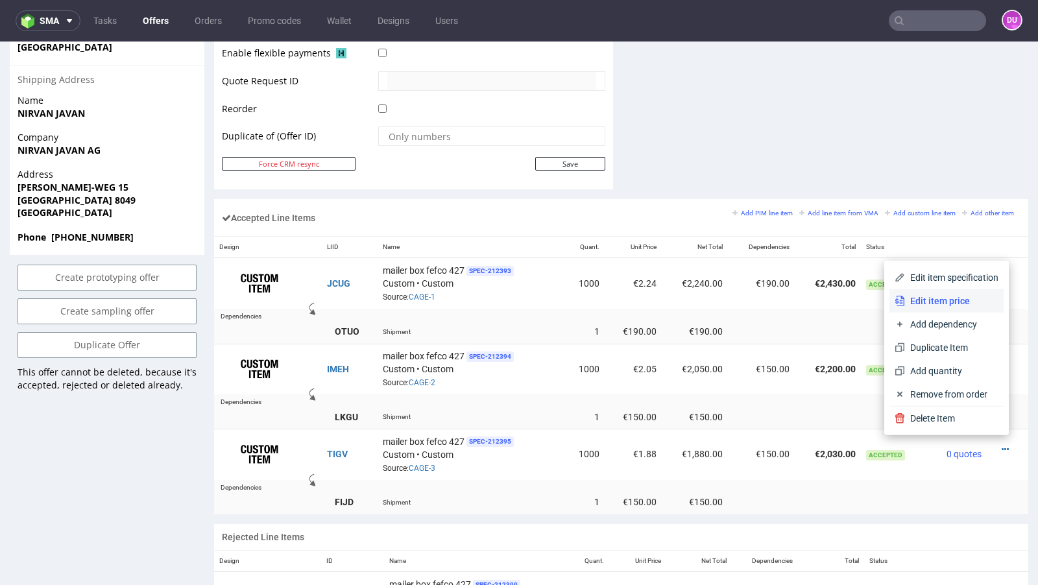
click at [932, 301] on span "Edit item price" at bounding box center [951, 301] width 93 height 13
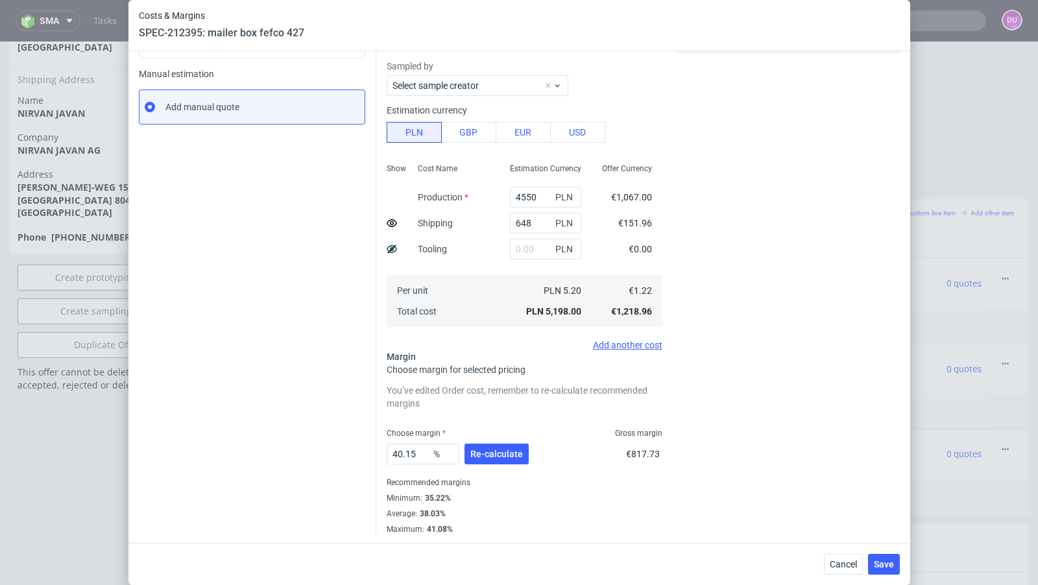
scroll to position [0, 0]
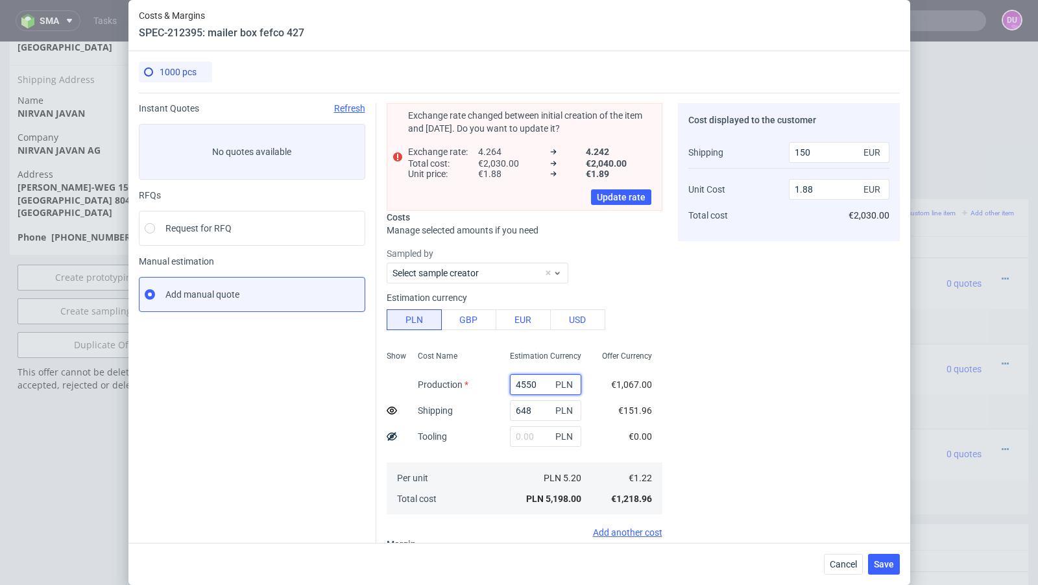
drag, startPoint x: 537, startPoint y: 383, endPoint x: 454, endPoint y: 382, distance: 83.1
click at [454, 382] on div "Show Cost Name Production Shipping Tooling Per unit Total cost Estimation Curre…" at bounding box center [525, 431] width 276 height 171
type input "5270"
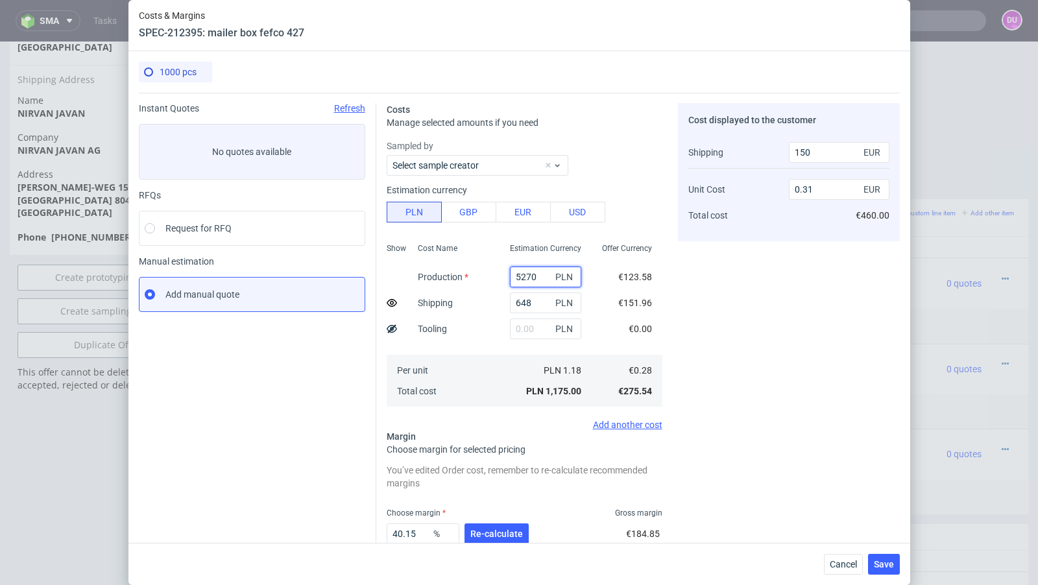
type input "2.17"
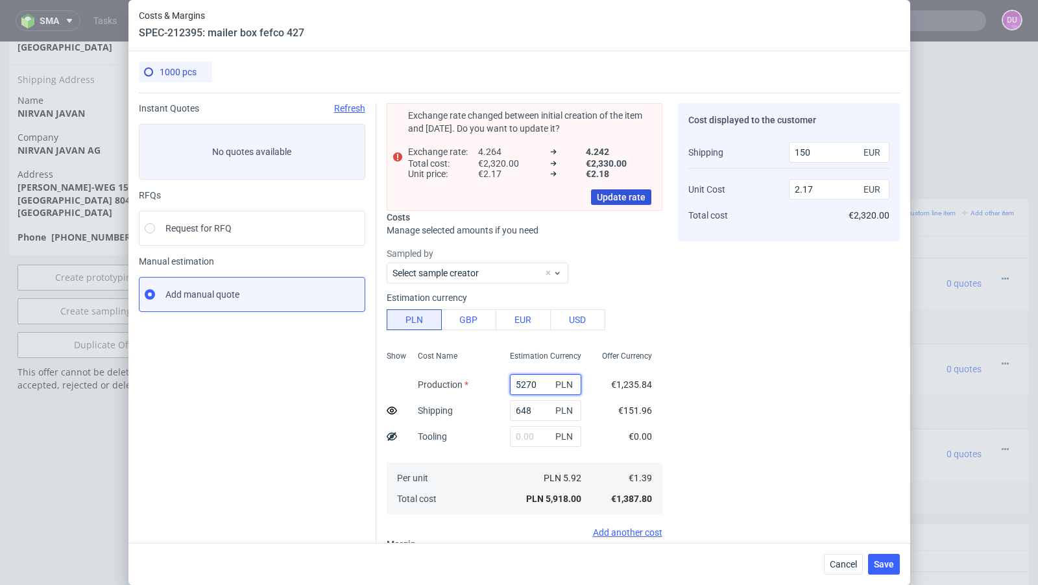
type input "5270"
click at [612, 197] on span "Update rate" at bounding box center [621, 197] width 49 height 9
type input "2.18"
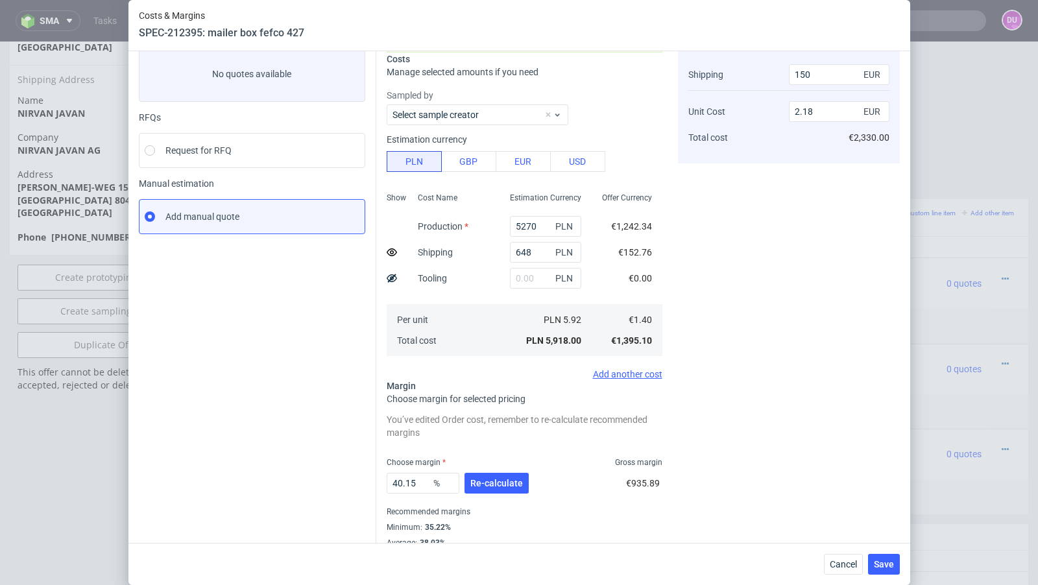
scroll to position [107, 0]
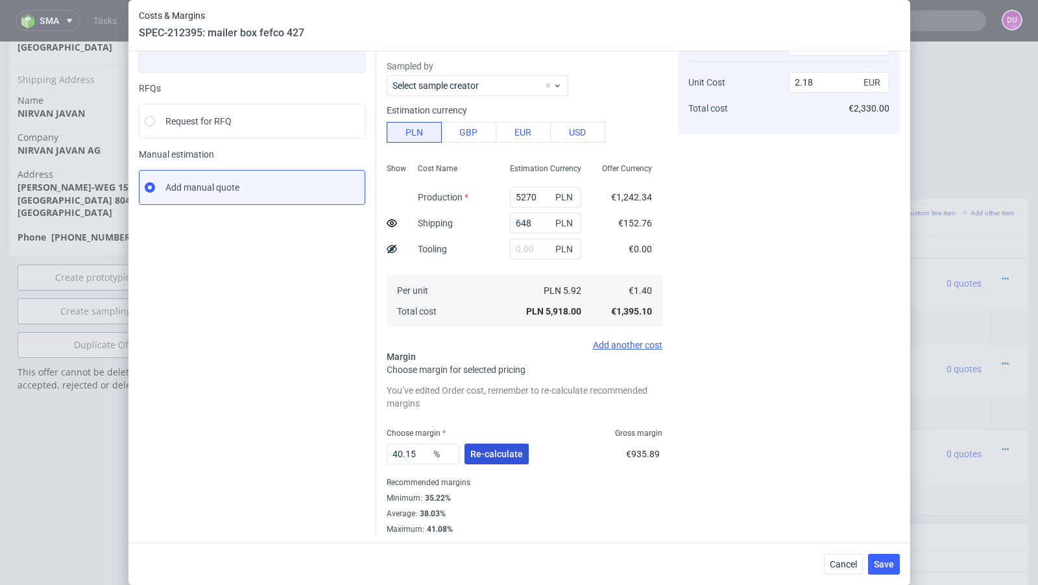
click at [513, 454] on span "Re-calculate" at bounding box center [496, 454] width 53 height 9
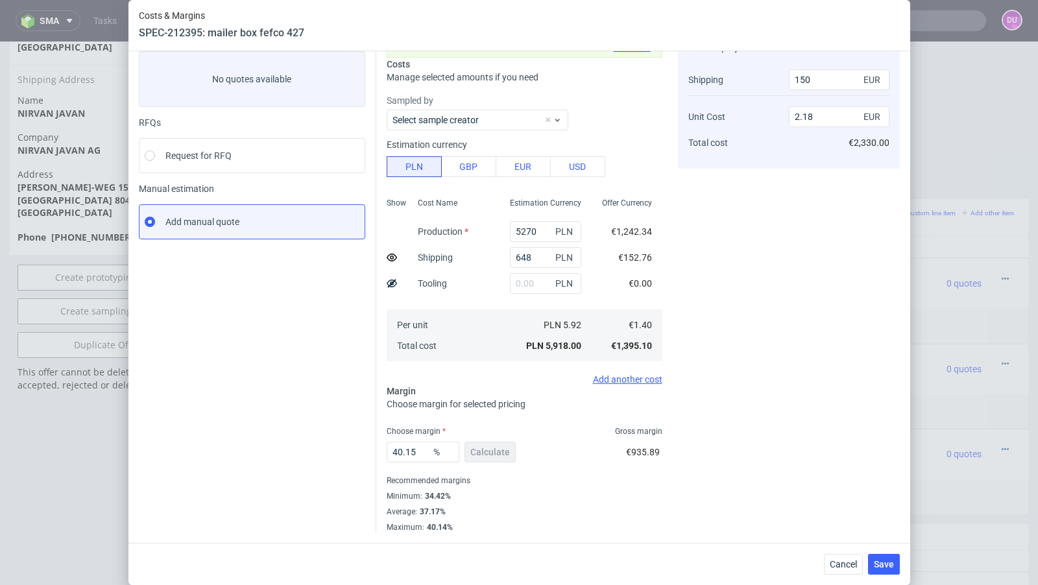
scroll to position [71, 0]
drag, startPoint x: 418, startPoint y: 455, endPoint x: 378, endPoint y: 454, distance: 40.3
click at [378, 454] on div "Exchange rate updated successfully Revert Costs Manage selected amounts if you …" at bounding box center [638, 277] width 524 height 513
type input "37"
type input "2.06"
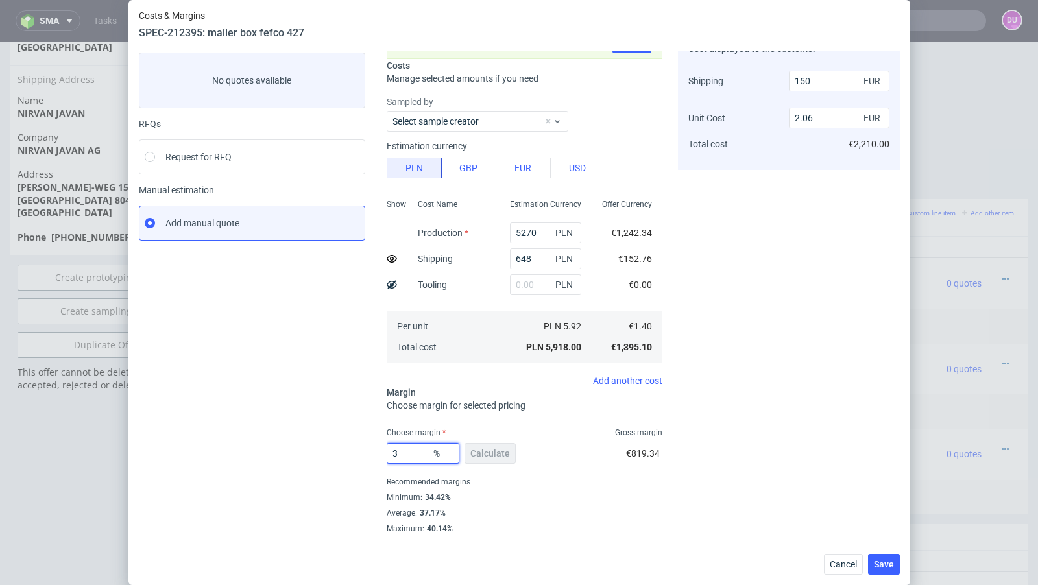
type input "38"
type input "2.1"
type input "38"
click at [862, 149] on span "€2,250.00" at bounding box center [869, 144] width 41 height 10
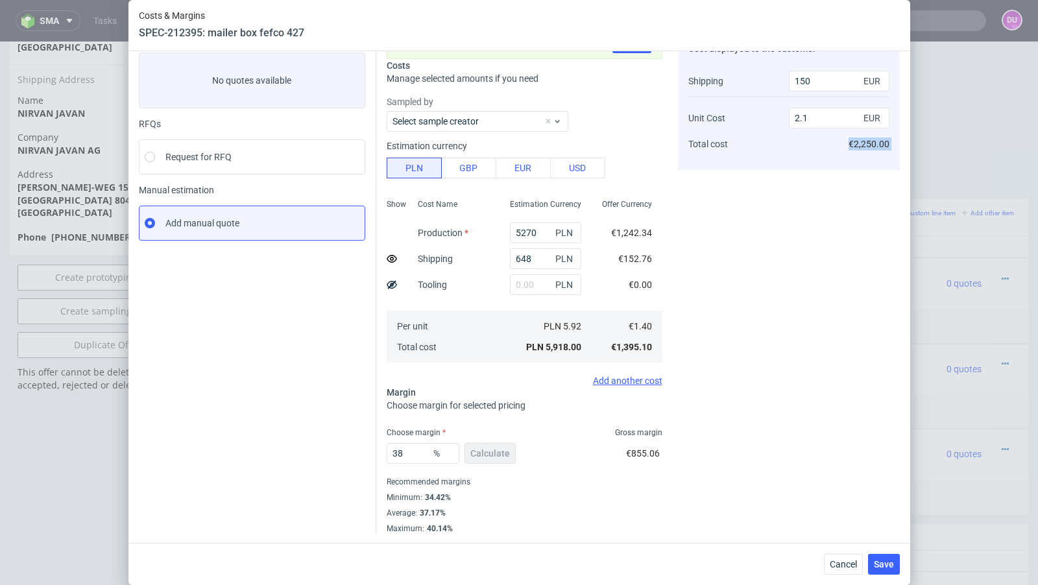
click at [862, 149] on span "€2,250.00" at bounding box center [869, 144] width 41 height 10
click at [853, 563] on span "Cancel" at bounding box center [843, 564] width 27 height 9
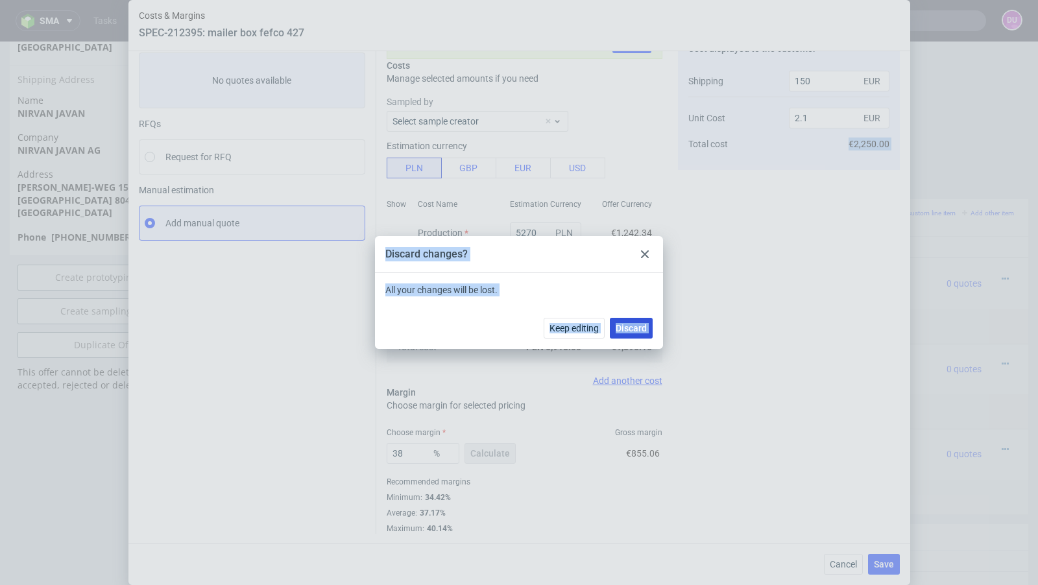
click at [638, 330] on span "Discard" at bounding box center [631, 328] width 31 height 9
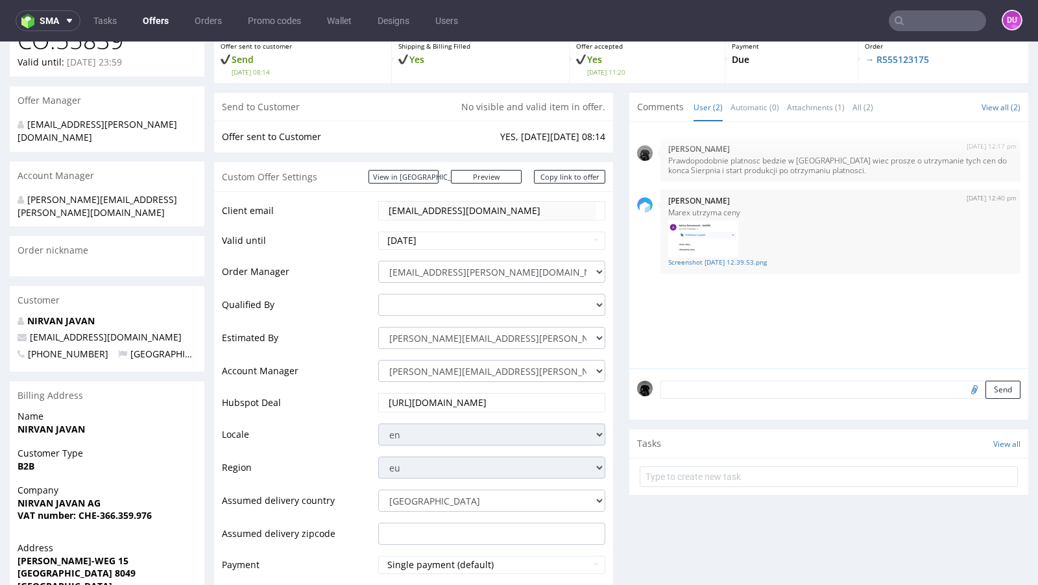
scroll to position [0, 0]
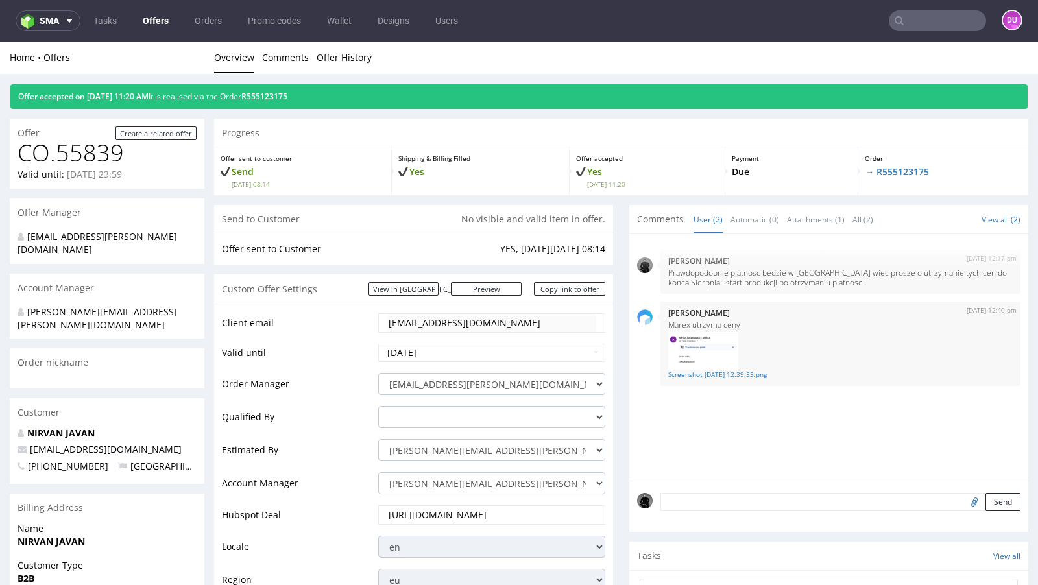
click at [153, 19] on link "Offers" at bounding box center [156, 20] width 42 height 21
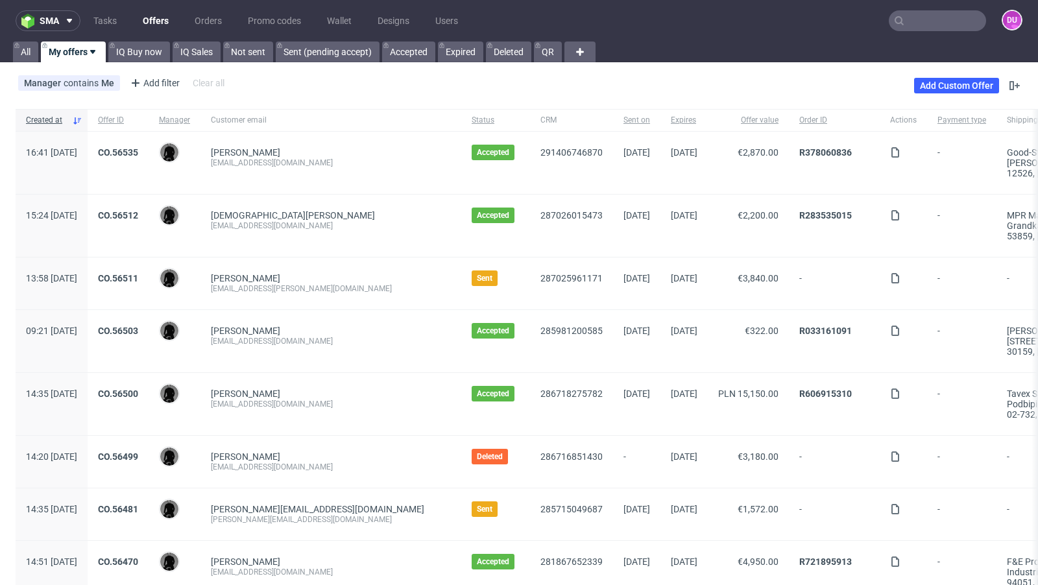
click at [917, 21] on input "text" at bounding box center [937, 20] width 97 height 21
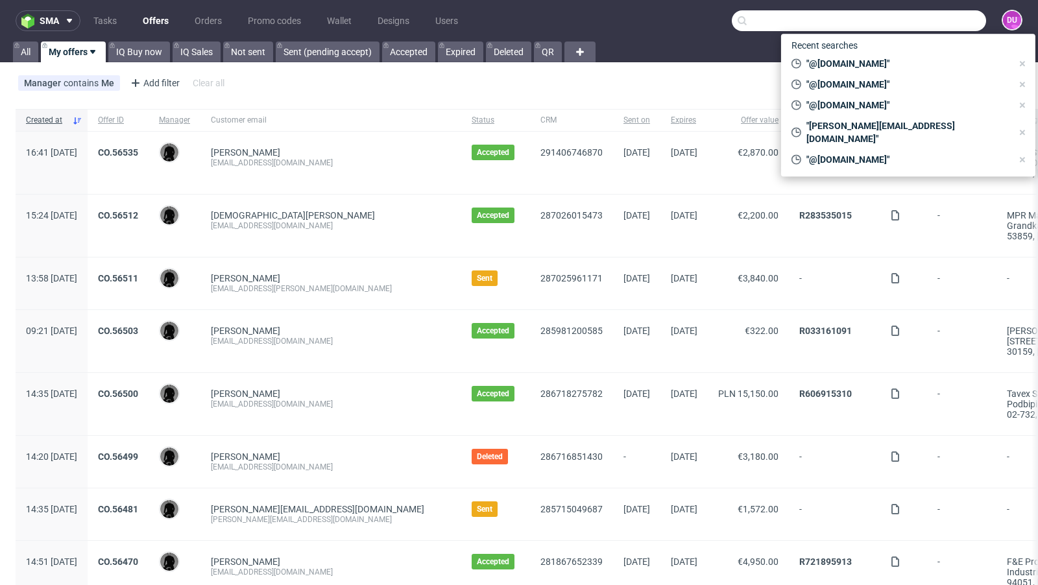
paste input "@coregenion.de"
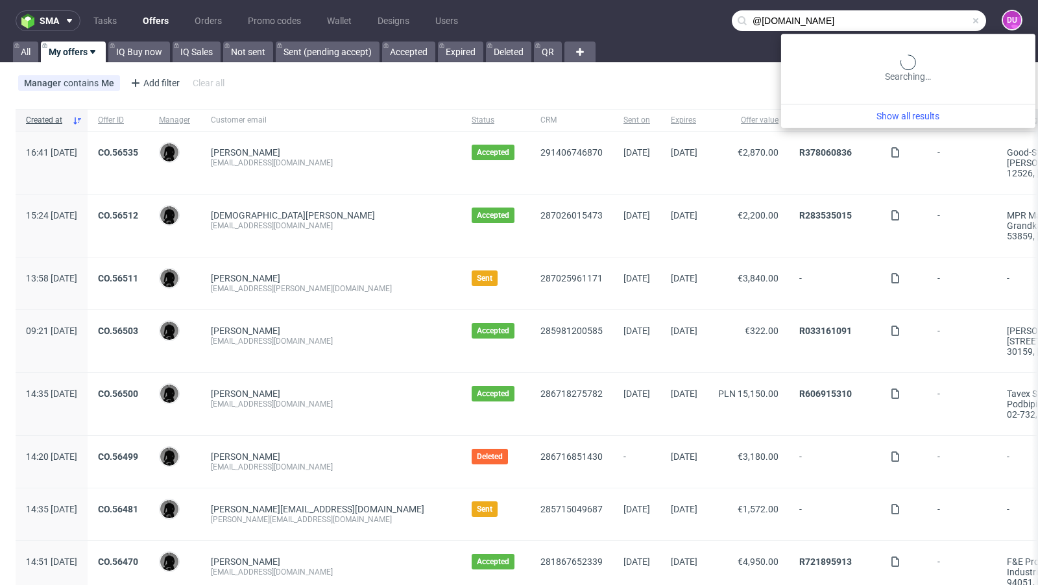
type input "@coregenion.de"
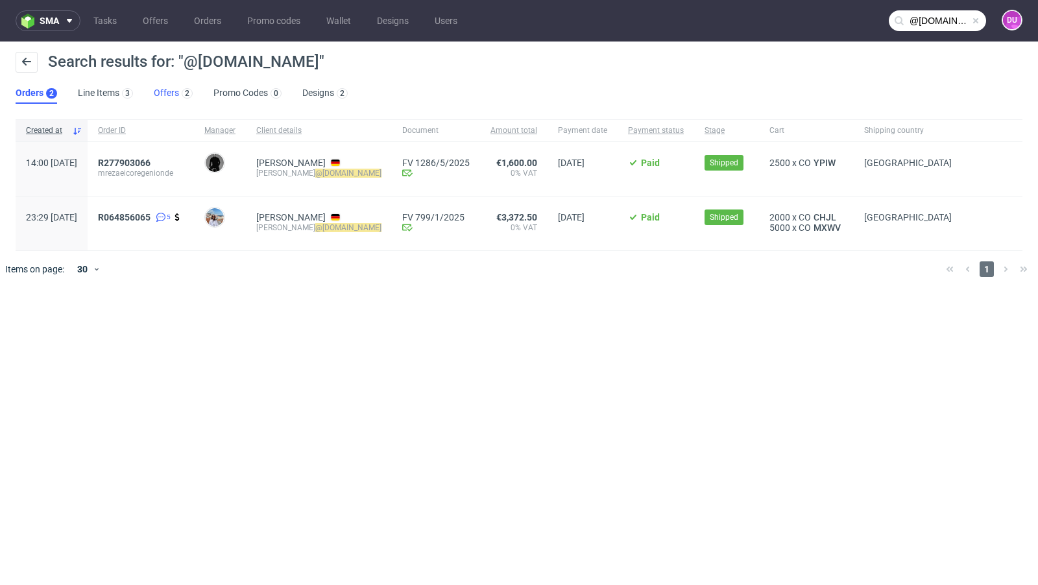
click at [169, 94] on link "Offers 2" at bounding box center [173, 93] width 39 height 21
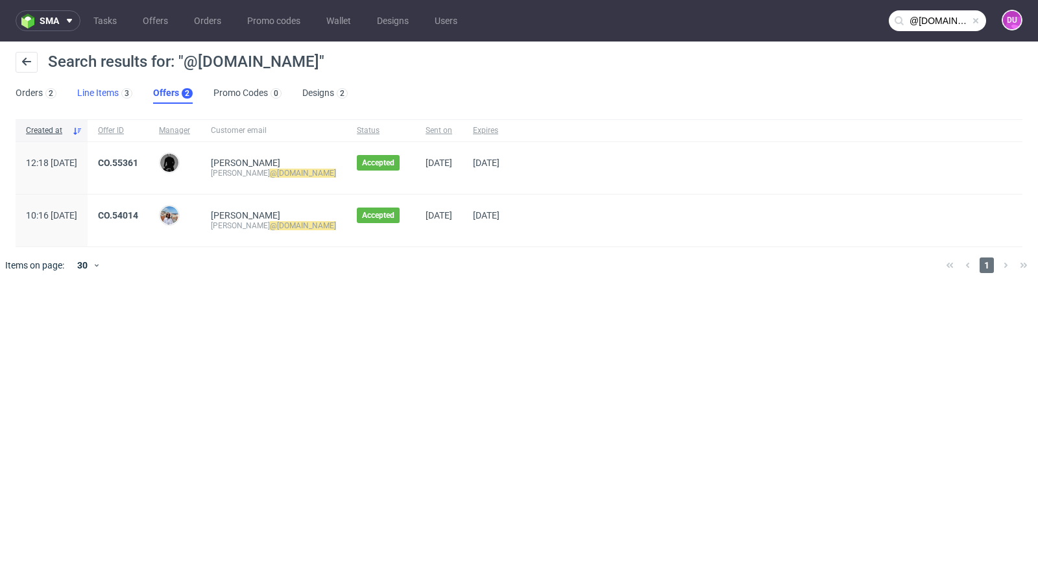
click at [77, 88] on link "Line Items 3" at bounding box center [104, 93] width 55 height 21
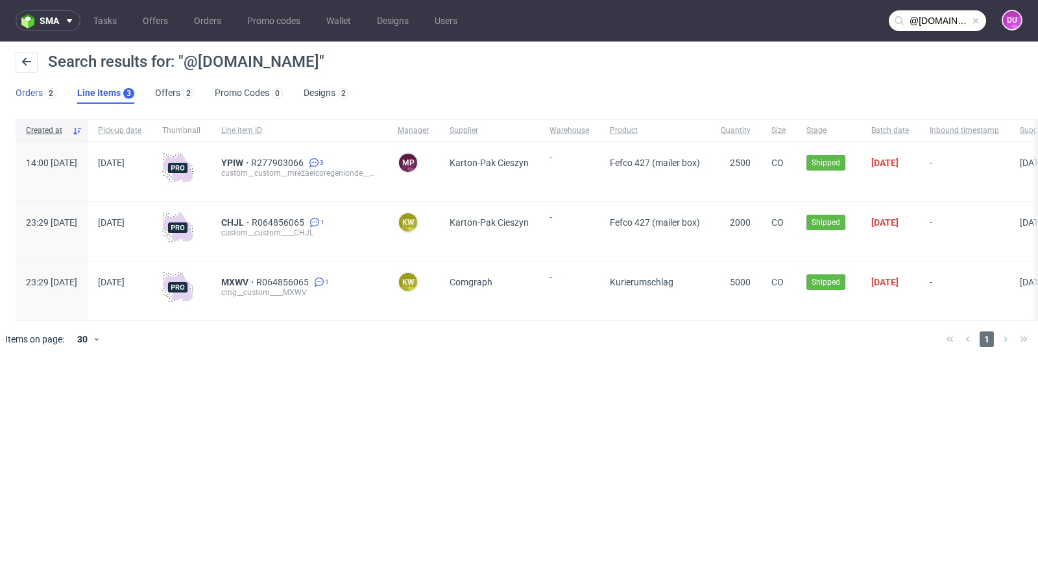
click at [42, 88] on link "Orders 2" at bounding box center [36, 93] width 41 height 21
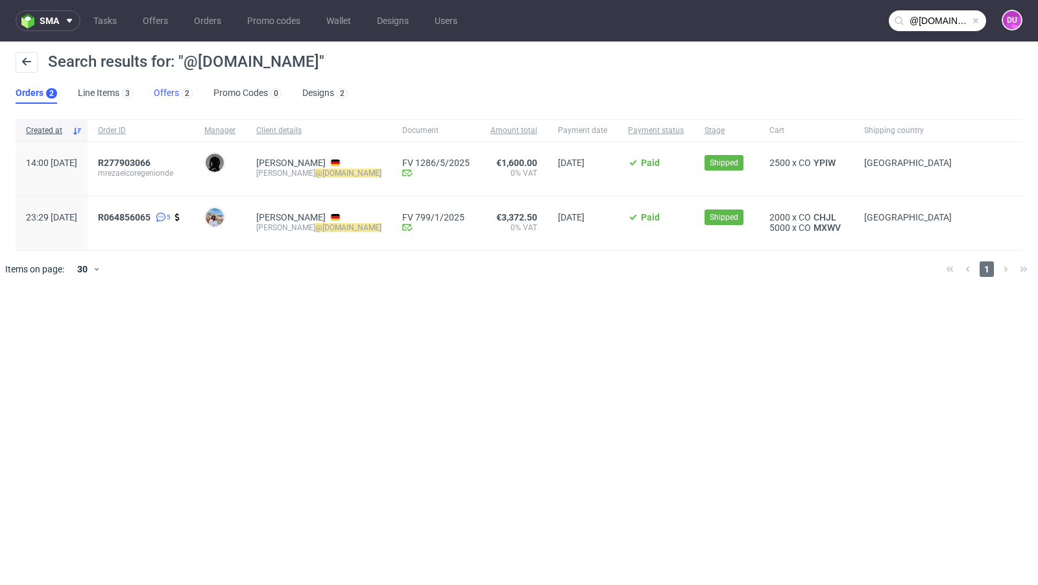
click at [156, 88] on link "Offers 2" at bounding box center [173, 93] width 39 height 21
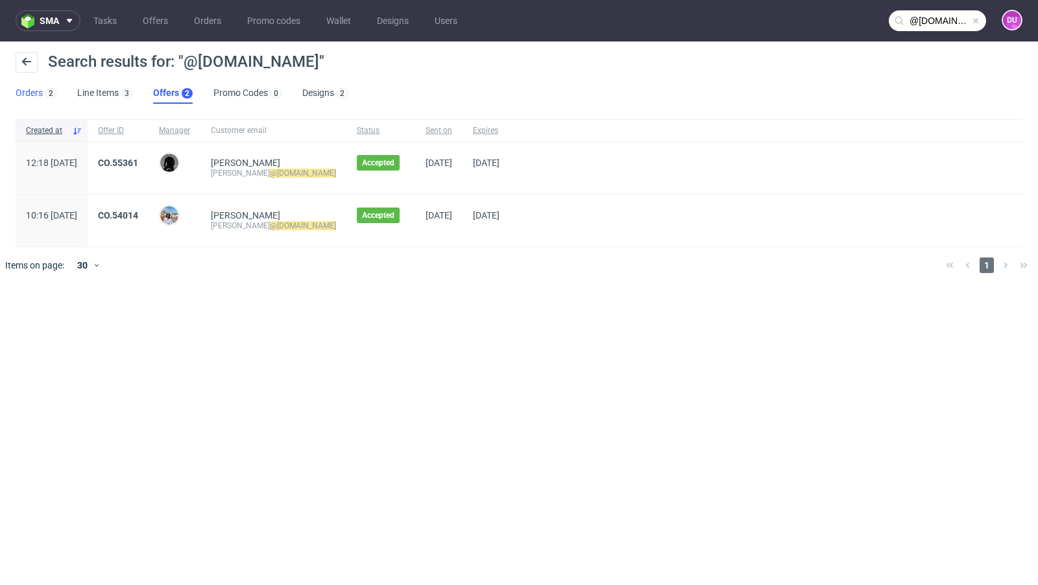
click at [41, 90] on link "Orders 2" at bounding box center [36, 93] width 41 height 21
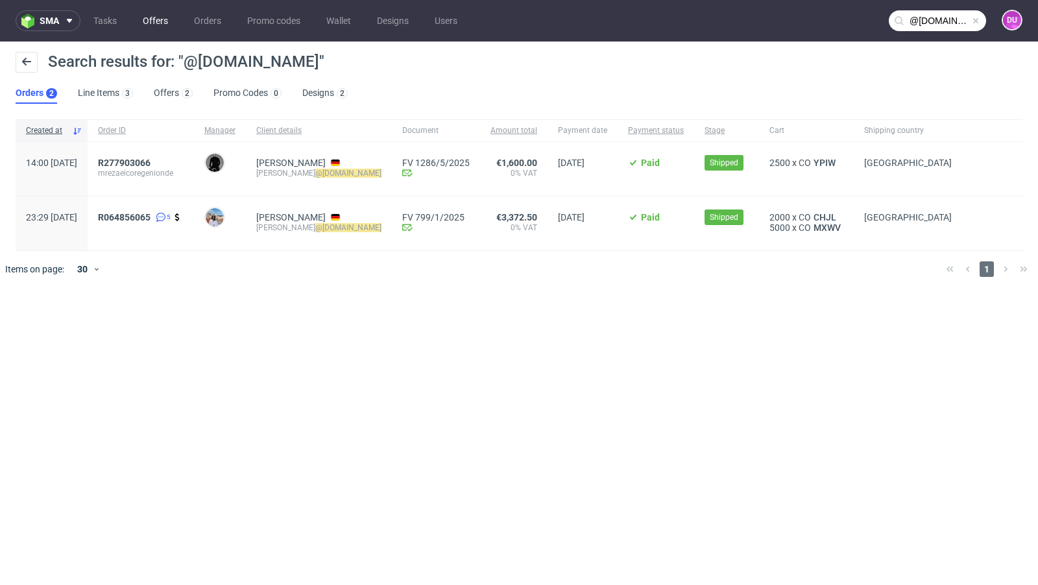
click at [169, 19] on link "Offers" at bounding box center [155, 20] width 41 height 21
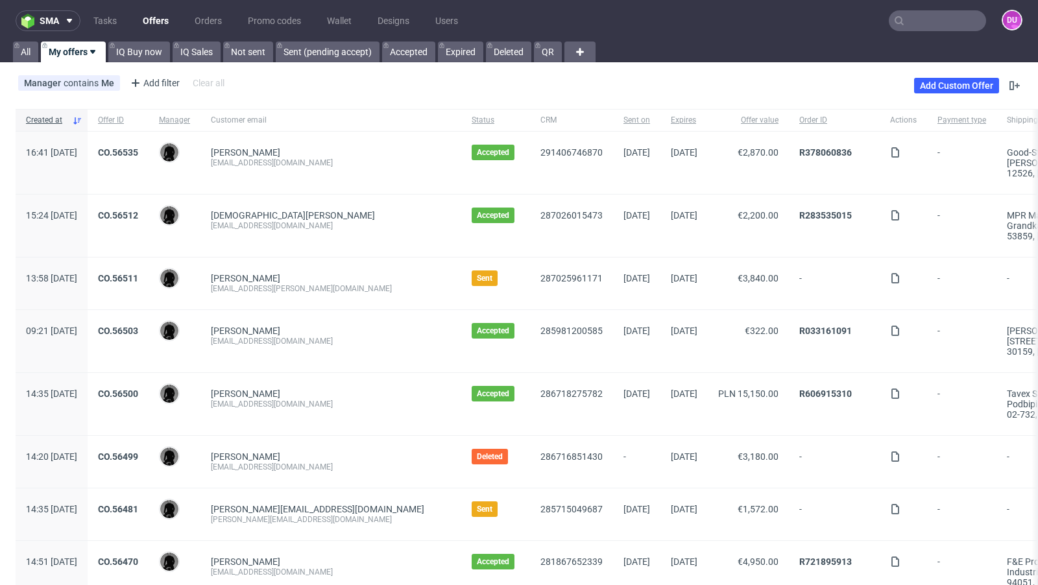
click at [905, 13] on input "text" at bounding box center [937, 20] width 97 height 21
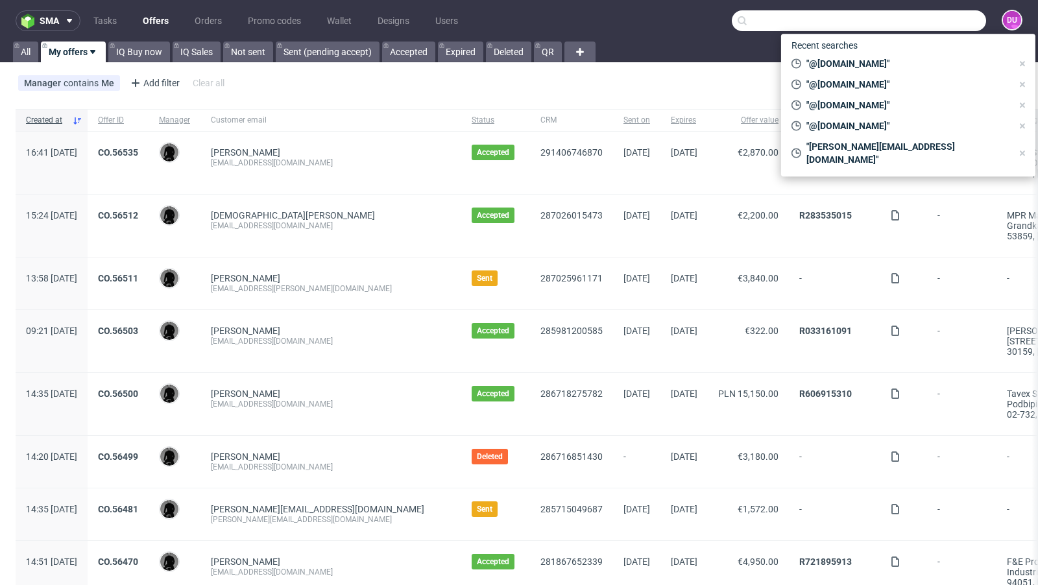
paste input "@coregenion.de"
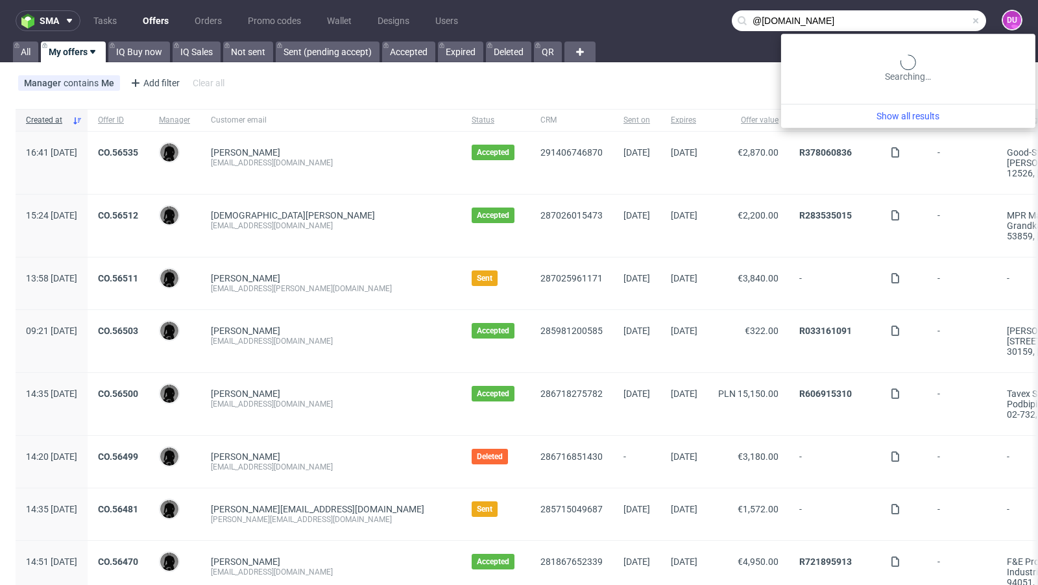
type input "@coregenion.de"
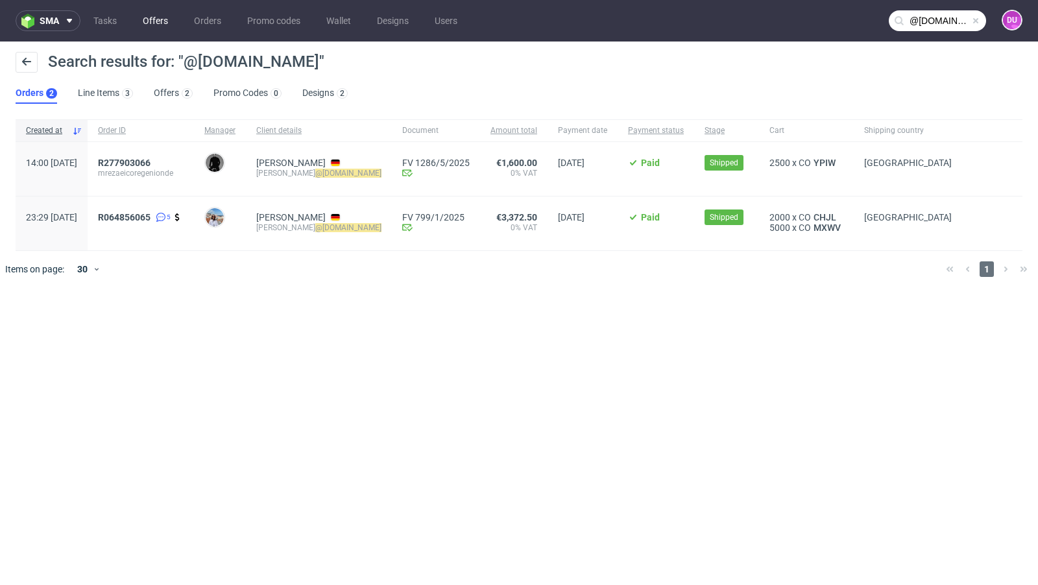
click at [146, 24] on link "Offers" at bounding box center [155, 20] width 41 height 21
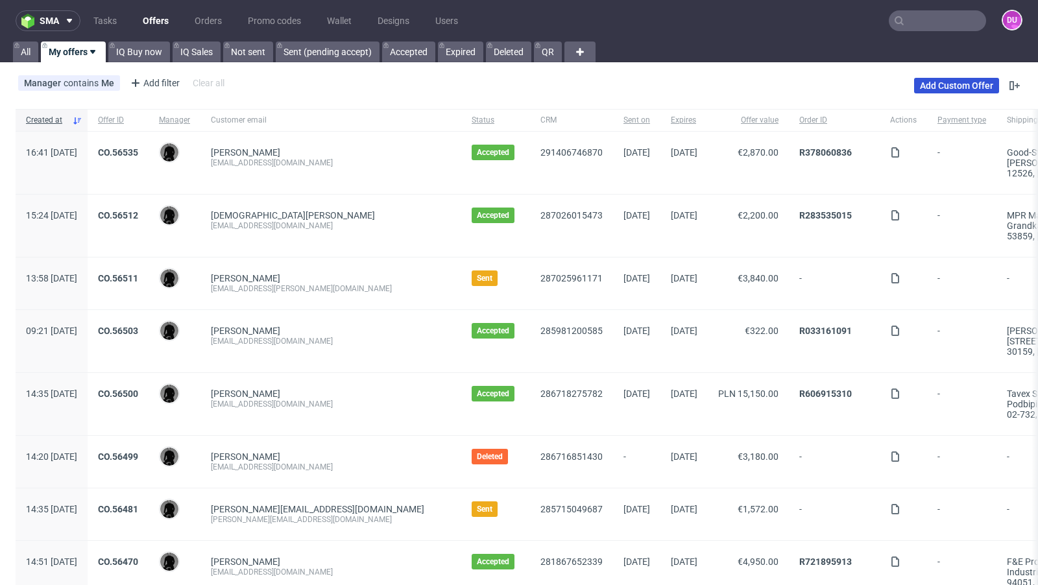
click at [958, 88] on link "Add Custom Offer" at bounding box center [956, 86] width 85 height 16
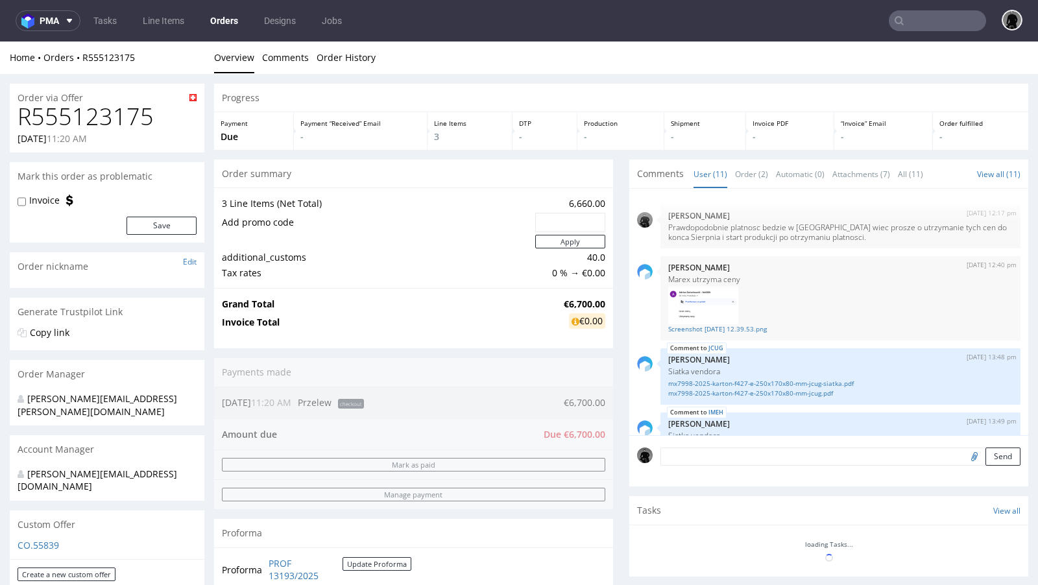
scroll to position [396, 0]
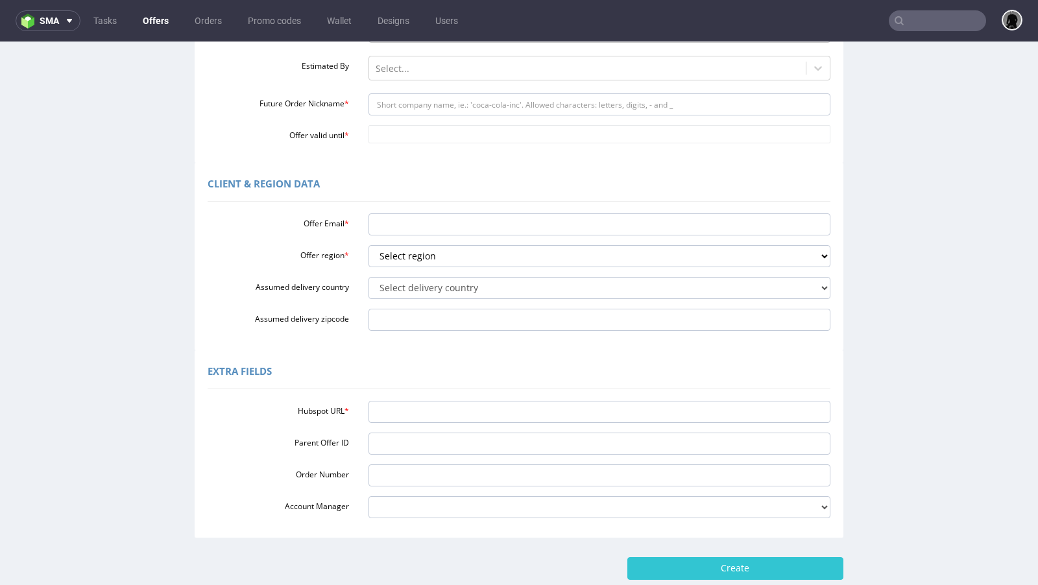
scroll to position [255, 0]
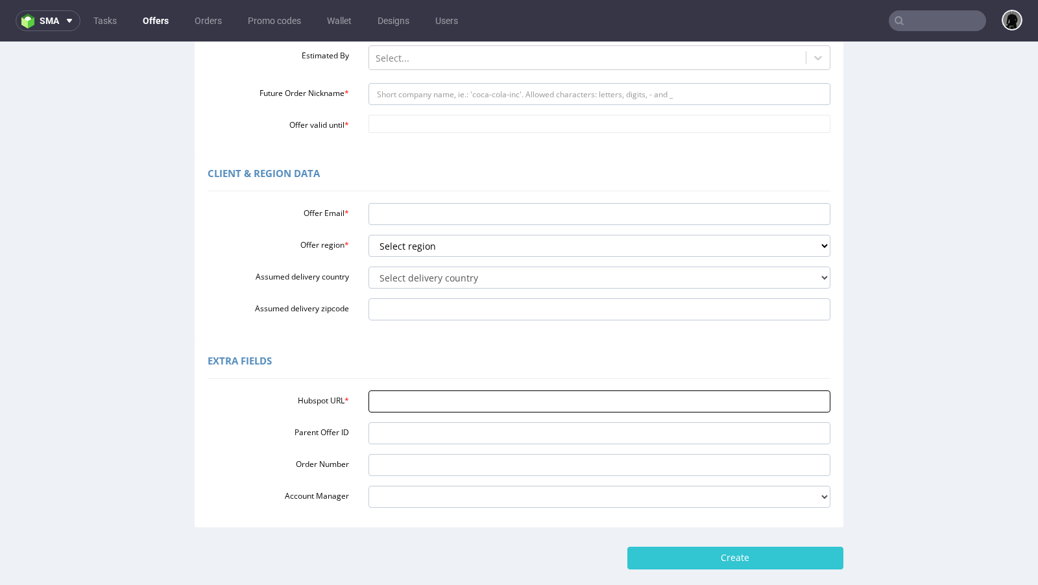
click at [444, 406] on input "Hubspot URL *" at bounding box center [600, 402] width 463 height 22
paste input "[URL][DOMAIN_NAME]"
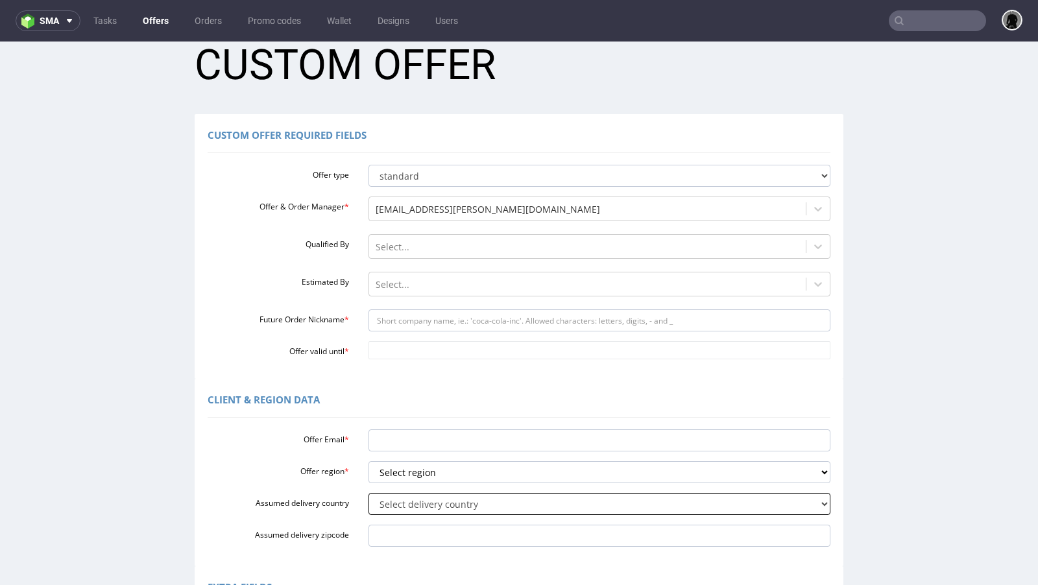
scroll to position [24, 0]
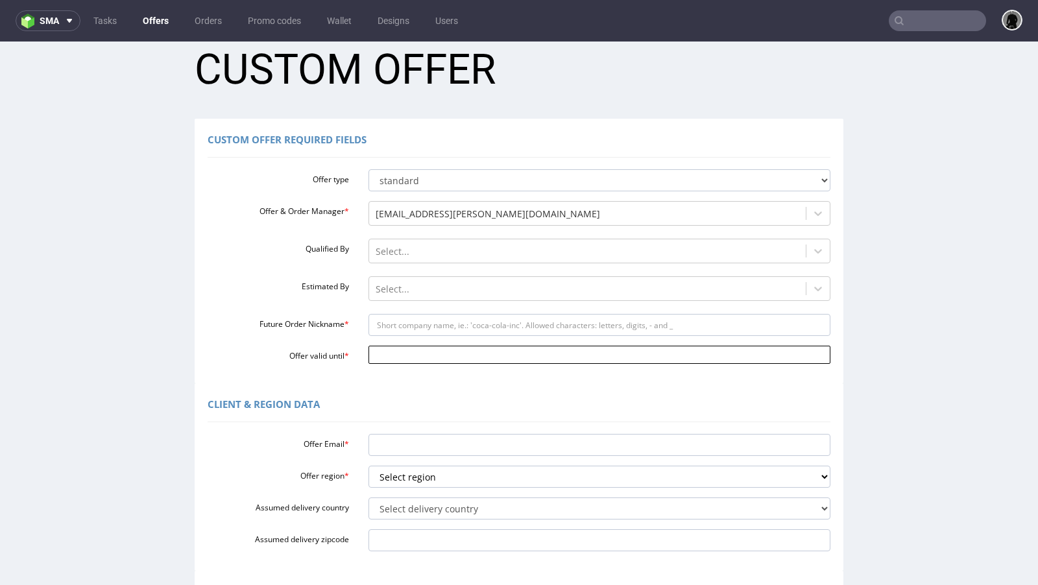
type input "[URL][DOMAIN_NAME]"
click at [459, 353] on input "Offer valid until *" at bounding box center [600, 355] width 463 height 18
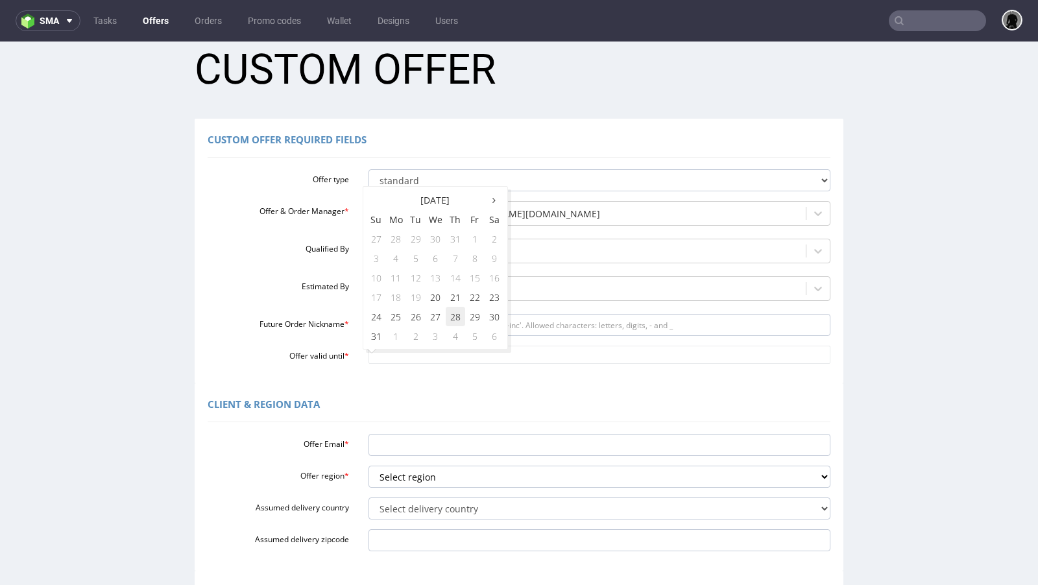
click at [455, 314] on td "28" at bounding box center [455, 316] width 19 height 19
type input "[DATE]"
click at [397, 322] on input "Future Order Nickname *" at bounding box center [600, 325] width 463 height 22
paste input "rmarvicoregenionde"
type input "rmarvicoregenionde"
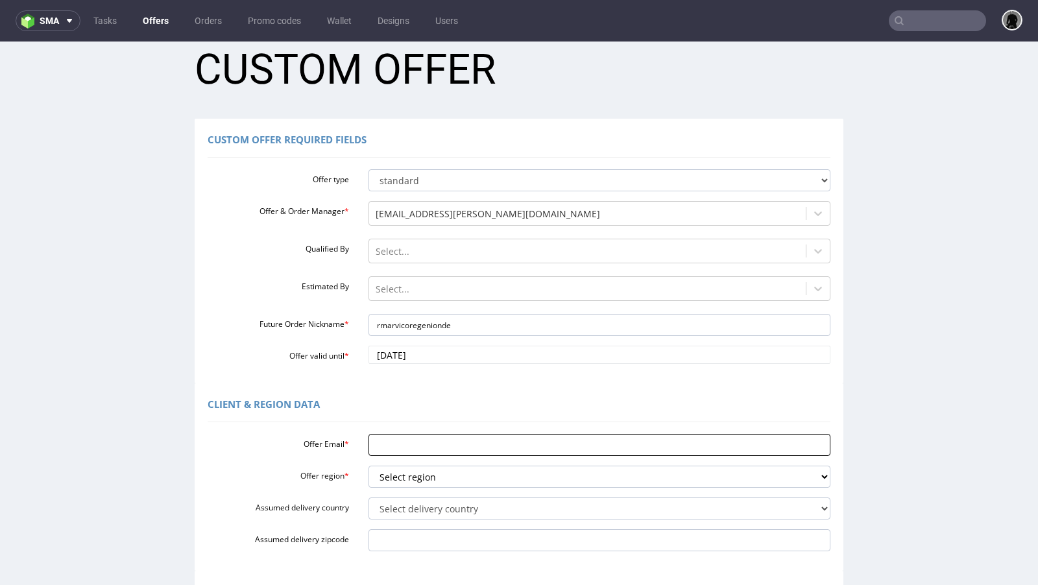
click at [431, 440] on input "Offer Email *" at bounding box center [600, 445] width 463 height 22
paste input "<[PERSON_NAME][EMAIL_ADDRESS][DOMAIN_NAME]"
click at [374, 445] on input "<[PERSON_NAME][EMAIL_ADDRESS][DOMAIN_NAME]" at bounding box center [600, 445] width 463 height 22
type input "[PERSON_NAME][EMAIL_ADDRESS][DOMAIN_NAME]"
click at [370, 322] on input "rmarvicoregenionde" at bounding box center [600, 325] width 463 height 22
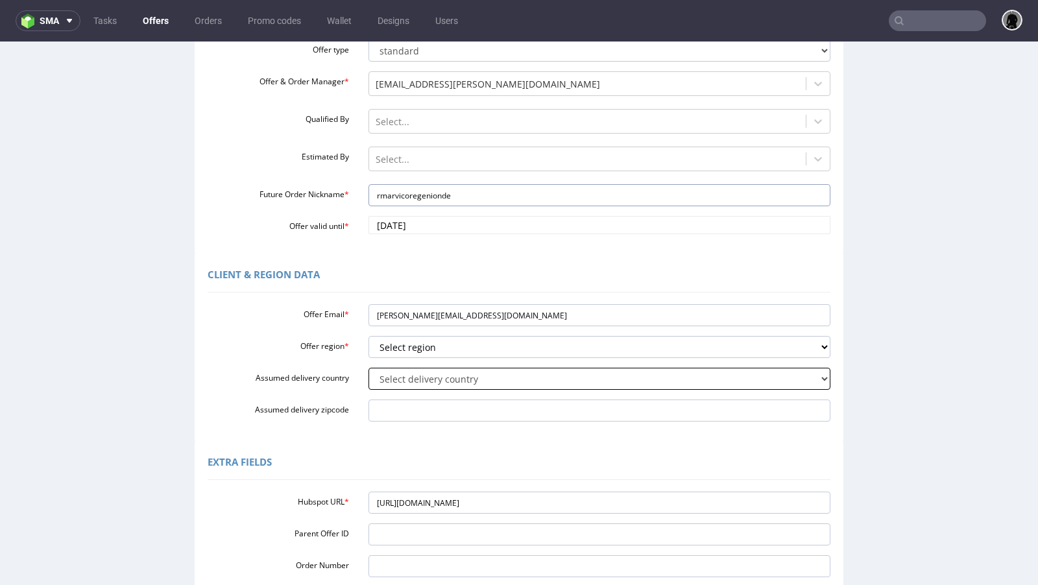
scroll to position [154, 0]
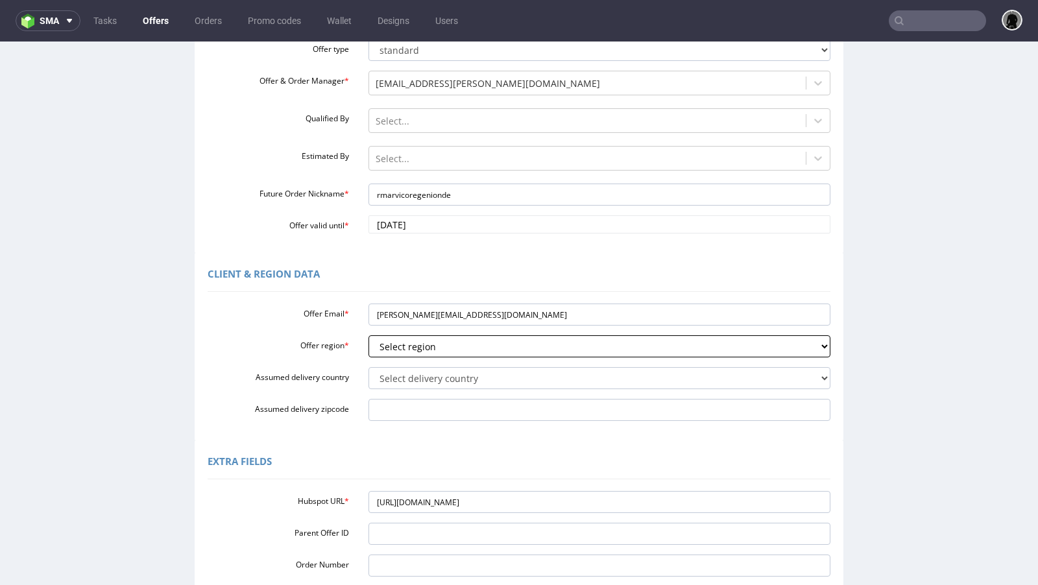
click at [409, 354] on select "Select region eu gb de pl fr it es" at bounding box center [600, 346] width 463 height 22
select select "de"
click at [369, 335] on select "Select region eu gb de pl fr it es" at bounding box center [600, 346] width 463 height 22
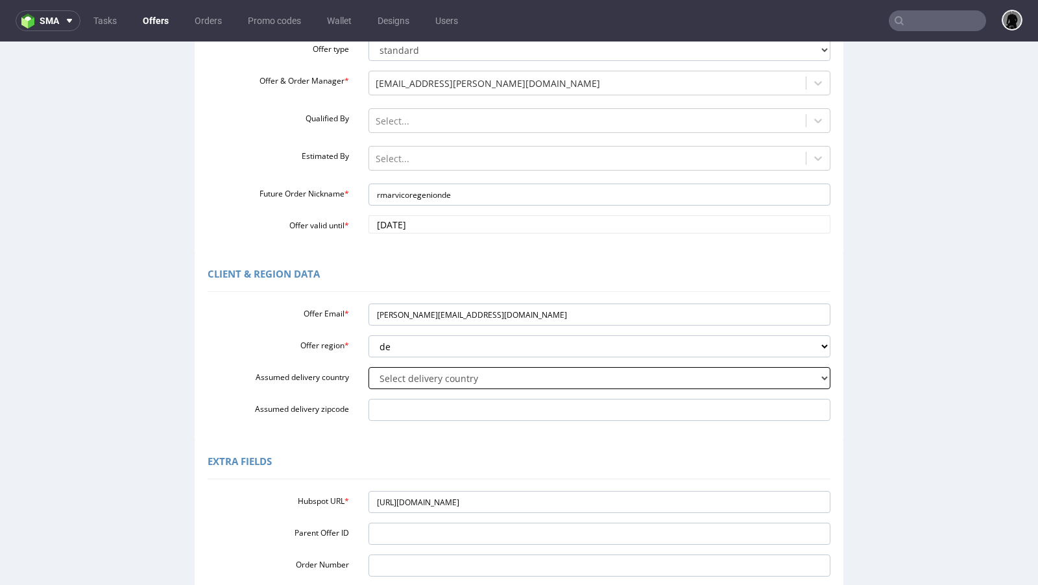
click at [414, 378] on select "Select delivery country [GEOGRAPHIC_DATA] [GEOGRAPHIC_DATA] [GEOGRAPHIC_DATA] […" at bounding box center [600, 378] width 463 height 22
select select "57"
click at [369, 367] on select "Select delivery country [GEOGRAPHIC_DATA] [GEOGRAPHIC_DATA] [GEOGRAPHIC_DATA] […" at bounding box center [600, 378] width 463 height 22
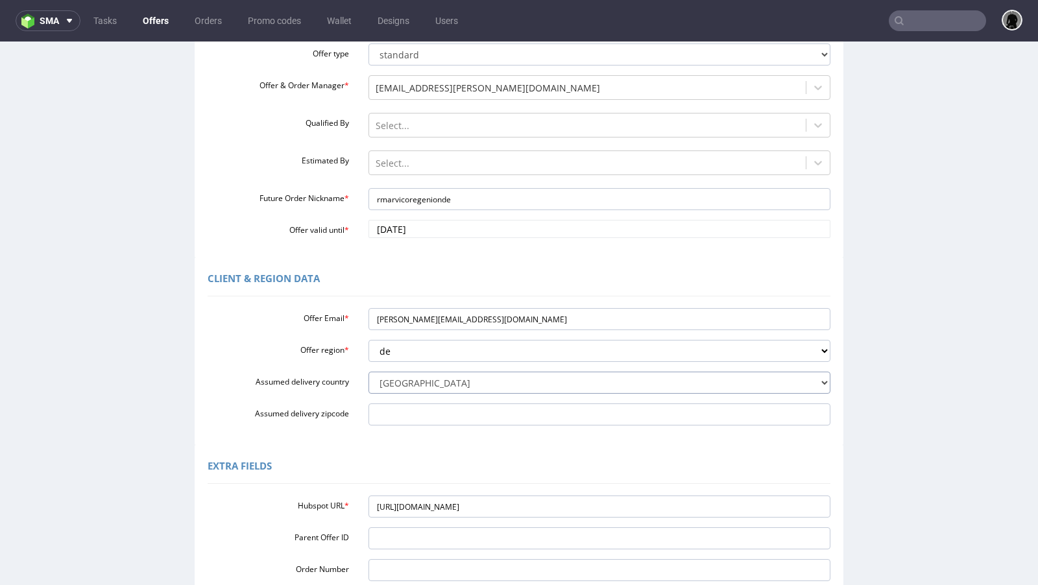
scroll to position [322, 0]
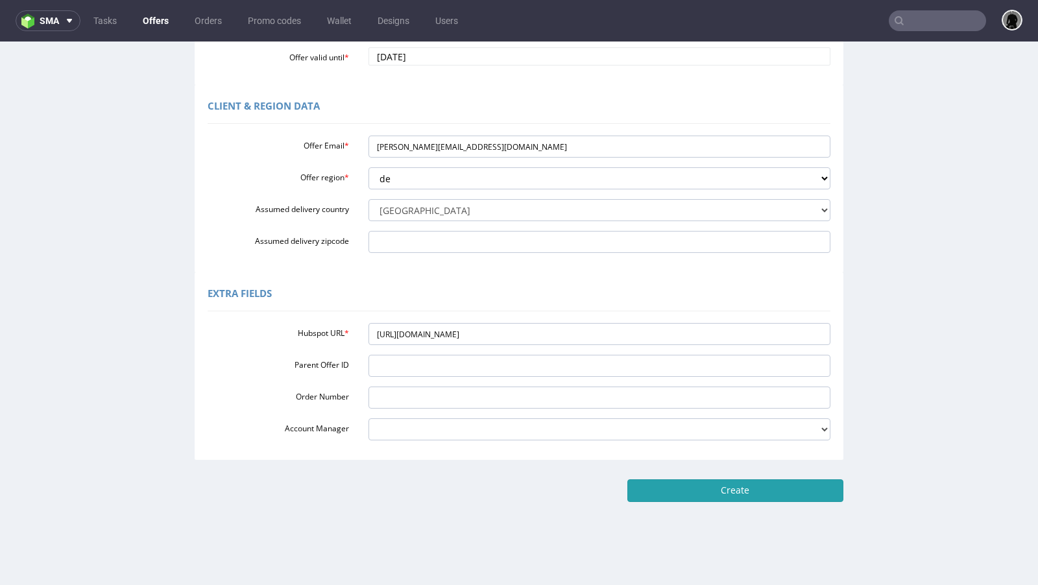
click at [718, 489] on input "Create" at bounding box center [735, 491] width 216 height 22
type input "Please wait..."
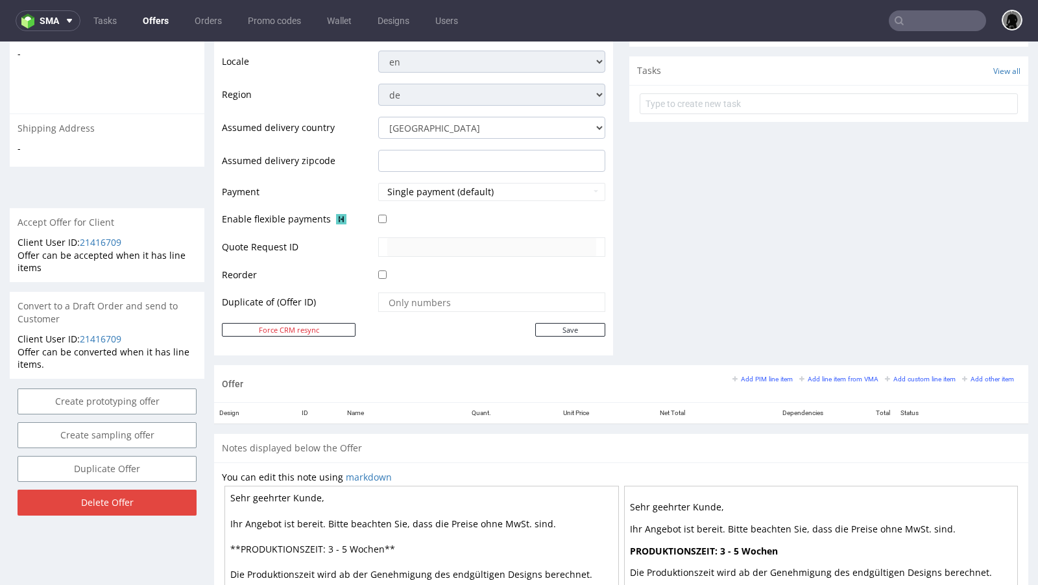
scroll to position [441, 0]
click at [735, 374] on small "Add PIM line item" at bounding box center [763, 377] width 60 height 7
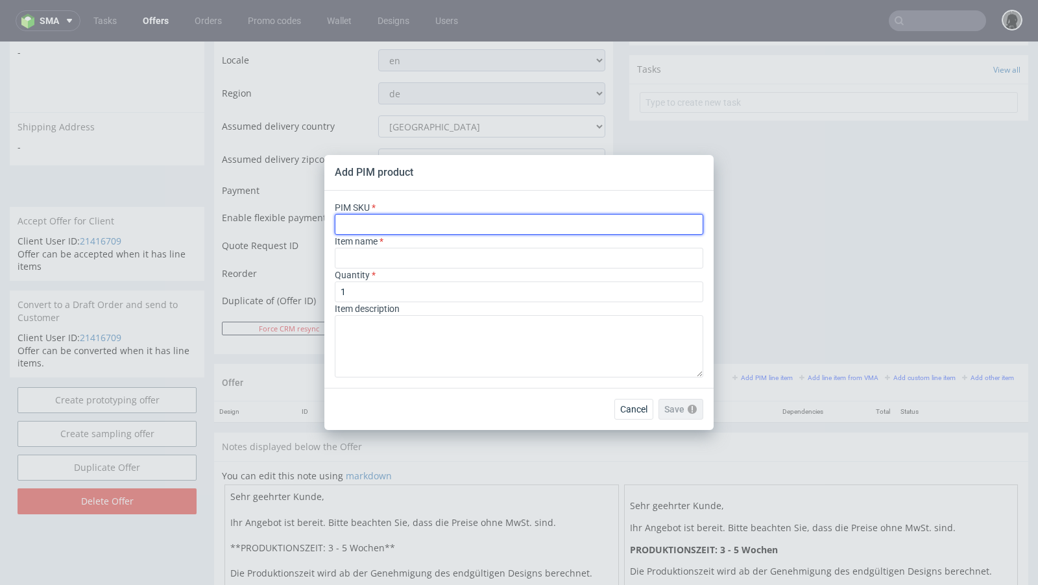
click at [412, 225] on input "text" at bounding box center [519, 224] width 369 height 21
paste input "box--mailer-box--59--cardboard-natural--print-monochrome--foil-none"
type input "box--mailer-box--59--cardboard-natural--print-monochrome--foil-none"
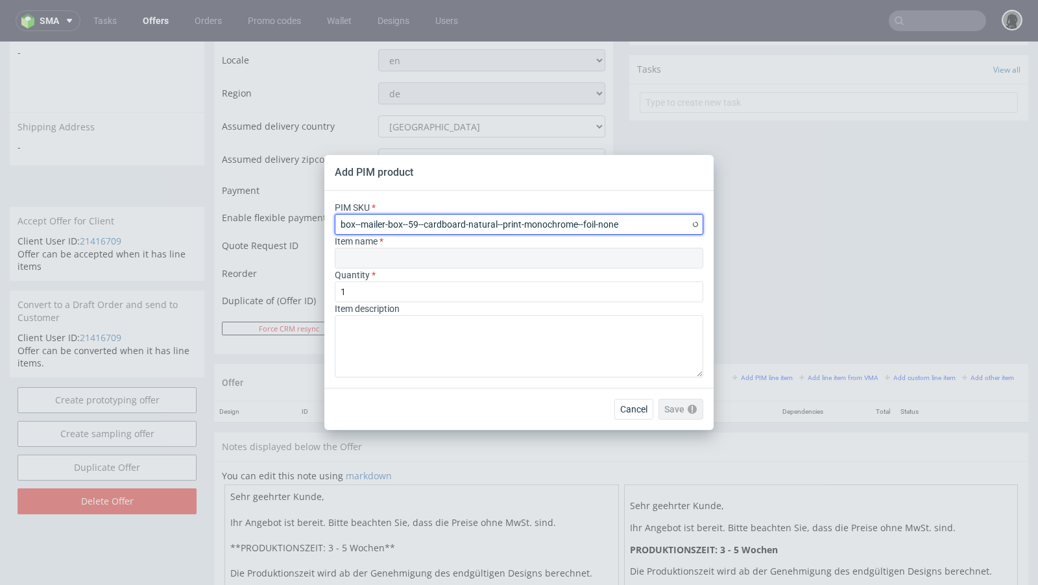
type input "Caja postal"
type input "box--mailer-box--59--cardboard-natural--print-monochrome--foil-none"
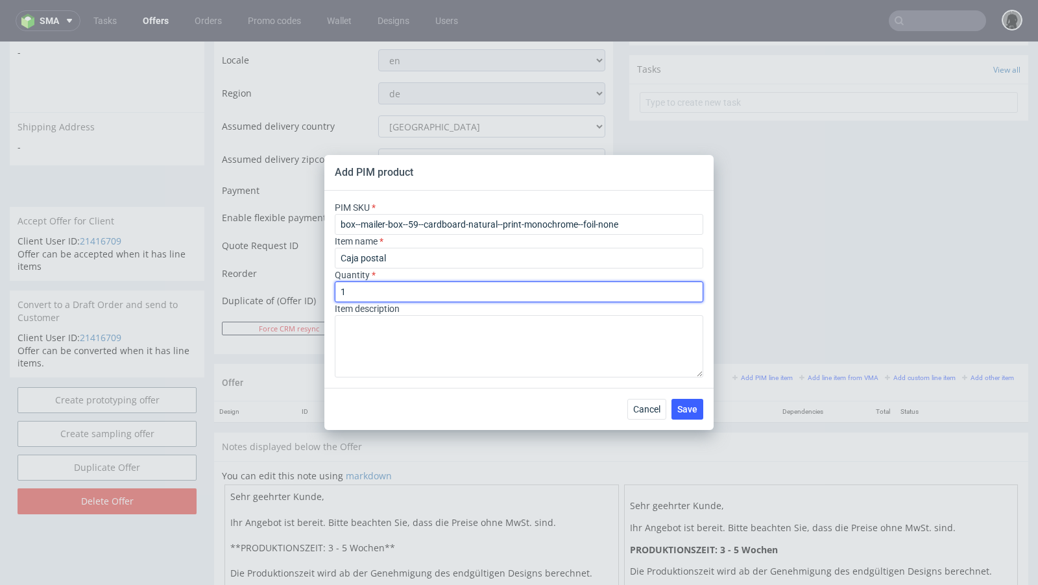
click at [371, 293] on input "1" at bounding box center [519, 292] width 369 height 21
type input "1500"
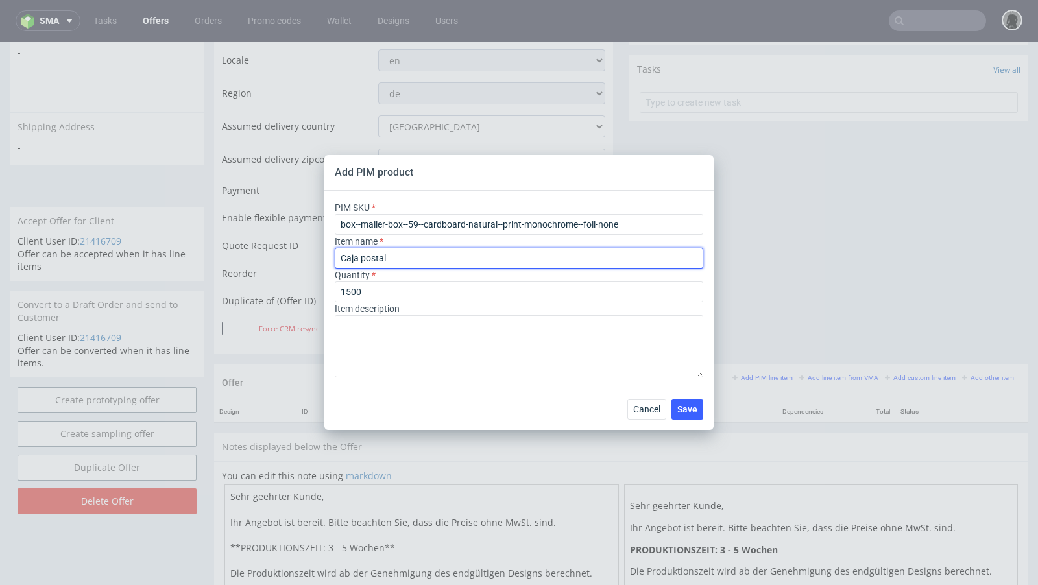
click at [483, 258] on input "Caja postal" at bounding box center [519, 258] width 369 height 21
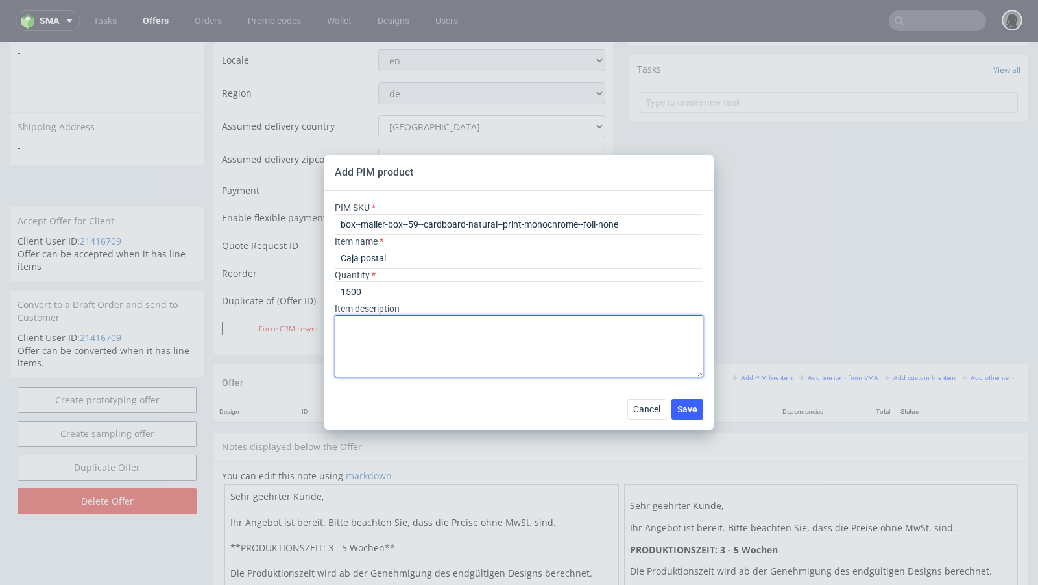
click at [450, 333] on textarea at bounding box center [519, 346] width 369 height 62
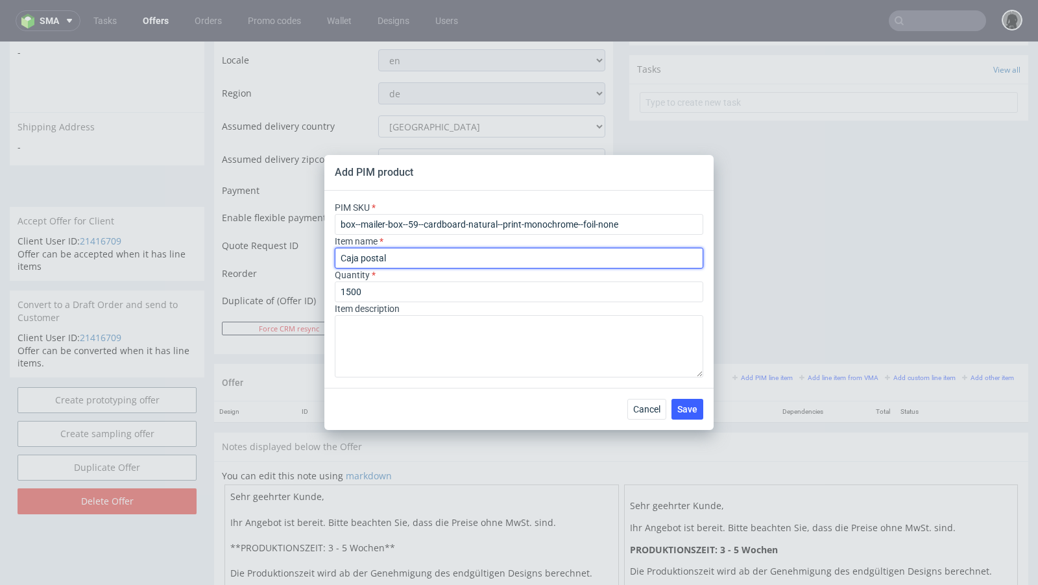
drag, startPoint x: 421, startPoint y: 262, endPoint x: 289, endPoint y: 256, distance: 131.9
click at [289, 256] on div "Add PIM product PIM SKU box--mailer-box--59--cardboard-natural--print-monochrom…" at bounding box center [519, 292] width 1038 height 585
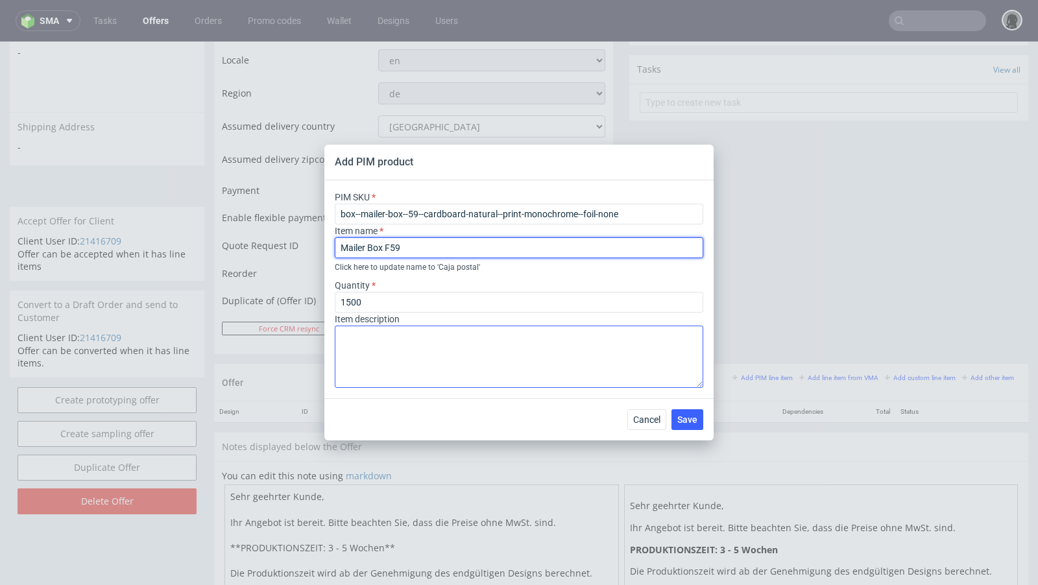
type input "Mailer Box F59"
click at [539, 385] on textarea at bounding box center [519, 357] width 369 height 62
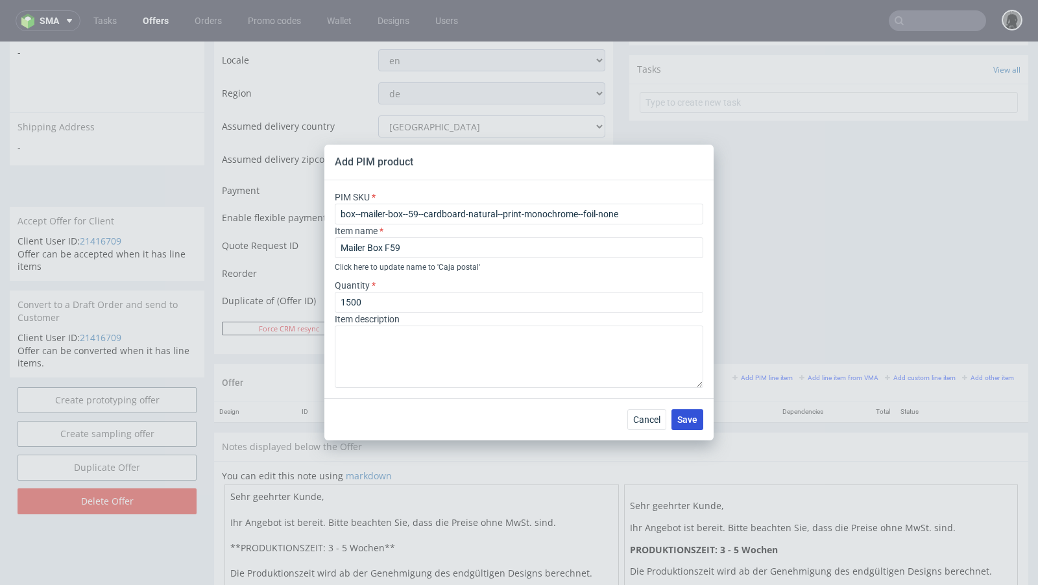
click at [681, 417] on span "Save" at bounding box center [687, 419] width 20 height 9
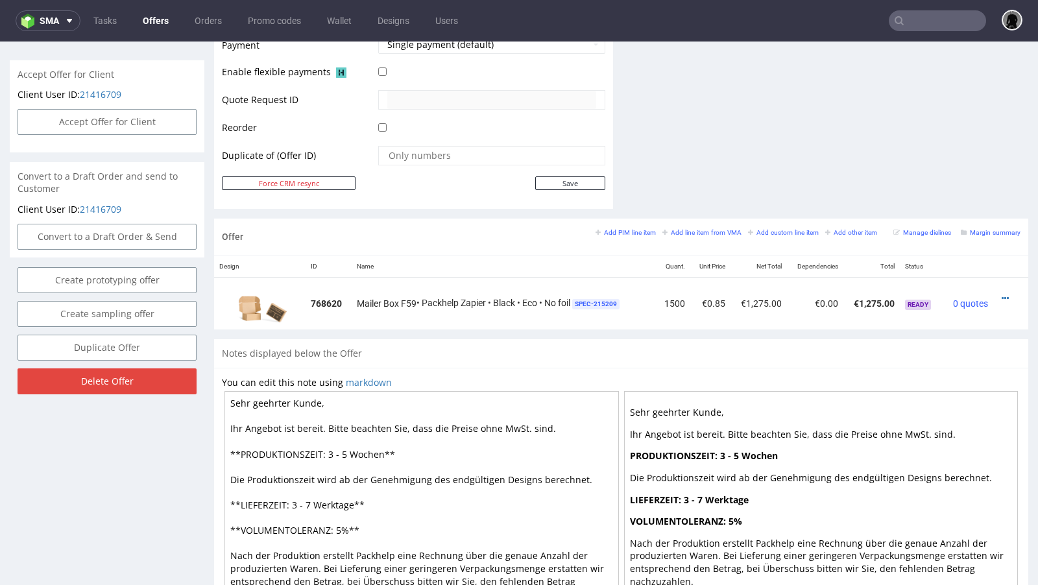
scroll to position [602, 0]
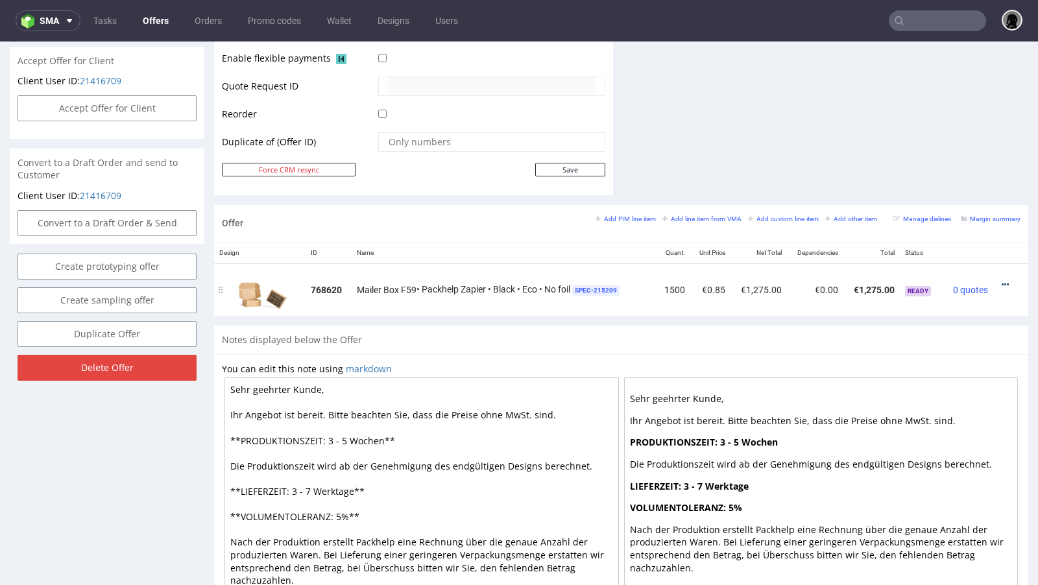
click at [1002, 280] on icon at bounding box center [1005, 284] width 7 height 9
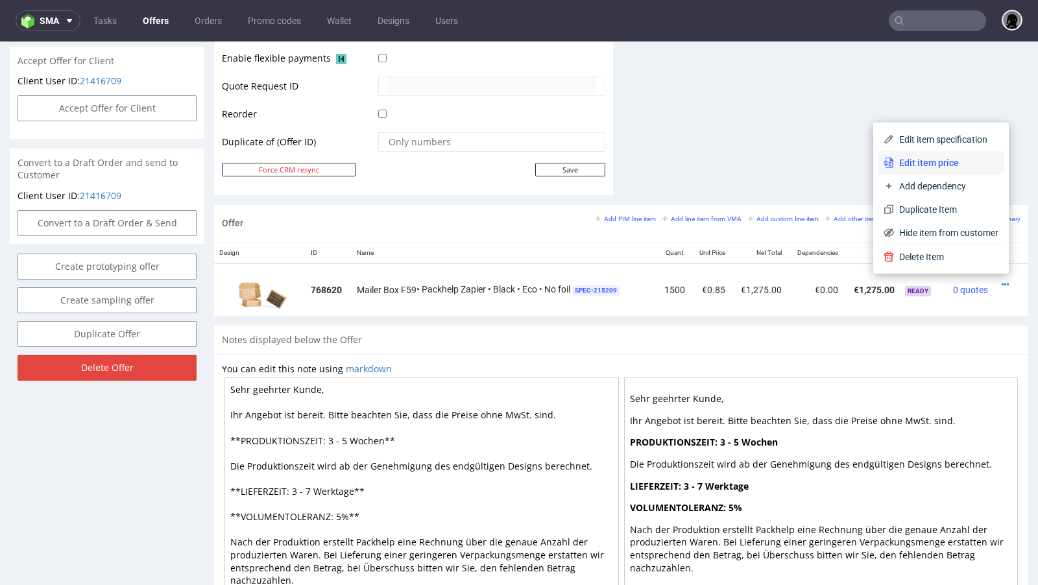
click at [923, 160] on span "Edit item price" at bounding box center [946, 162] width 104 height 13
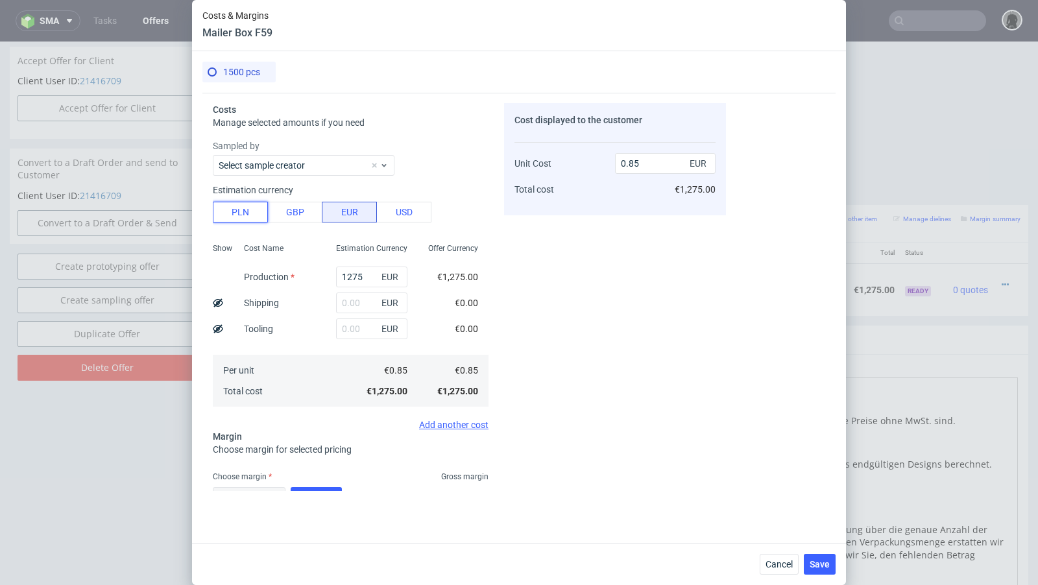
click at [244, 217] on button "PLN" at bounding box center [240, 212] width 55 height 21
type input "0.2"
click at [353, 276] on input "1275" at bounding box center [371, 277] width 71 height 21
type input "22"
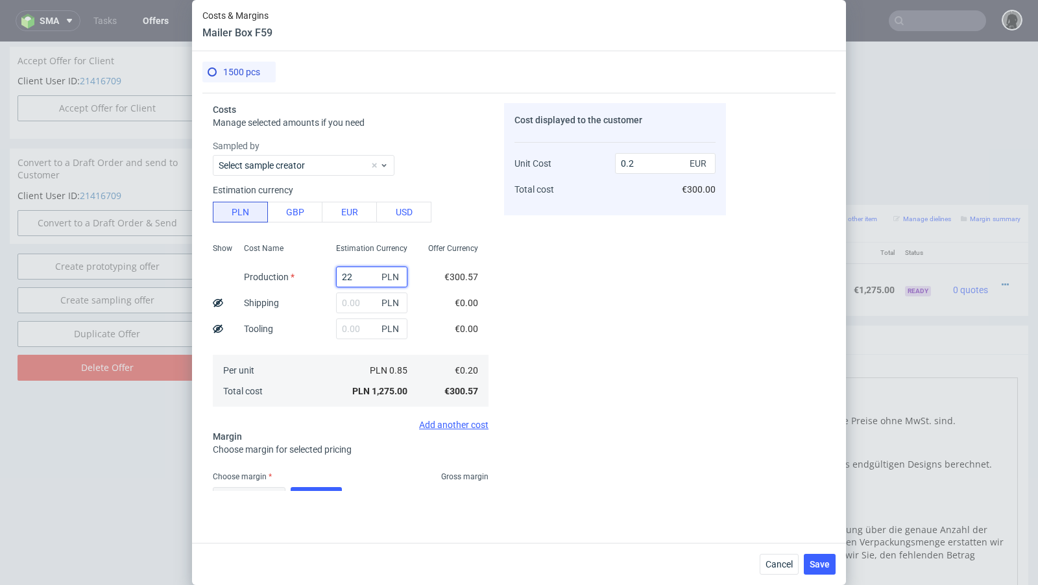
type input "0"
type input "2280"
type input "0.36"
type input "2280"
click at [352, 307] on input "text" at bounding box center [371, 303] width 71 height 21
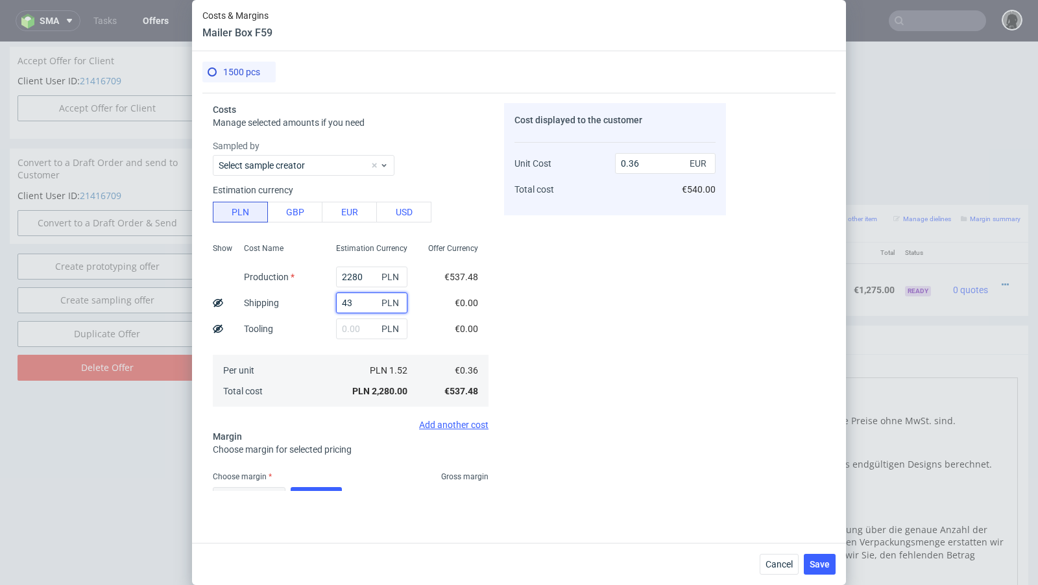
type input "435"
type input "0.43"
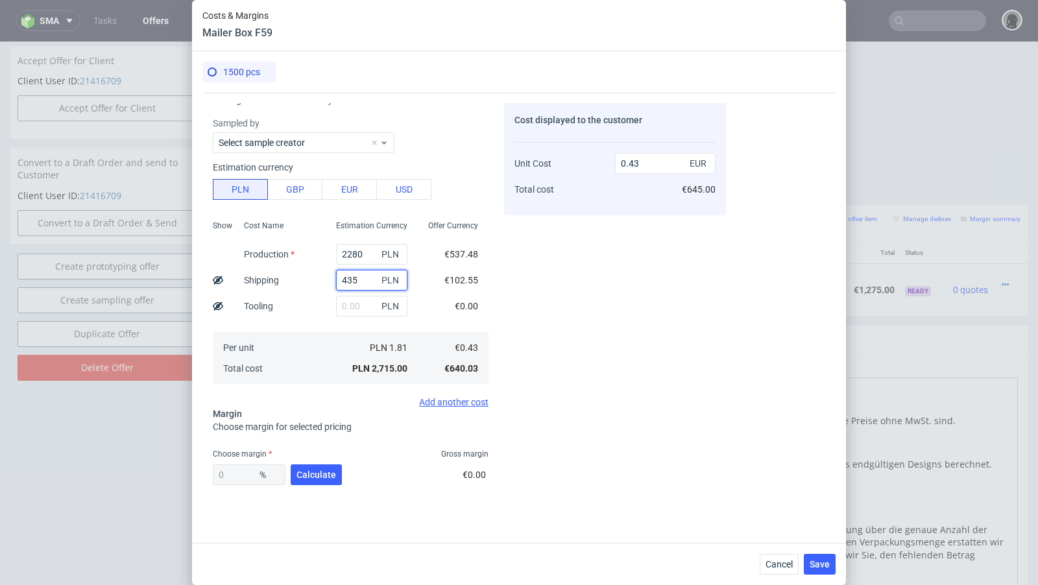
scroll to position [62, 0]
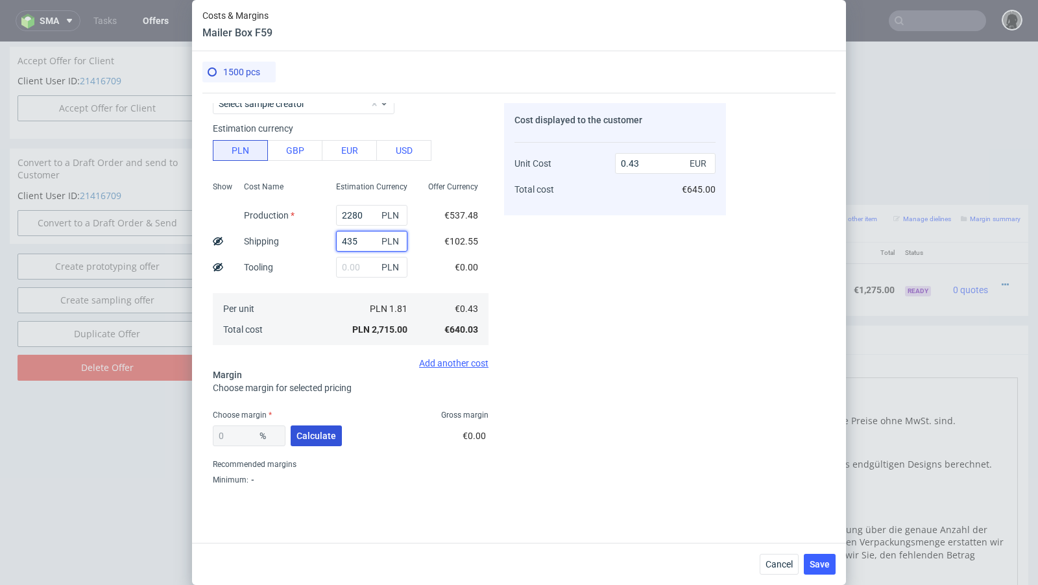
type input "435"
click at [315, 440] on span "Calculate" at bounding box center [317, 436] width 40 height 9
type input "42.36"
type input "0.74"
drag, startPoint x: 250, startPoint y: 437, endPoint x: 179, endPoint y: 431, distance: 71.0
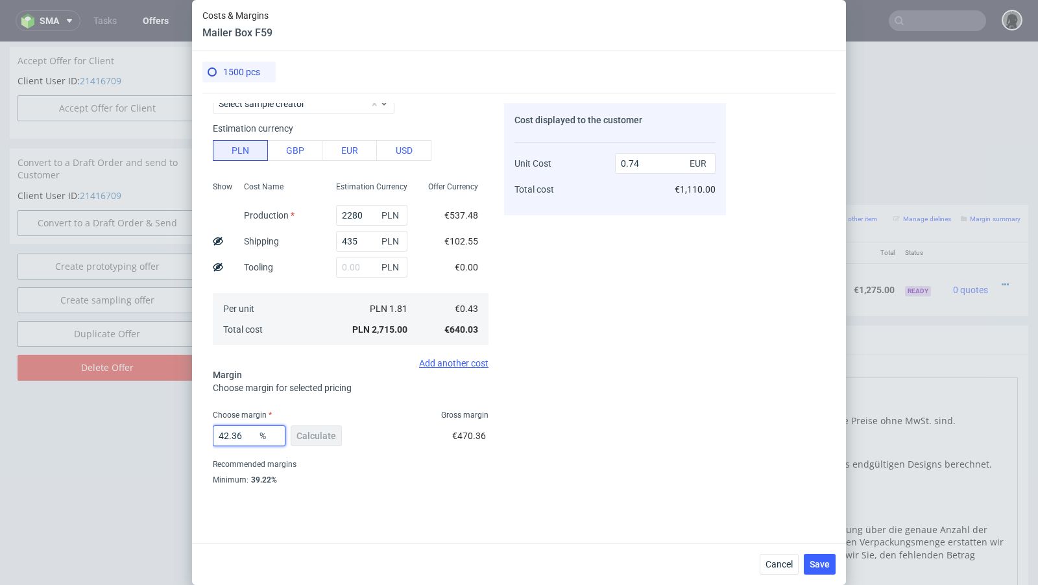
click at [179, 431] on div "Costs & Margins Mailer Box F59 1500 pcs Costs Manage selected amounts if you ne…" at bounding box center [519, 292] width 1038 height 585
type input "47"
type input "0.81"
click at [526, 387] on div "Cost displayed to the customer Unit Cost Total cost 0.81 EUR €1,215.00" at bounding box center [615, 297] width 222 height 388
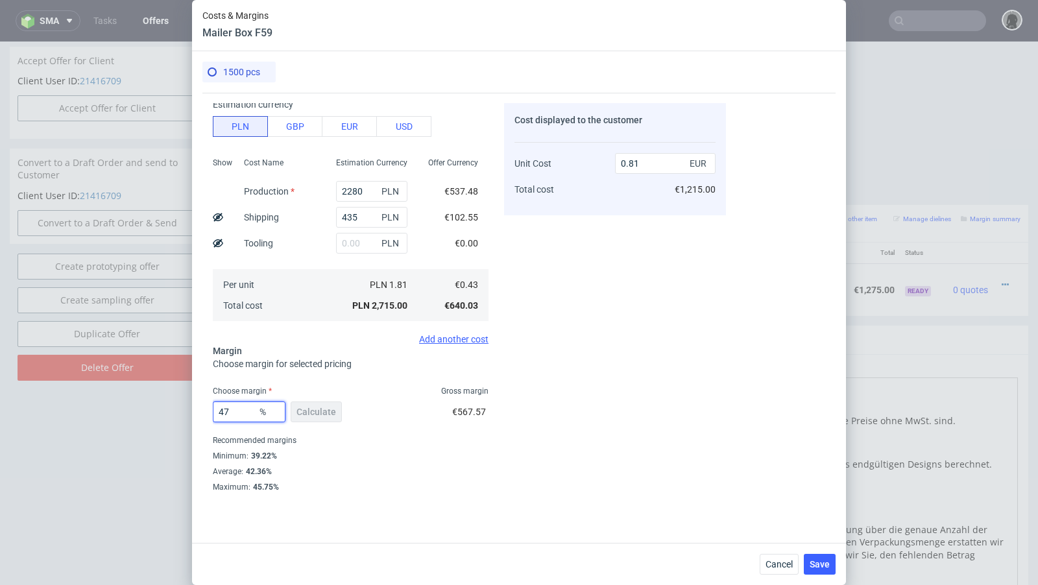
click at [245, 411] on input "47" at bounding box center [249, 412] width 73 height 21
type input "46"
type input "0.79"
type input "46.5"
type input "0.8"
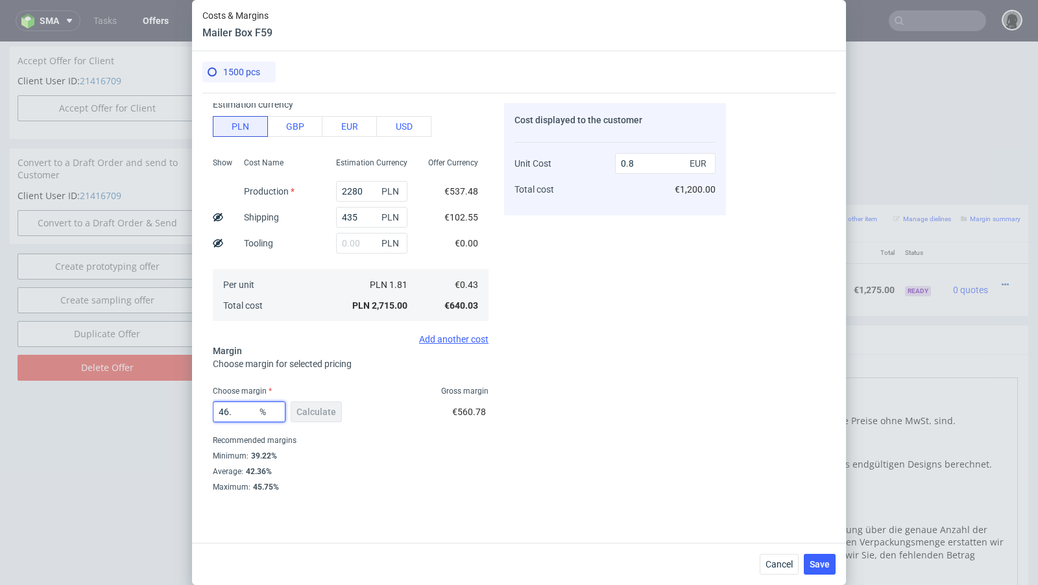
type input "46.9"
type input "0.81"
type input "46.8"
type input "0.8"
type input "46.89"
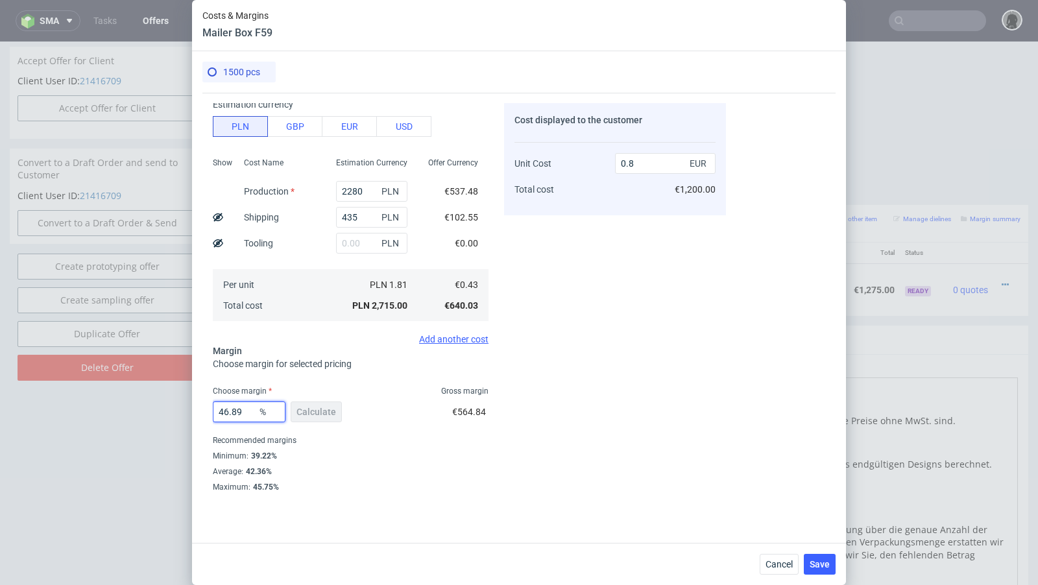
type input "0.81"
type input "46.88"
type input "0.8"
type input "46.88"
click at [485, 408] on span "€564.84" at bounding box center [469, 412] width 34 height 10
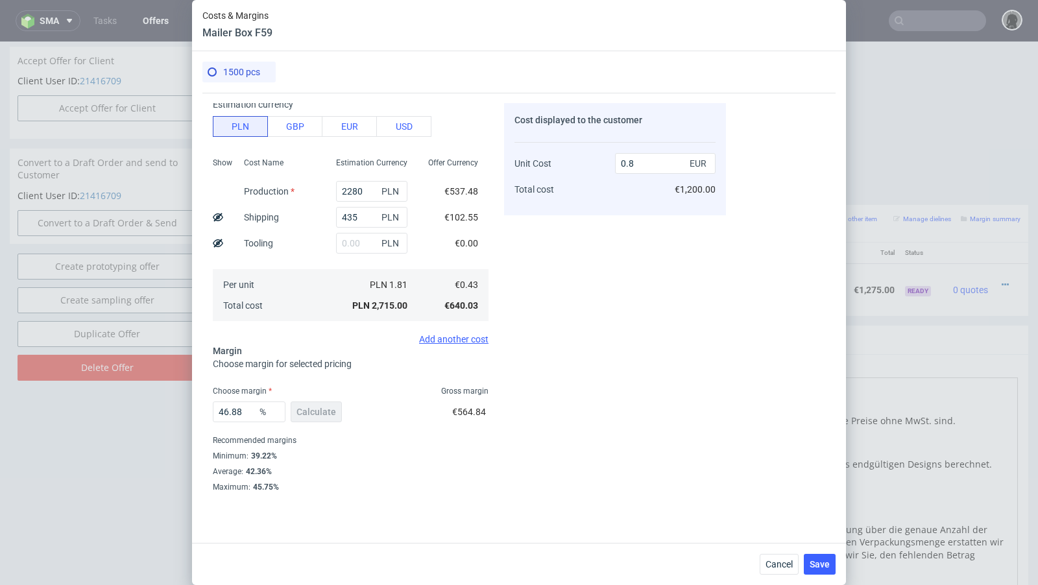
click at [216, 217] on use at bounding box center [218, 217] width 10 height 8
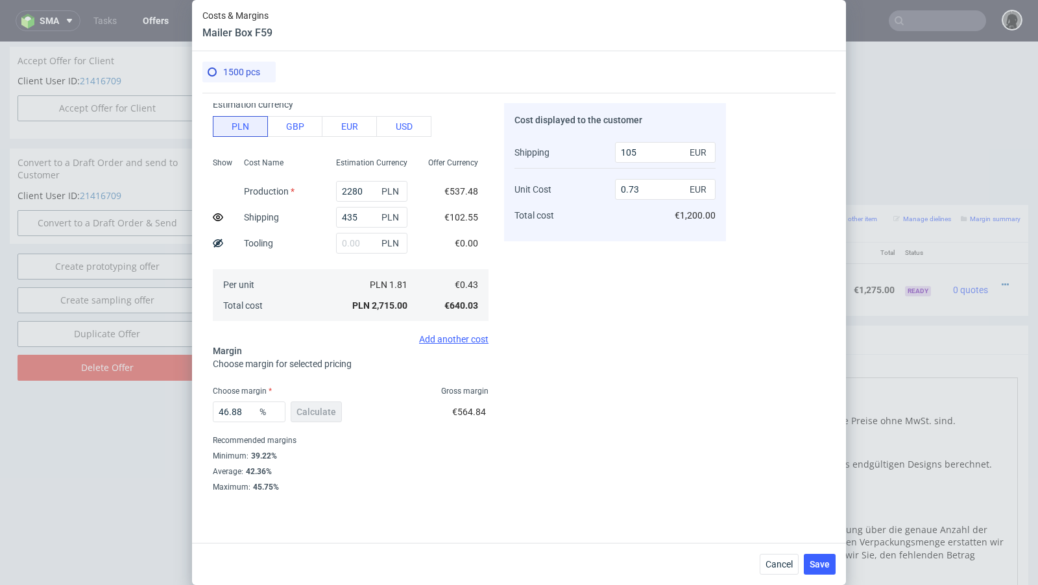
click at [612, 358] on div "Cost displayed to the customer Shipping Unit Cost Total cost 105 EUR 0.73 EUR €…" at bounding box center [615, 297] width 222 height 388
click at [217, 214] on icon at bounding box center [218, 217] width 10 height 10
type input "0.8"
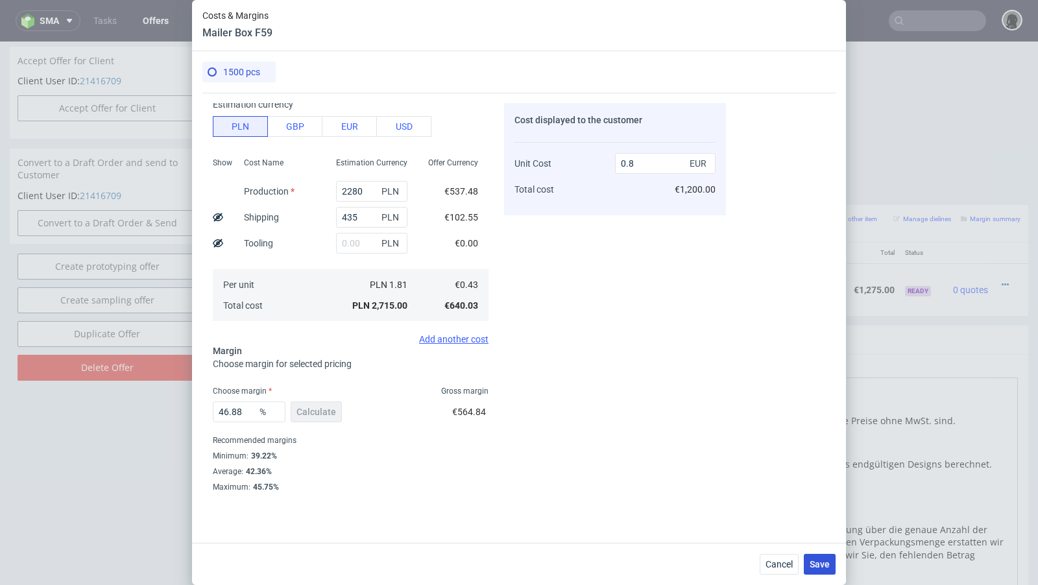
click at [827, 565] on span "Save" at bounding box center [820, 564] width 20 height 9
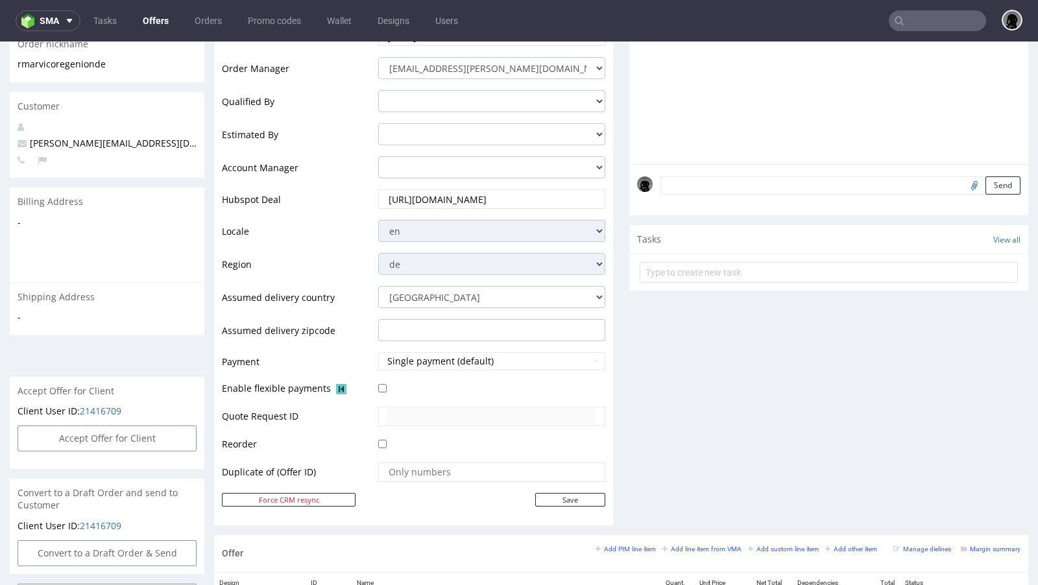
scroll to position [0, 0]
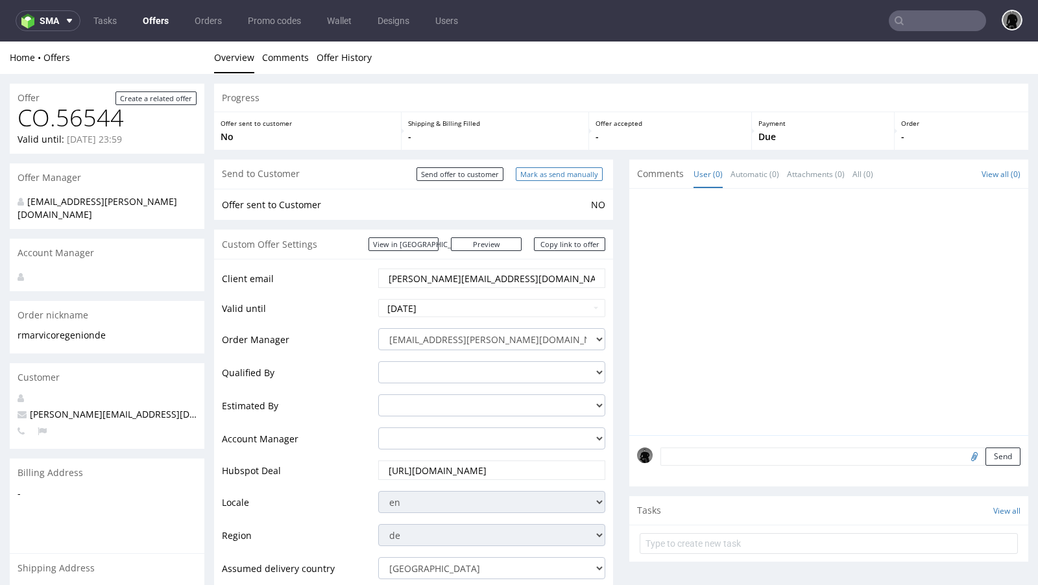
click at [542, 178] on input "Mark as send manually" at bounding box center [559, 174] width 87 height 14
type input "In progress..."
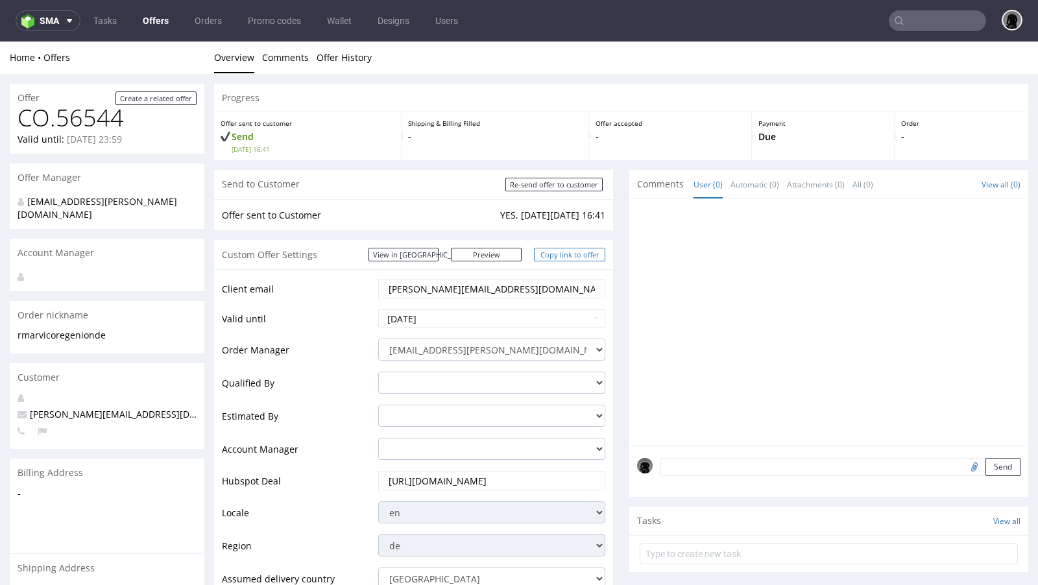
click at [572, 256] on link "Copy link to offer" at bounding box center [569, 255] width 71 height 14
click at [160, 23] on link "Offers" at bounding box center [156, 20] width 42 height 21
